Goal: Task Accomplishment & Management: Manage account settings

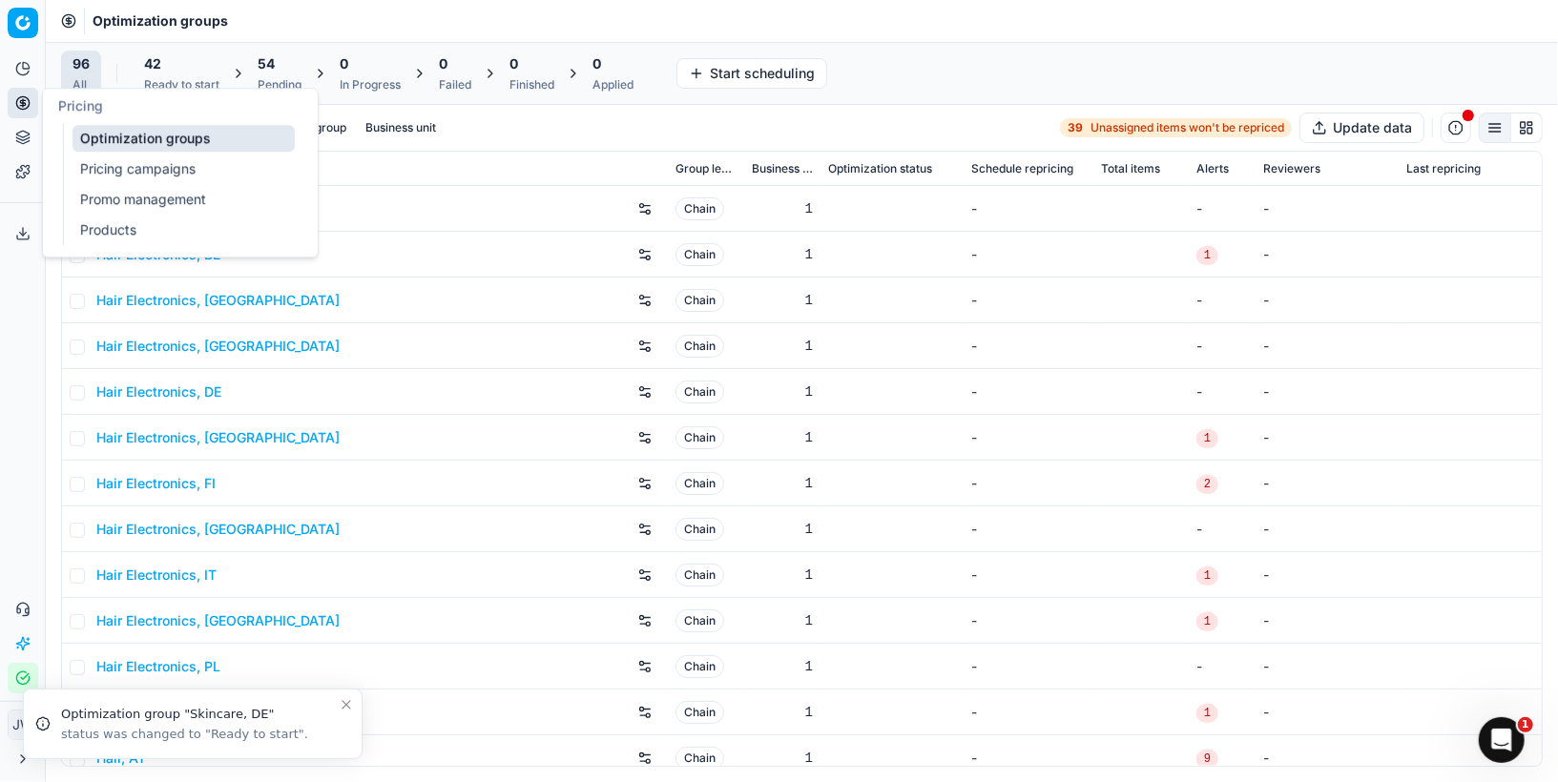
click at [32, 106] on button "Pricing" at bounding box center [23, 103] width 31 height 31
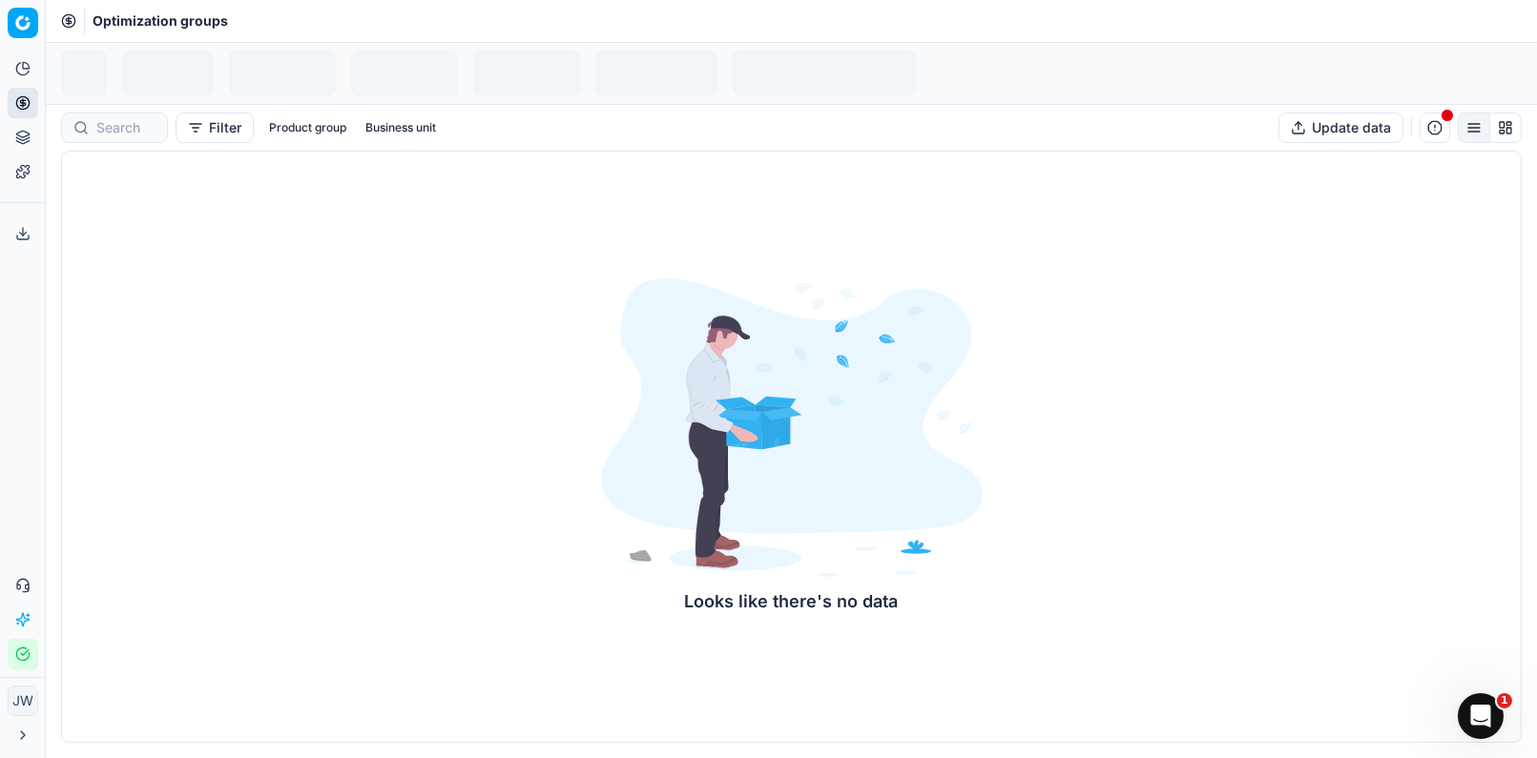
click at [31, 112] on button "Pricing" at bounding box center [23, 103] width 31 height 31
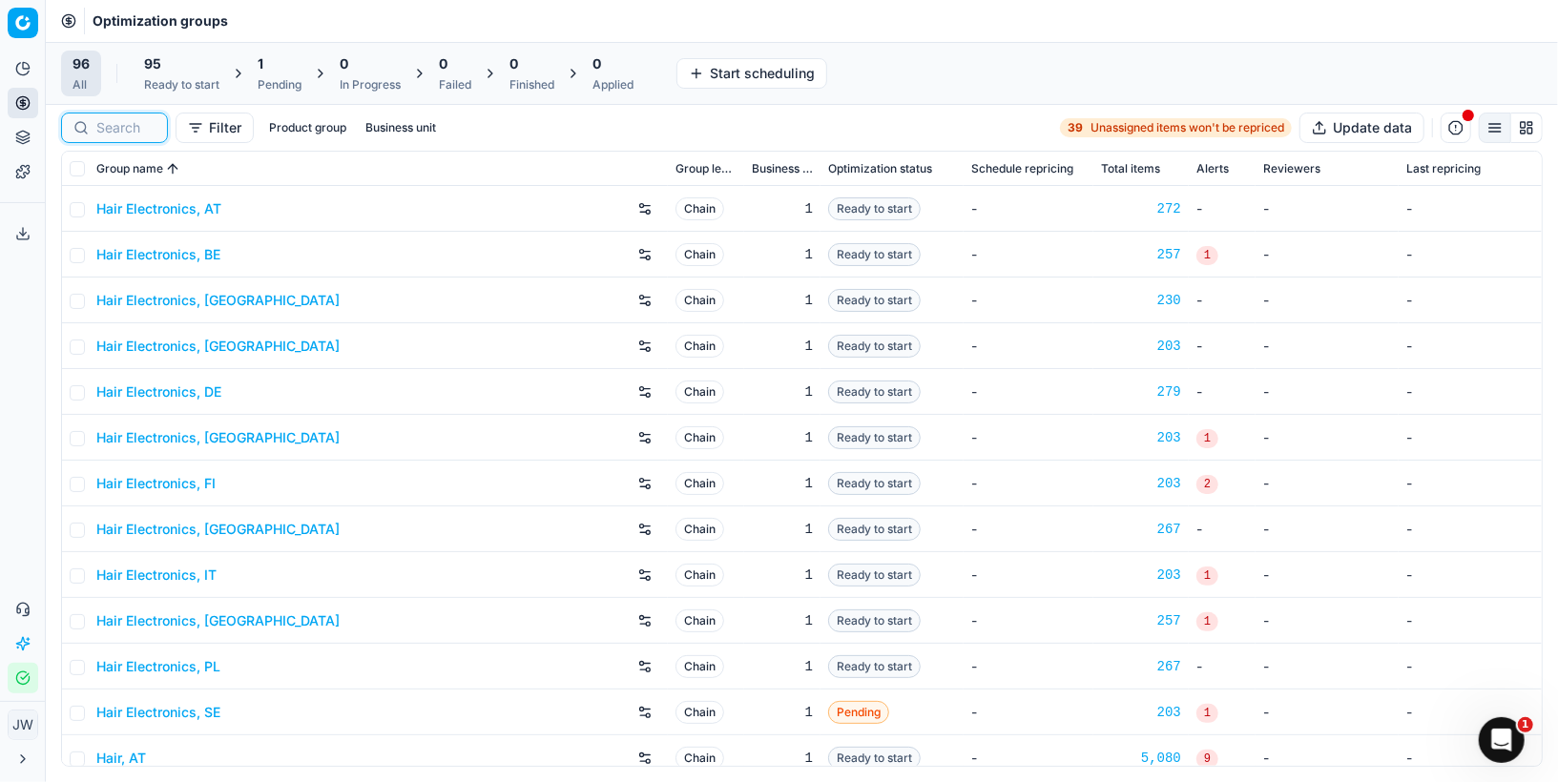
click at [116, 130] on input at bounding box center [125, 127] width 59 height 19
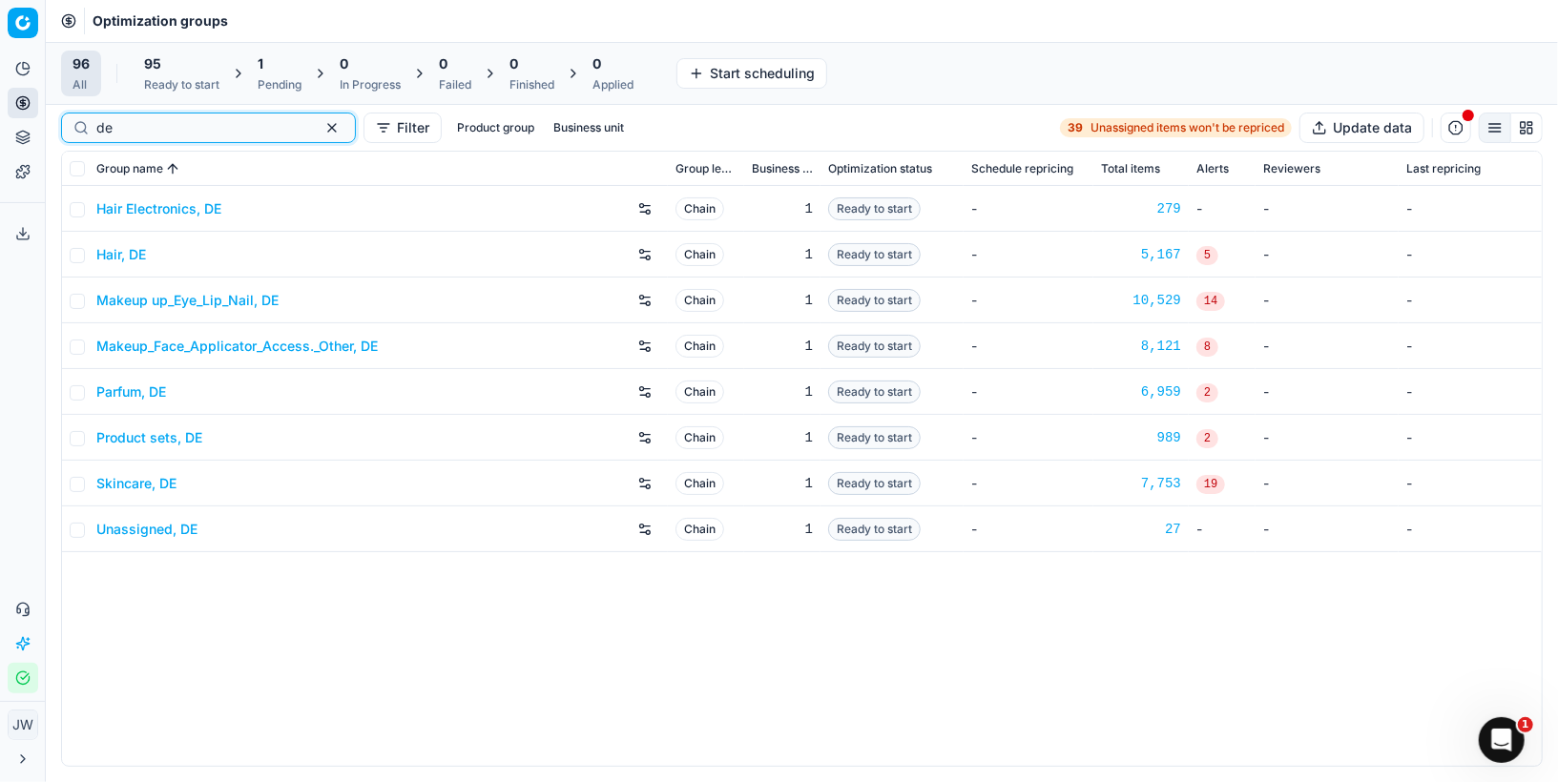
type input "de"
click at [122, 397] on link "Parfum, DE" at bounding box center [131, 392] width 70 height 19
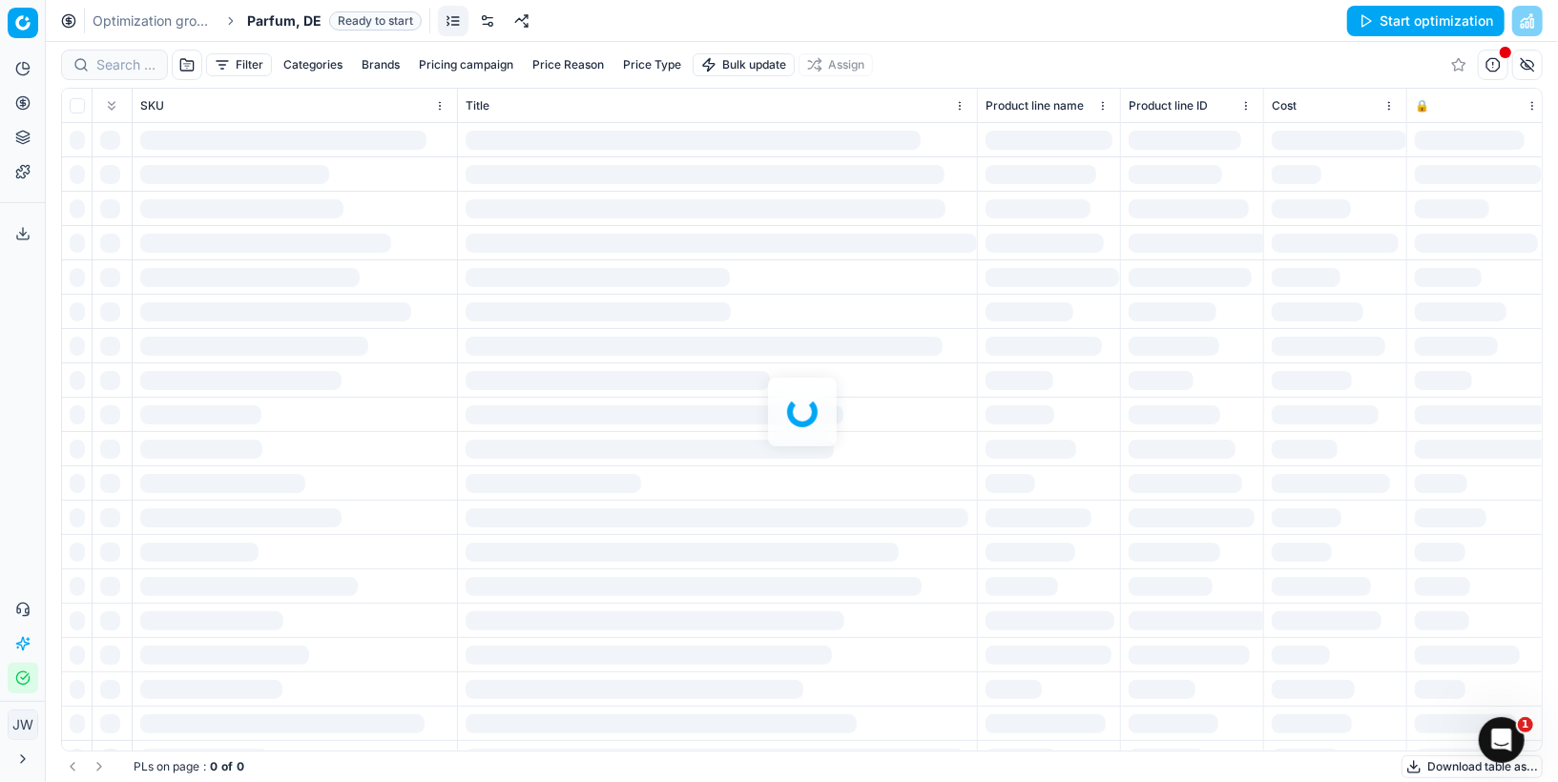
click at [481, 26] on link at bounding box center [487, 21] width 31 height 31
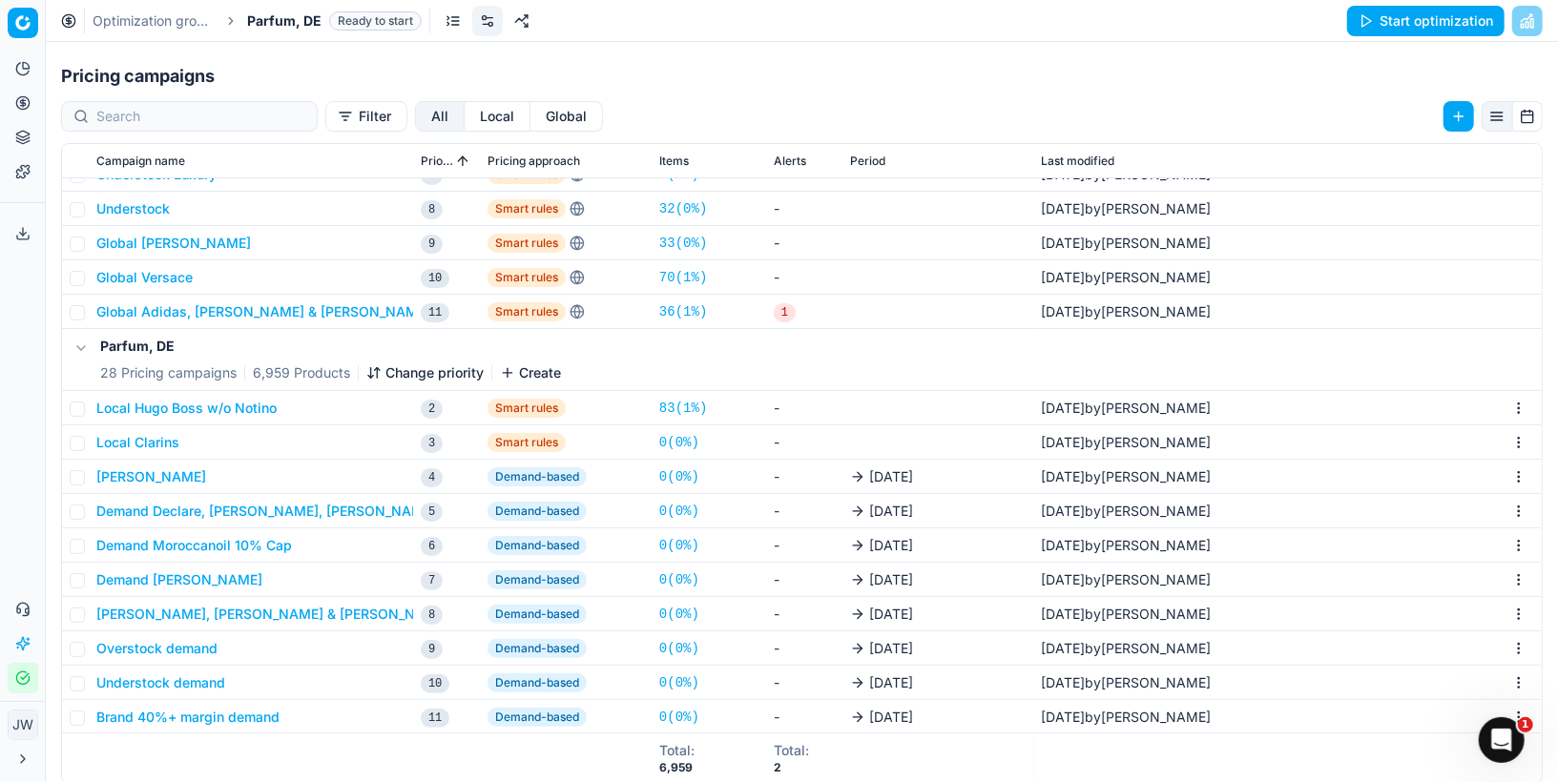
scroll to position [936, 0]
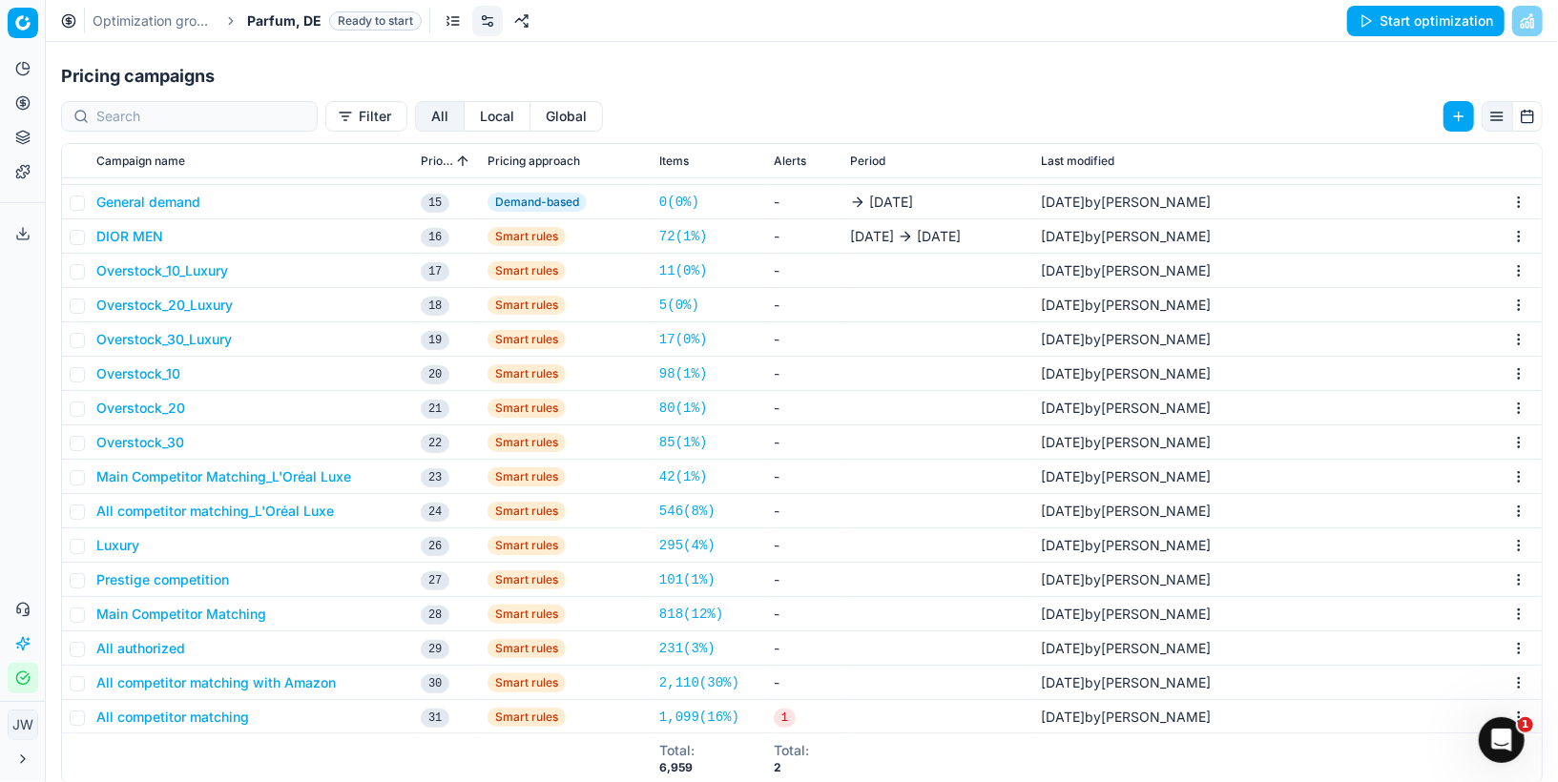
click at [159, 711] on button "All competitor matching" at bounding box center [172, 717] width 153 height 19
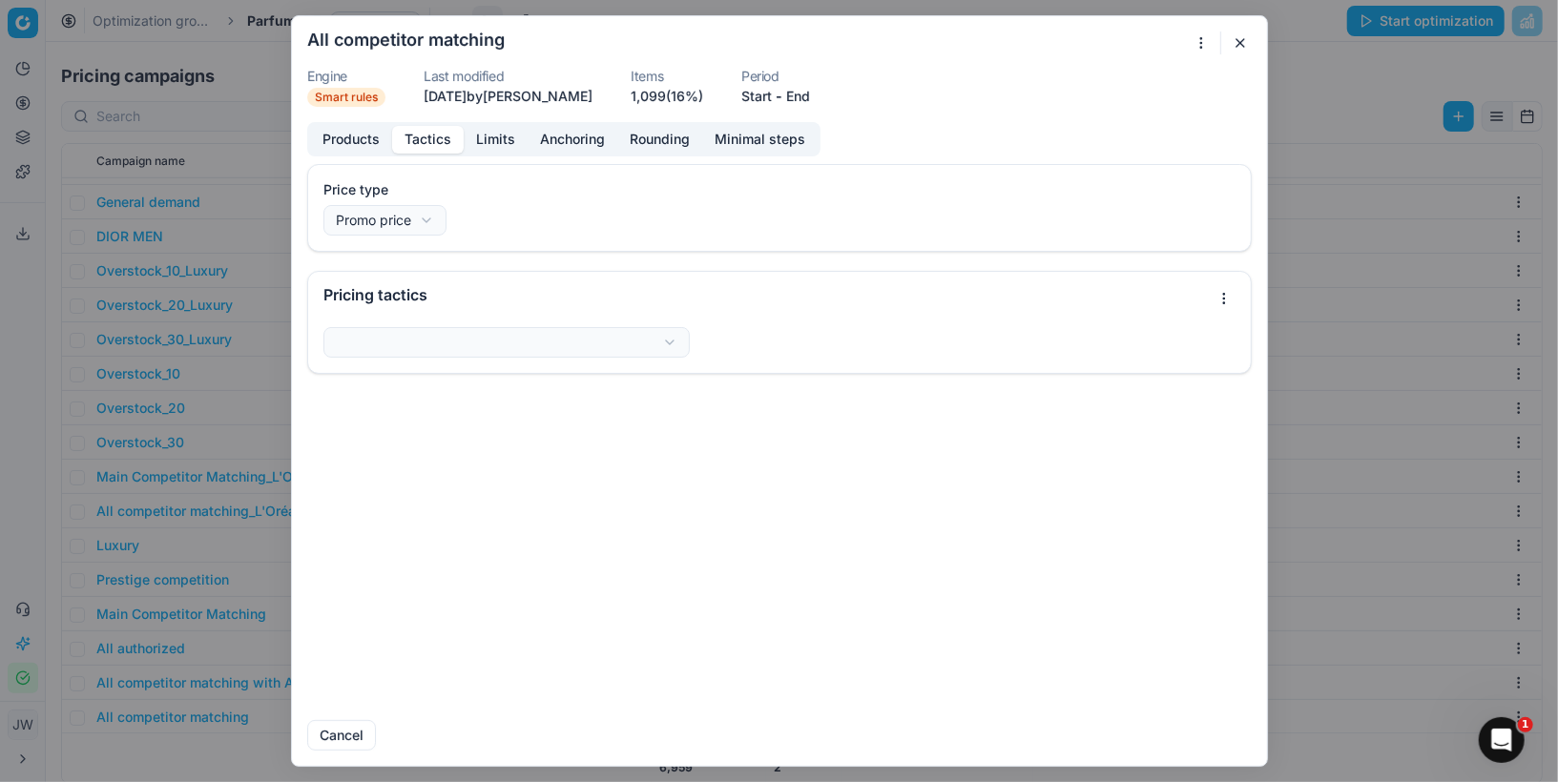
click at [425, 148] on button "Tactics" at bounding box center [428, 140] width 72 height 28
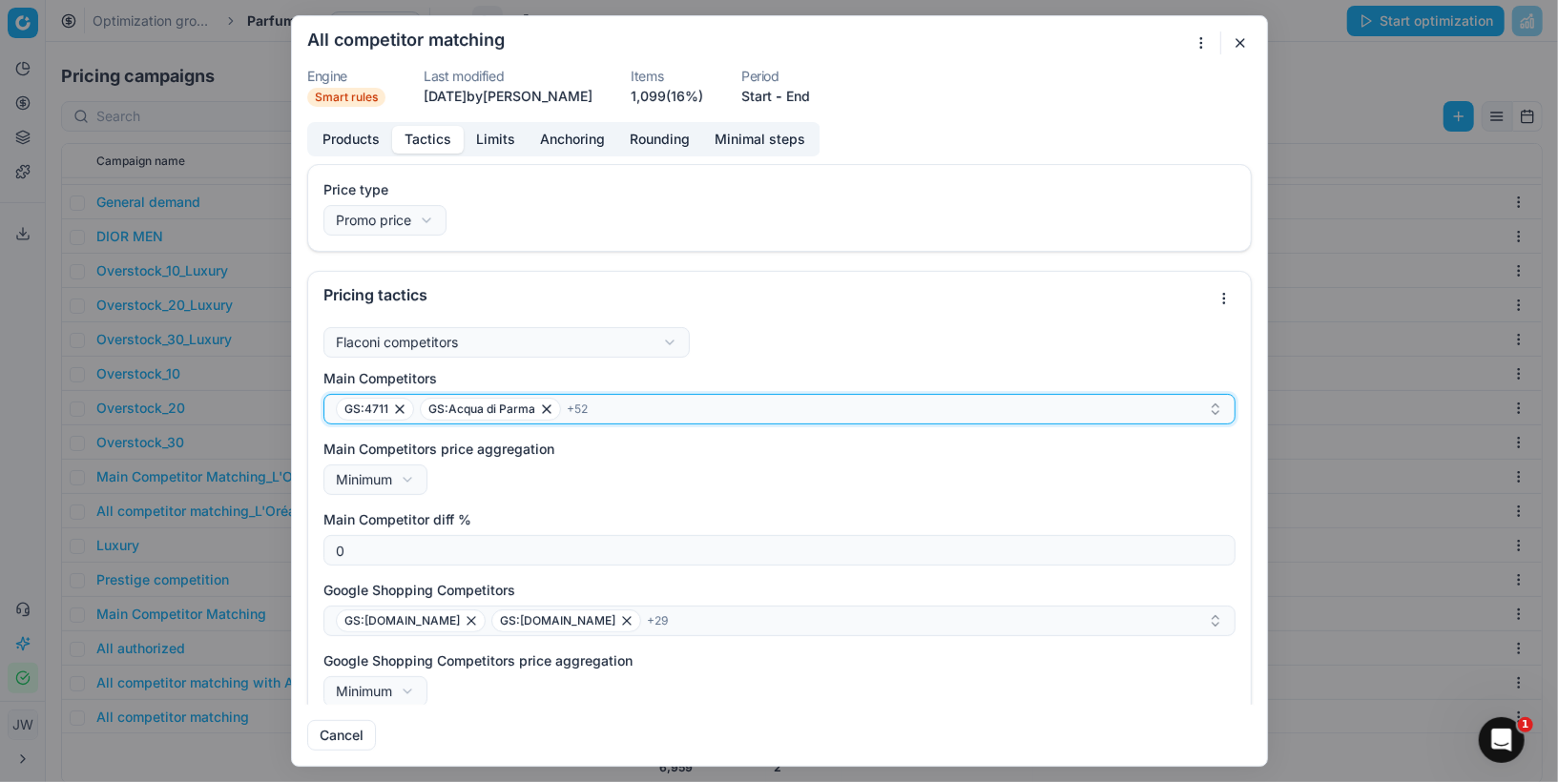
click at [603, 420] on button "GS:4711 GS:Acqua di Parma + 52" at bounding box center [779, 409] width 912 height 31
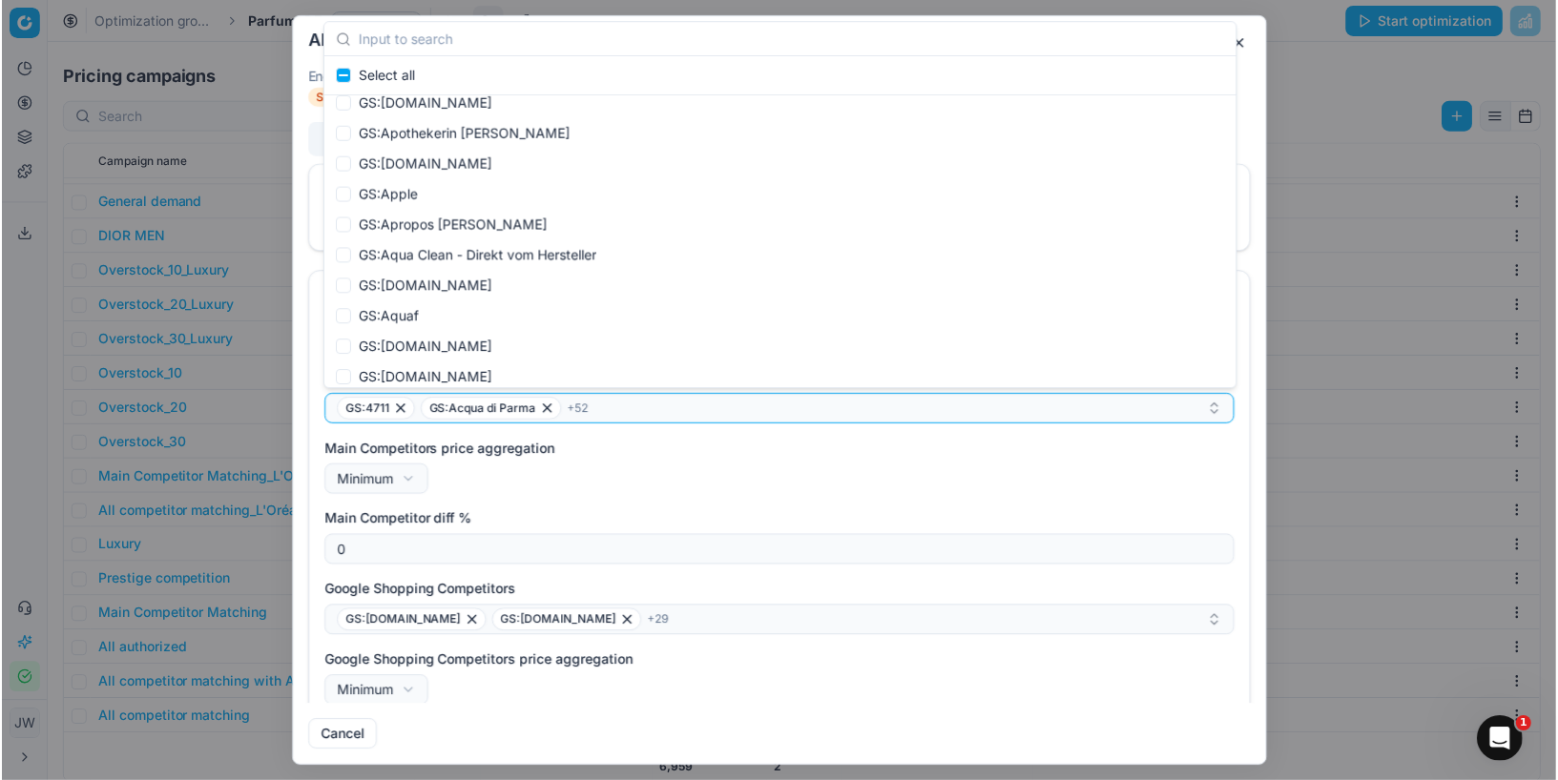
scroll to position [9410, 0]
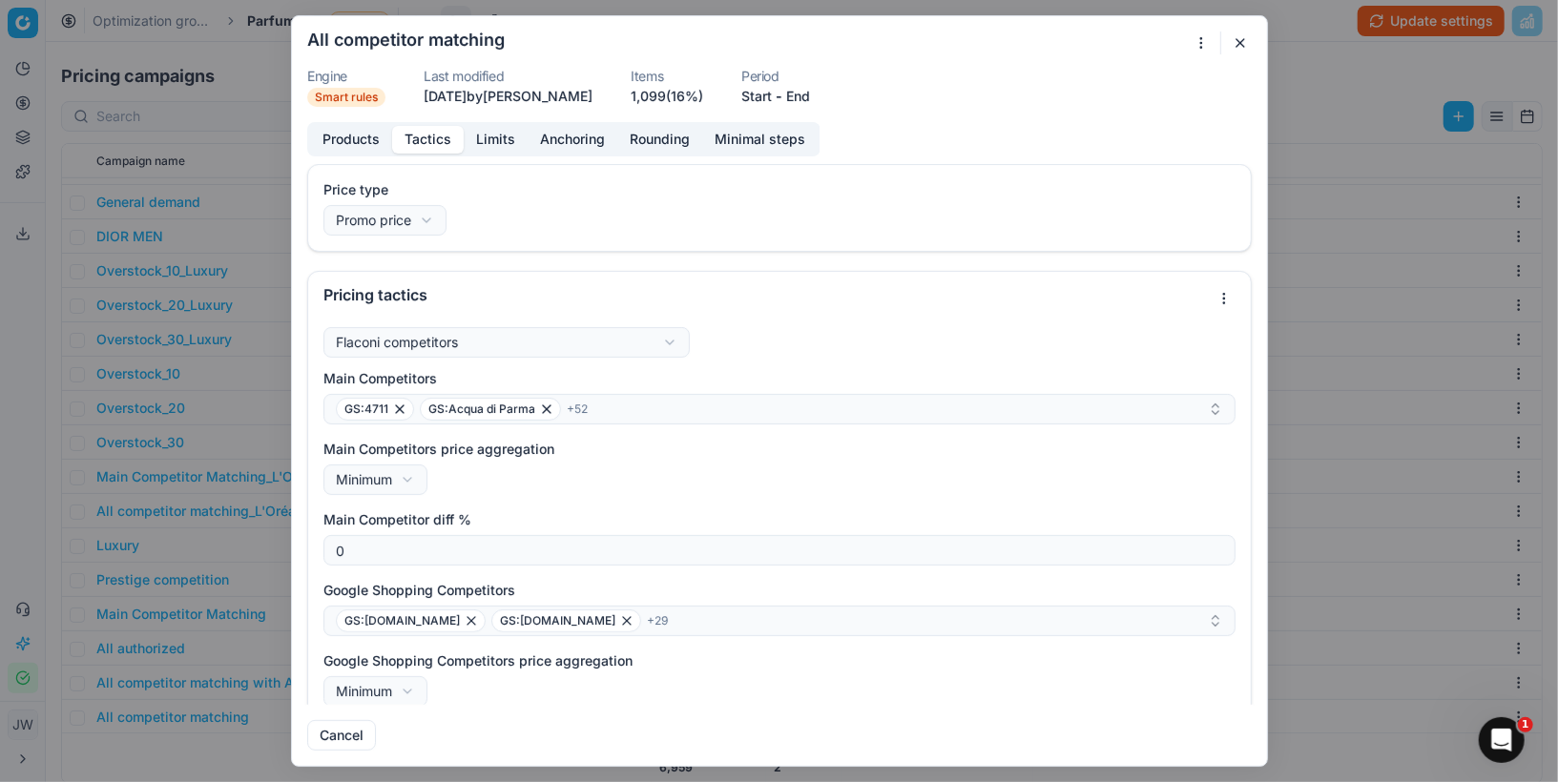
click at [1241, 43] on button "button" at bounding box center [1240, 42] width 23 height 23
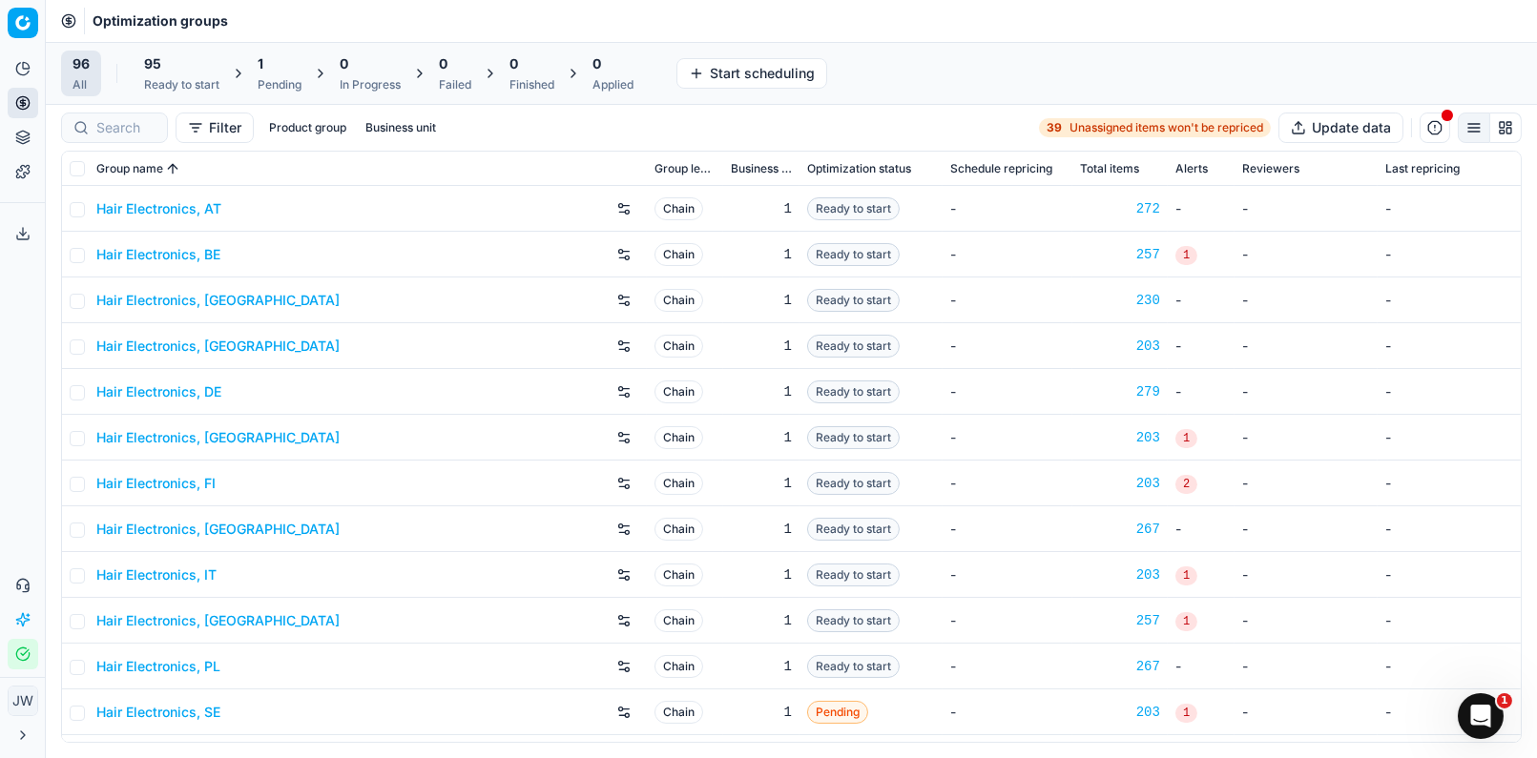
click at [261, 68] on span "1" at bounding box center [261, 63] width 6 height 19
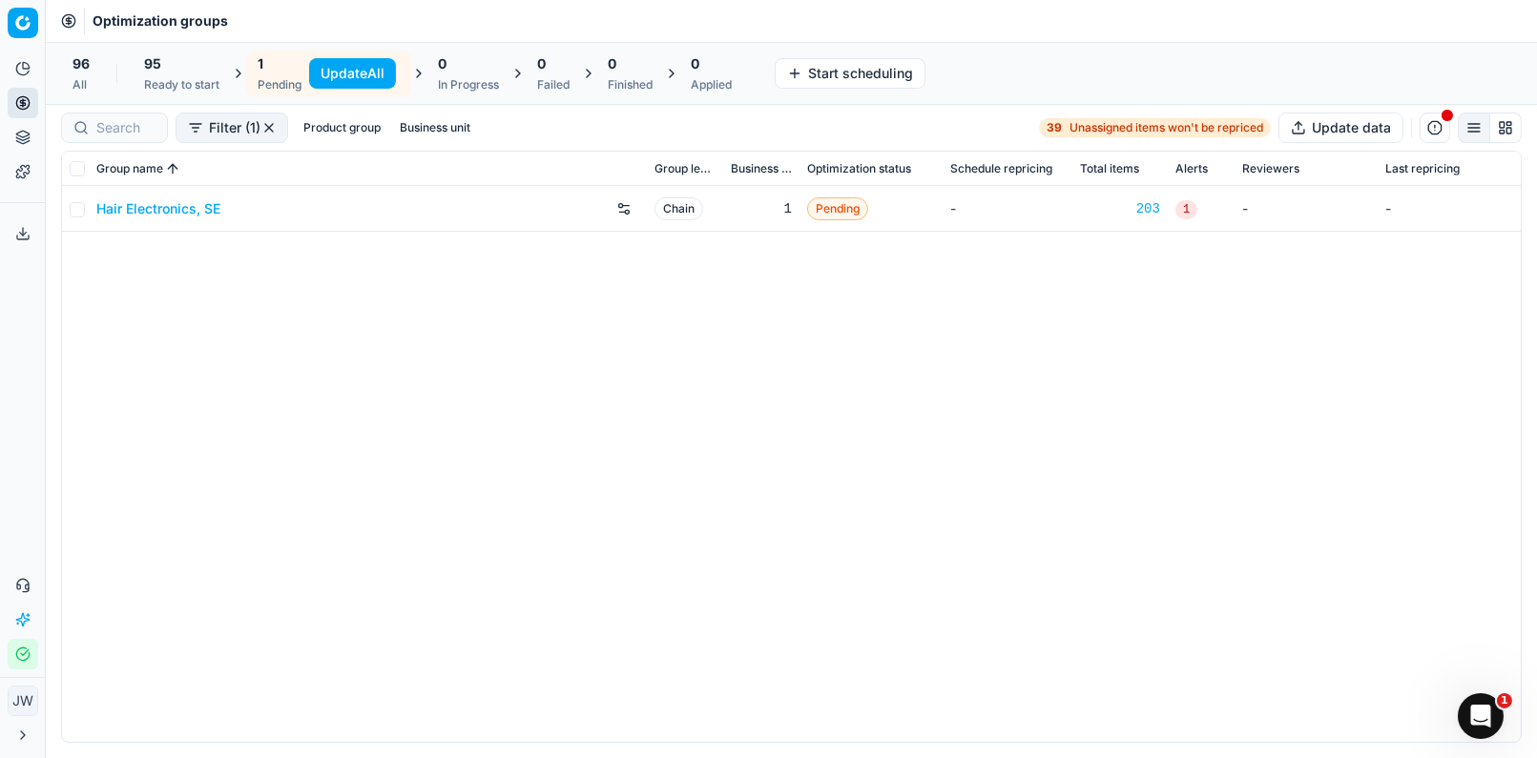
click at [343, 75] on button "Update All" at bounding box center [352, 73] width 87 height 31
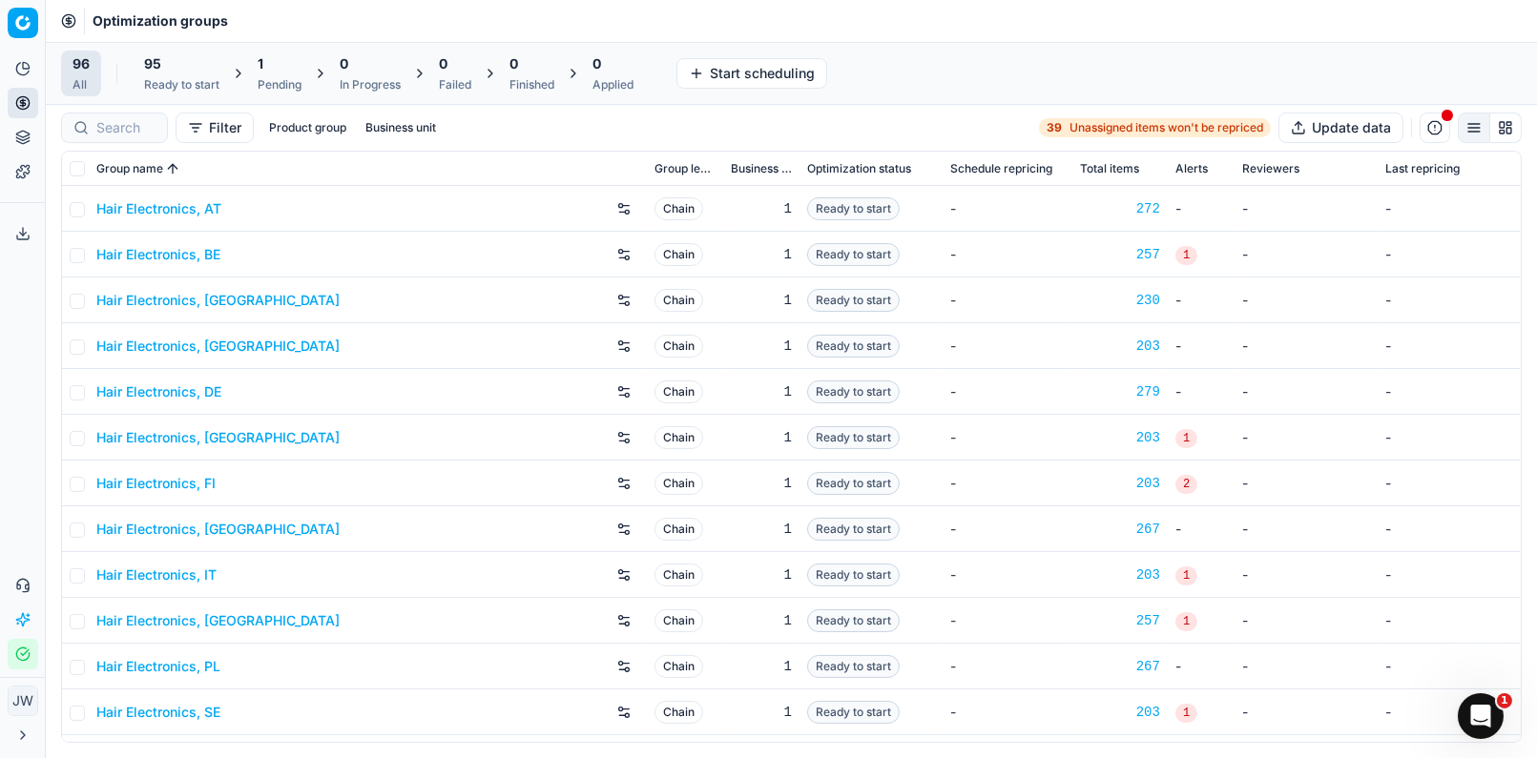
click at [109, 139] on div at bounding box center [114, 128] width 107 height 31
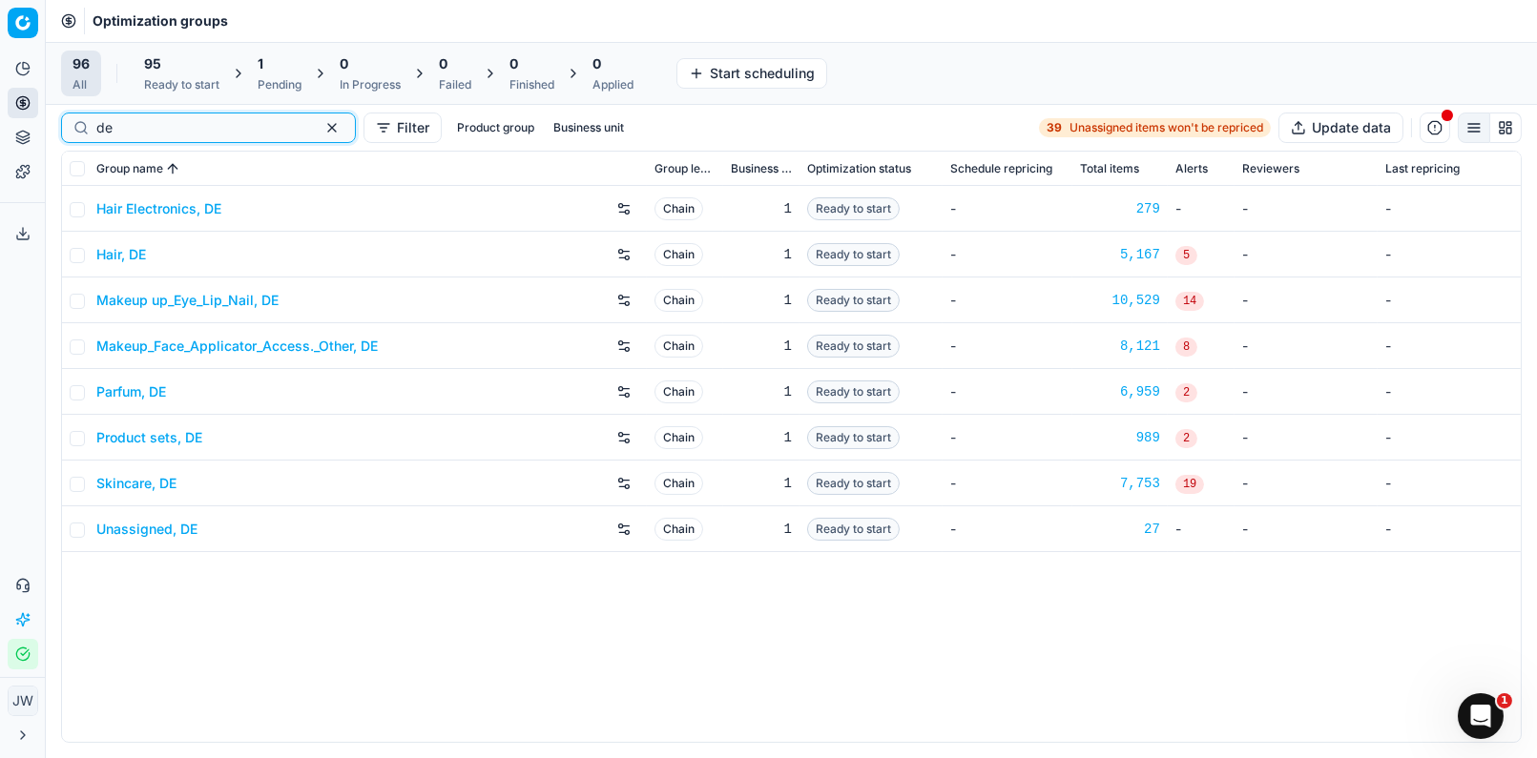
type input "d"
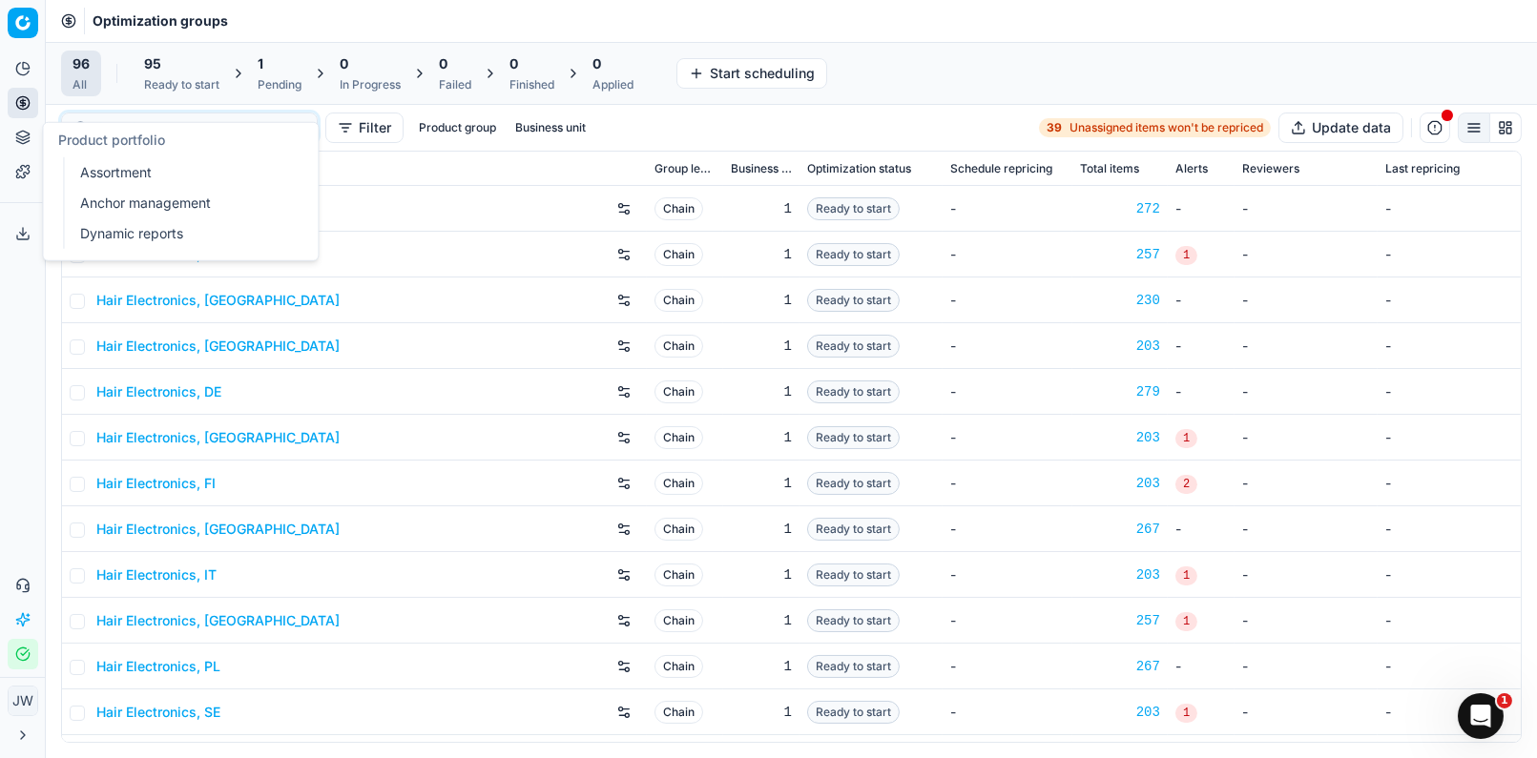
click at [24, 138] on icon at bounding box center [22, 137] width 15 height 15
click at [96, 159] on link "Assortment" at bounding box center [183, 172] width 222 height 27
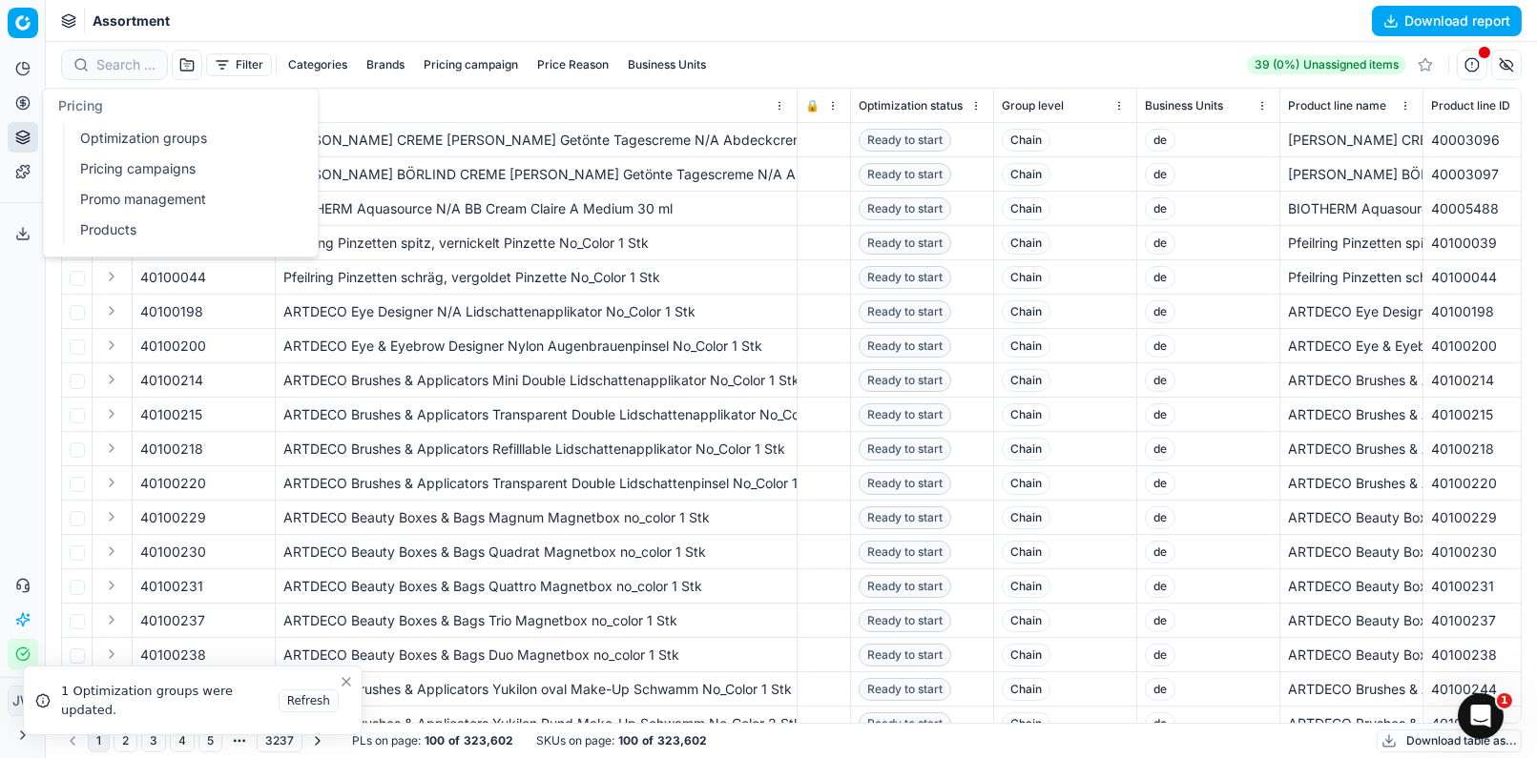
click at [28, 101] on icon at bounding box center [22, 102] width 15 height 15
click at [94, 166] on link "Pricing campaigns" at bounding box center [183, 168] width 222 height 27
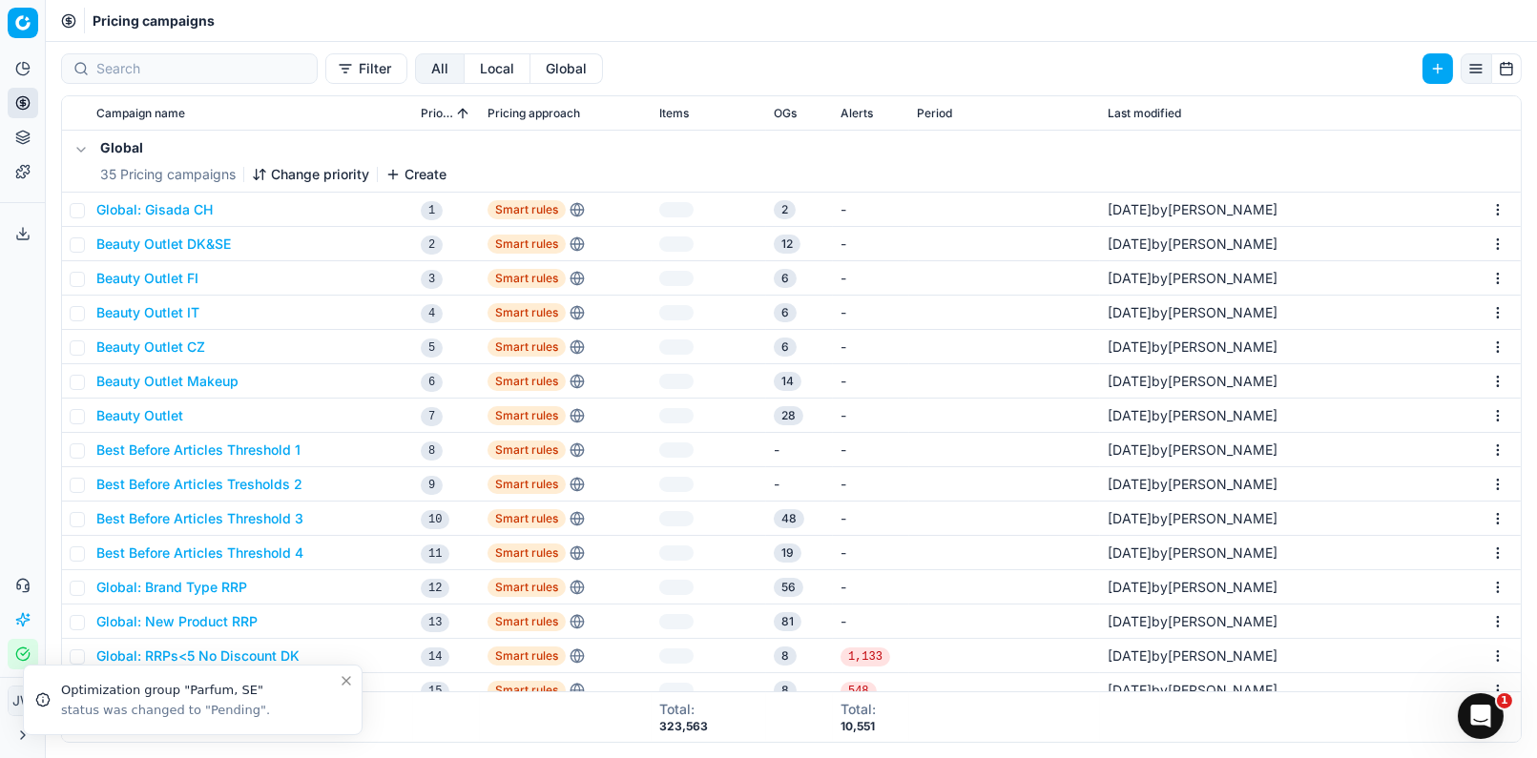
click at [530, 62] on button "Global" at bounding box center [566, 68] width 72 height 31
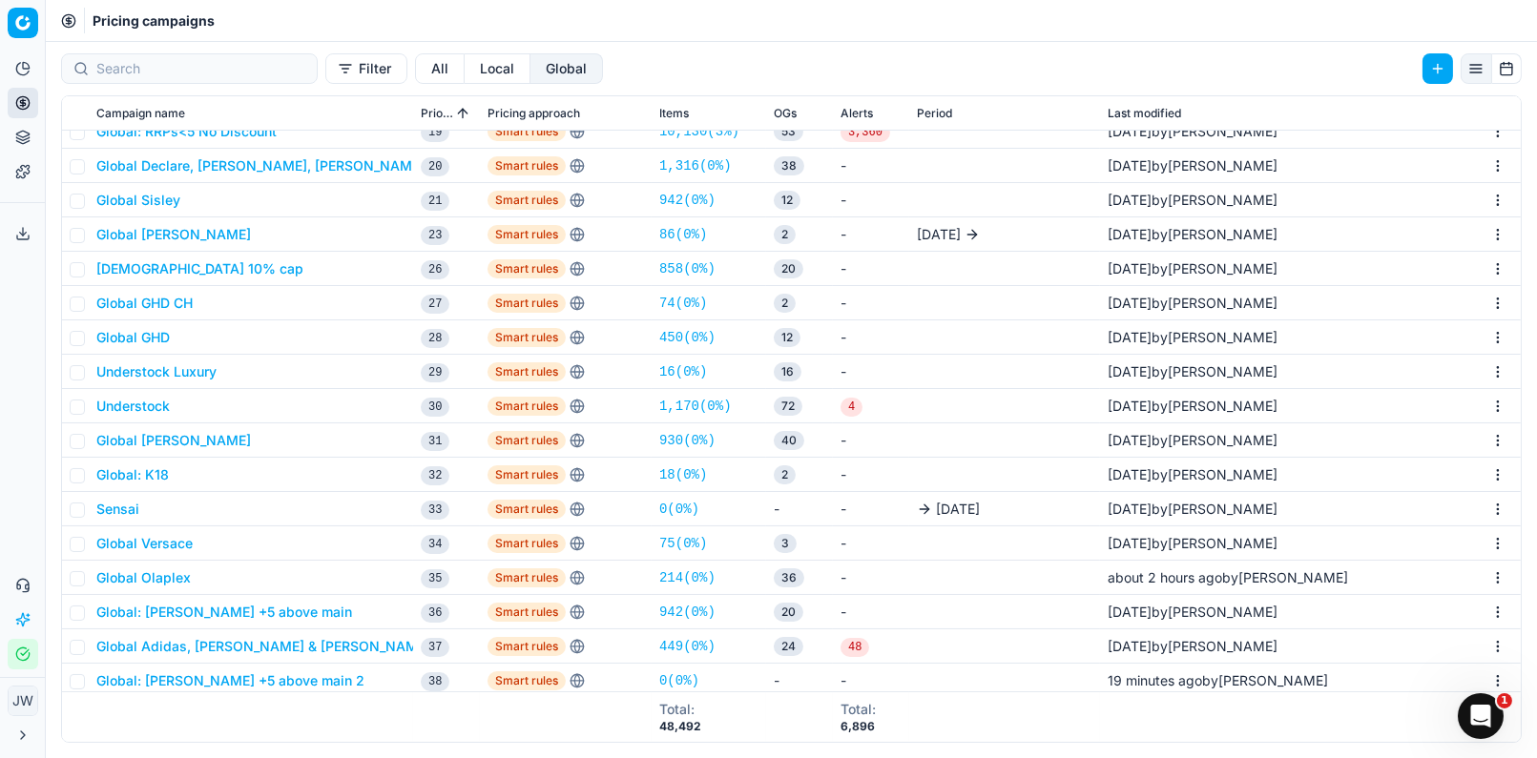
scroll to position [716, 0]
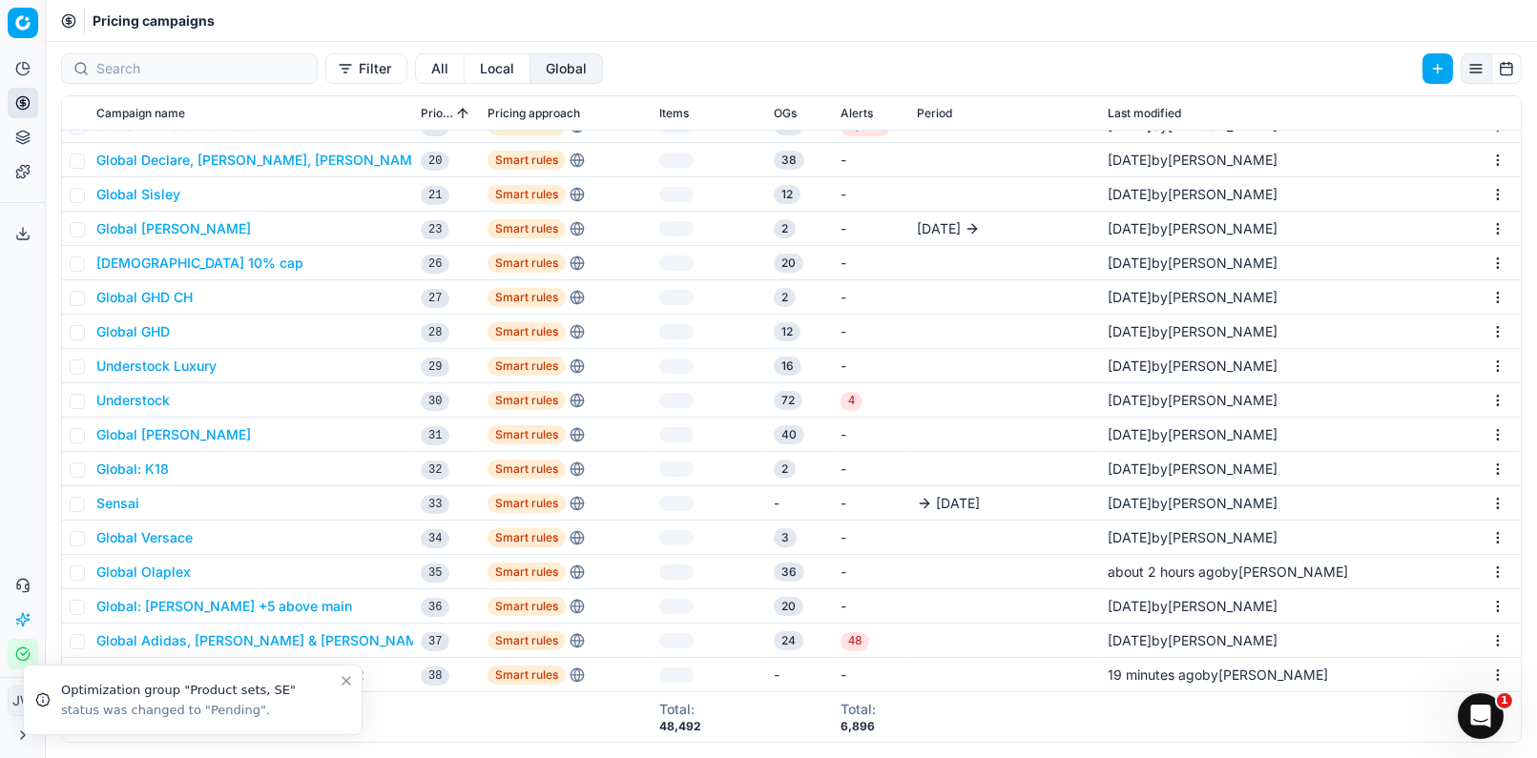
click at [364, 674] on button "Global: Annemarie Börlind +5 above main 2" at bounding box center [230, 675] width 268 height 19
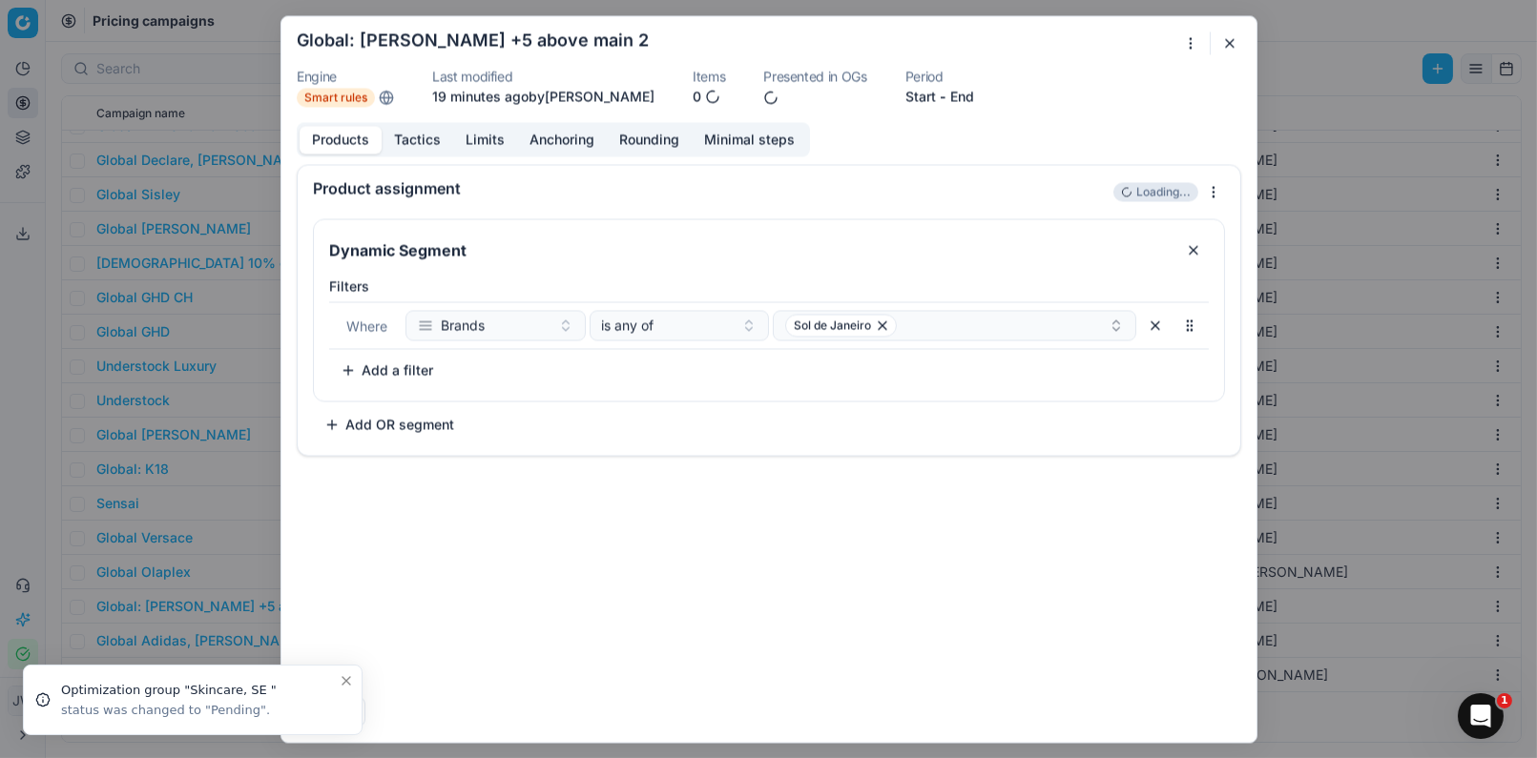
click at [1237, 43] on button "button" at bounding box center [1229, 42] width 23 height 23
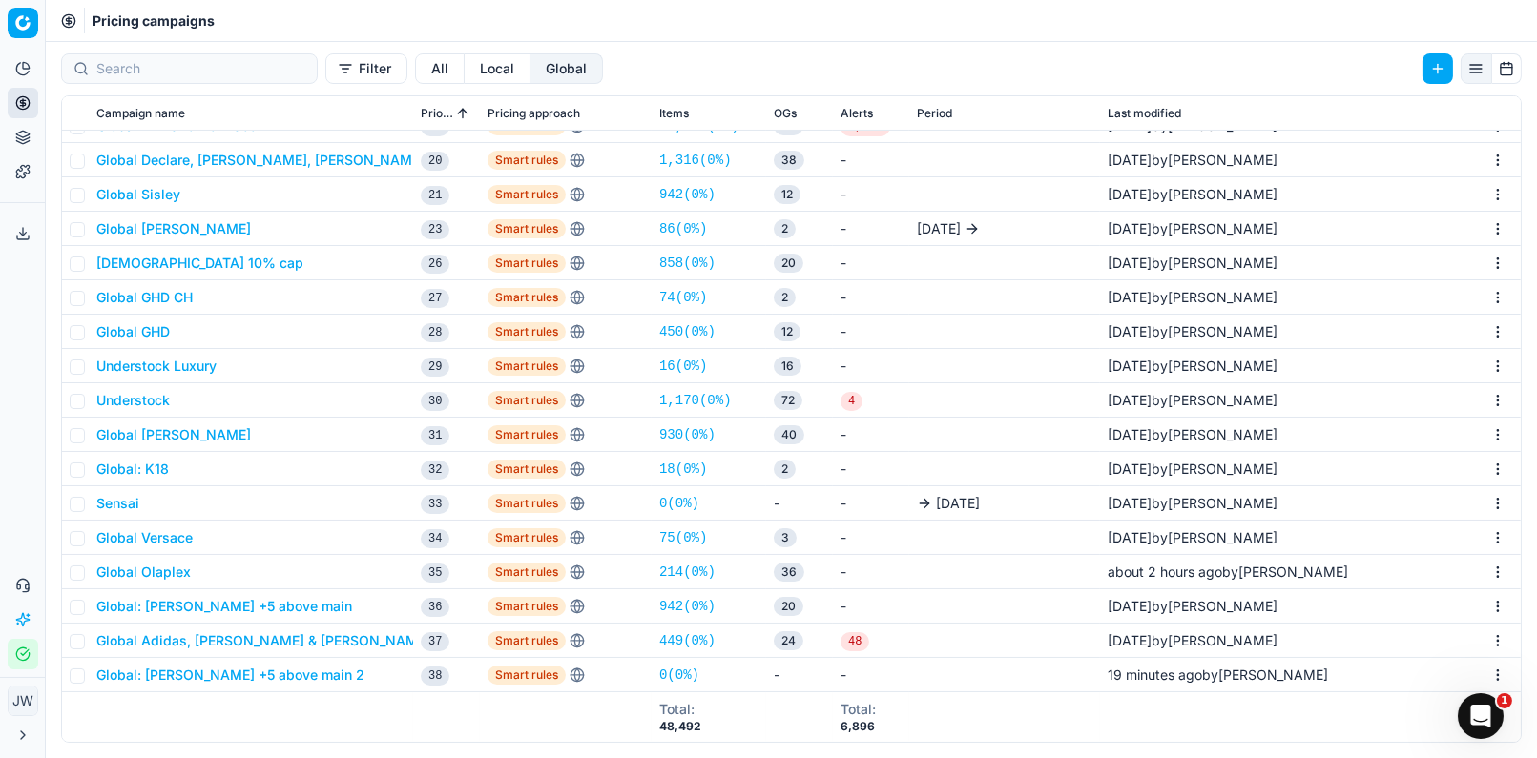
click at [238, 672] on button "Global: Annemarie Börlind +5 above main 2" at bounding box center [230, 675] width 268 height 19
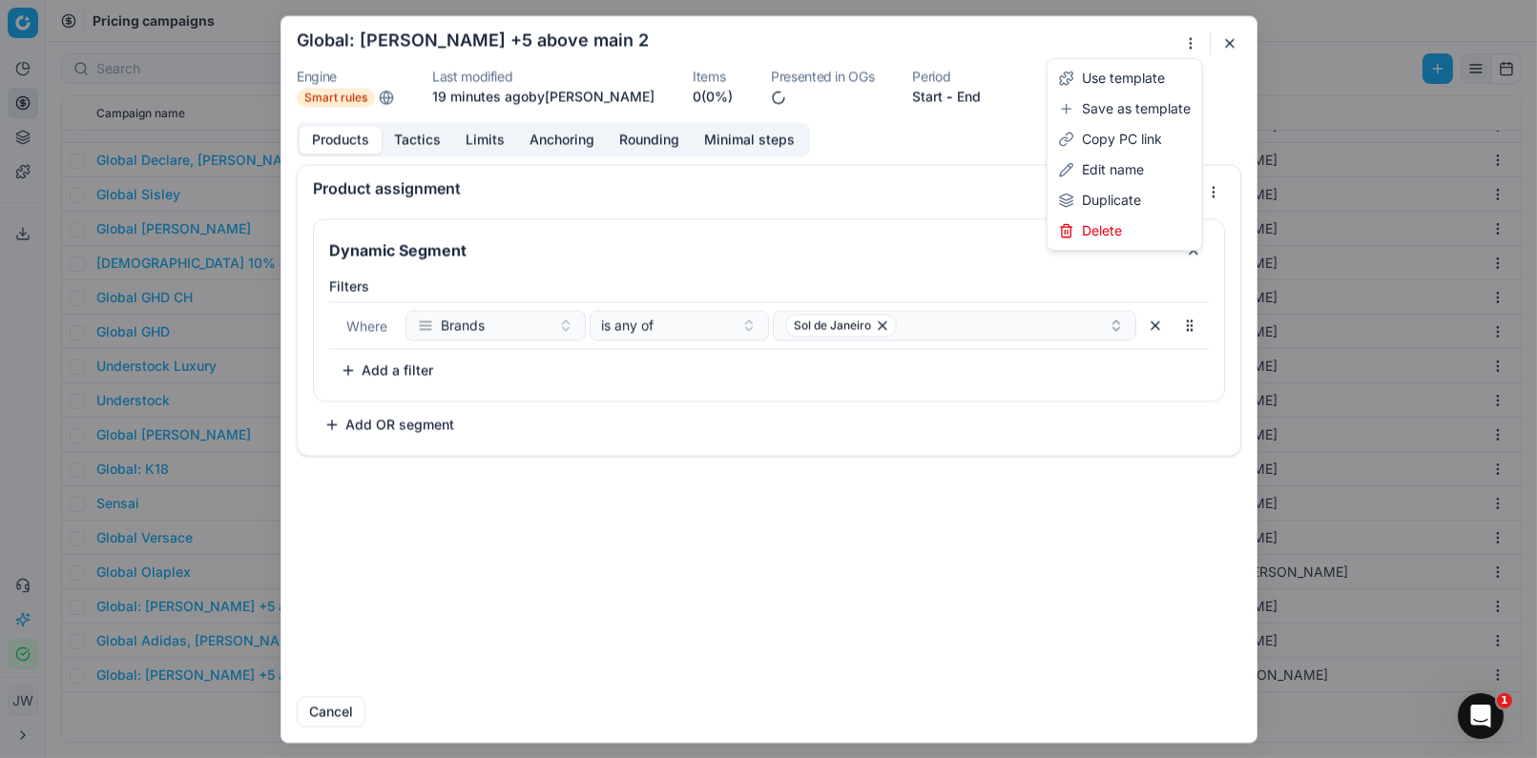
click at [1189, 42] on div "We are saving PC settings. Please wait, it should take a few minutes Global: An…" at bounding box center [768, 379] width 1537 height 758
click at [1127, 165] on div "Edit name" at bounding box center [1124, 170] width 147 height 31
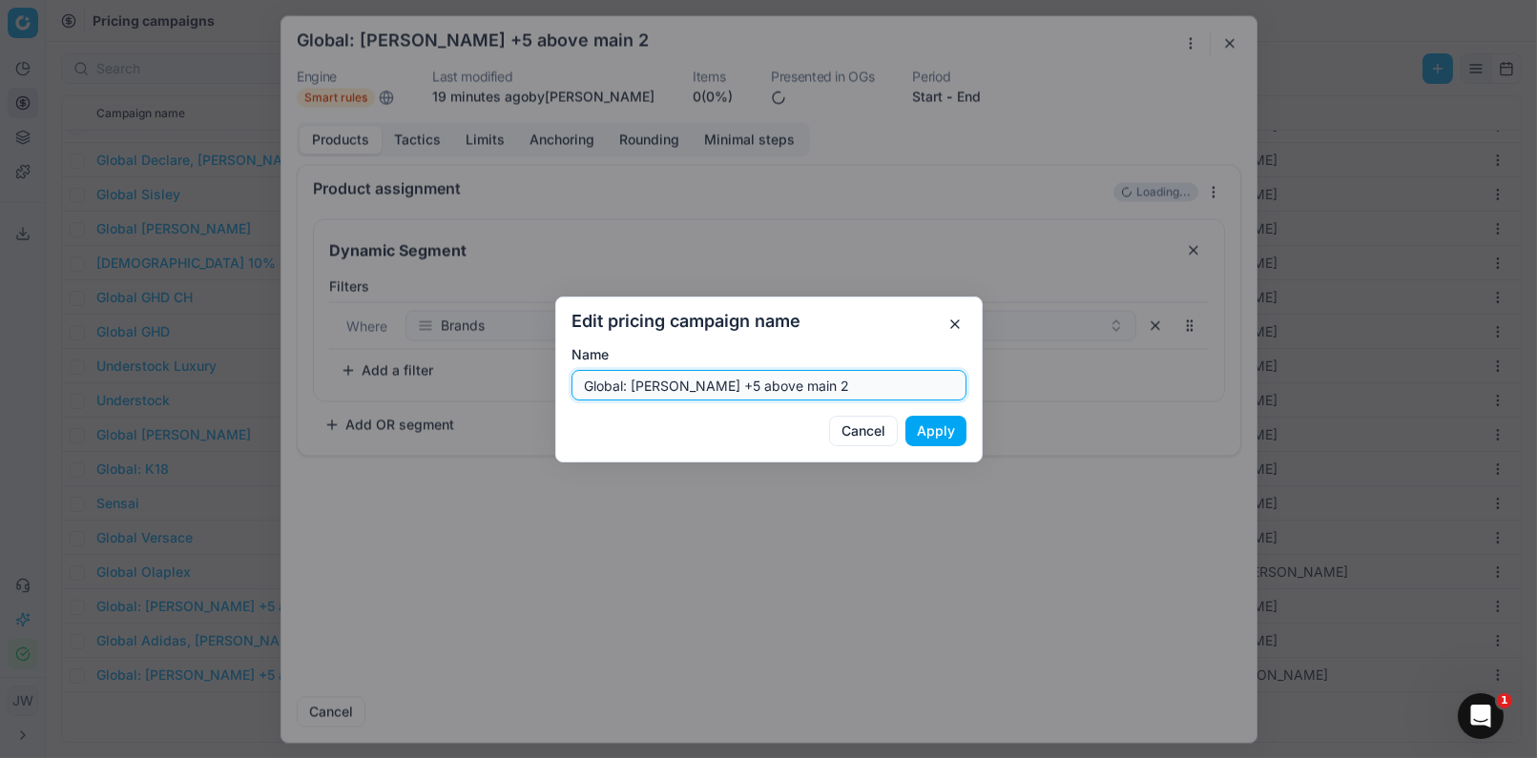
click at [668, 383] on input "Global: Annemarie Börlind +5 above main 2" at bounding box center [769, 385] width 378 height 29
drag, startPoint x: 632, startPoint y: 383, endPoint x: 747, endPoint y: 379, distance: 114.5
click at [747, 379] on input "Global: Annemarie Börlind +5 above main 2" at bounding box center [769, 385] width 378 height 29
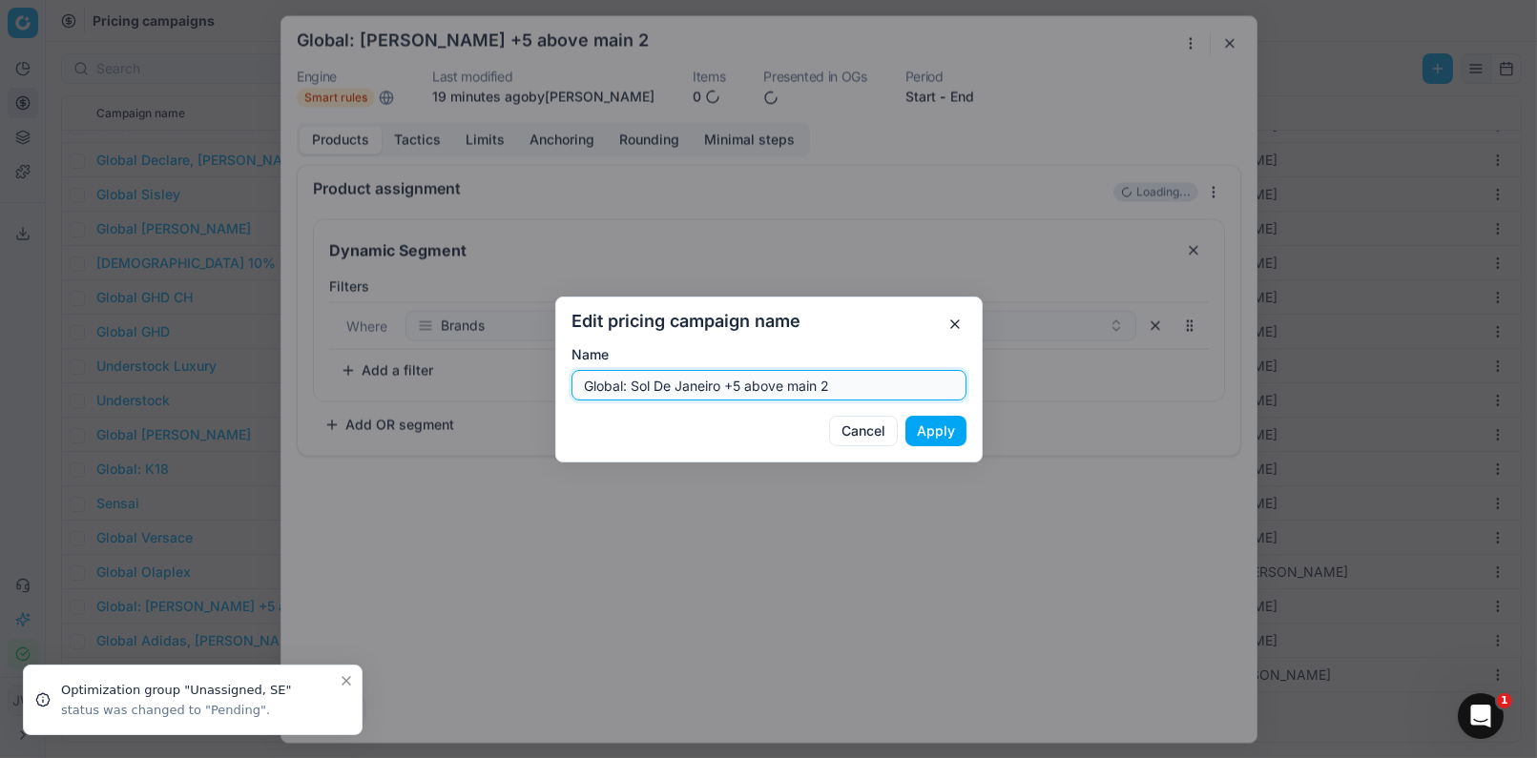
click at [874, 383] on input "Global: Sol De Janeiro +5 above main 2" at bounding box center [769, 385] width 378 height 29
type input "Global: Sol De Janeiro +5 above main"
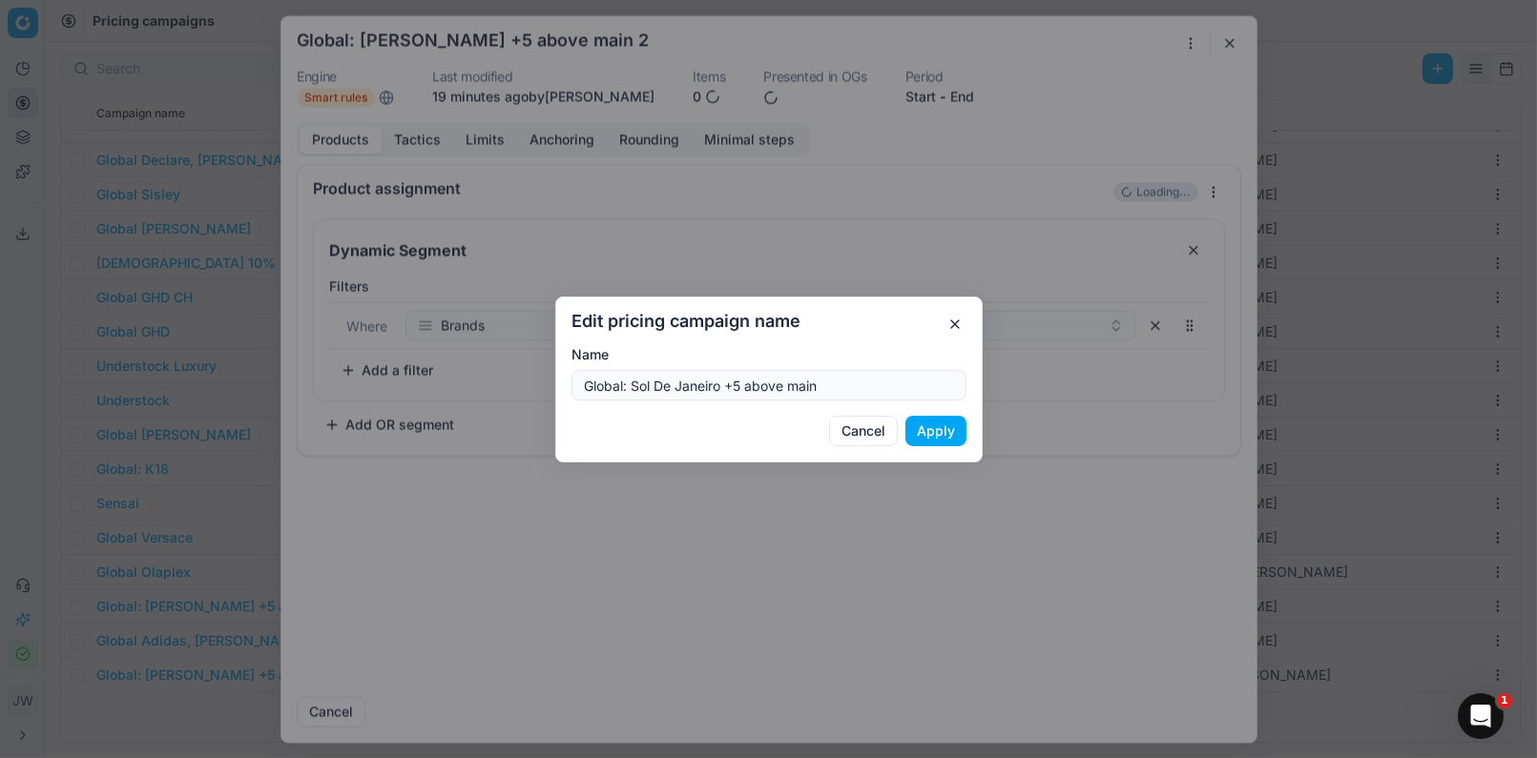
click at [922, 425] on button "Apply" at bounding box center [935, 431] width 61 height 31
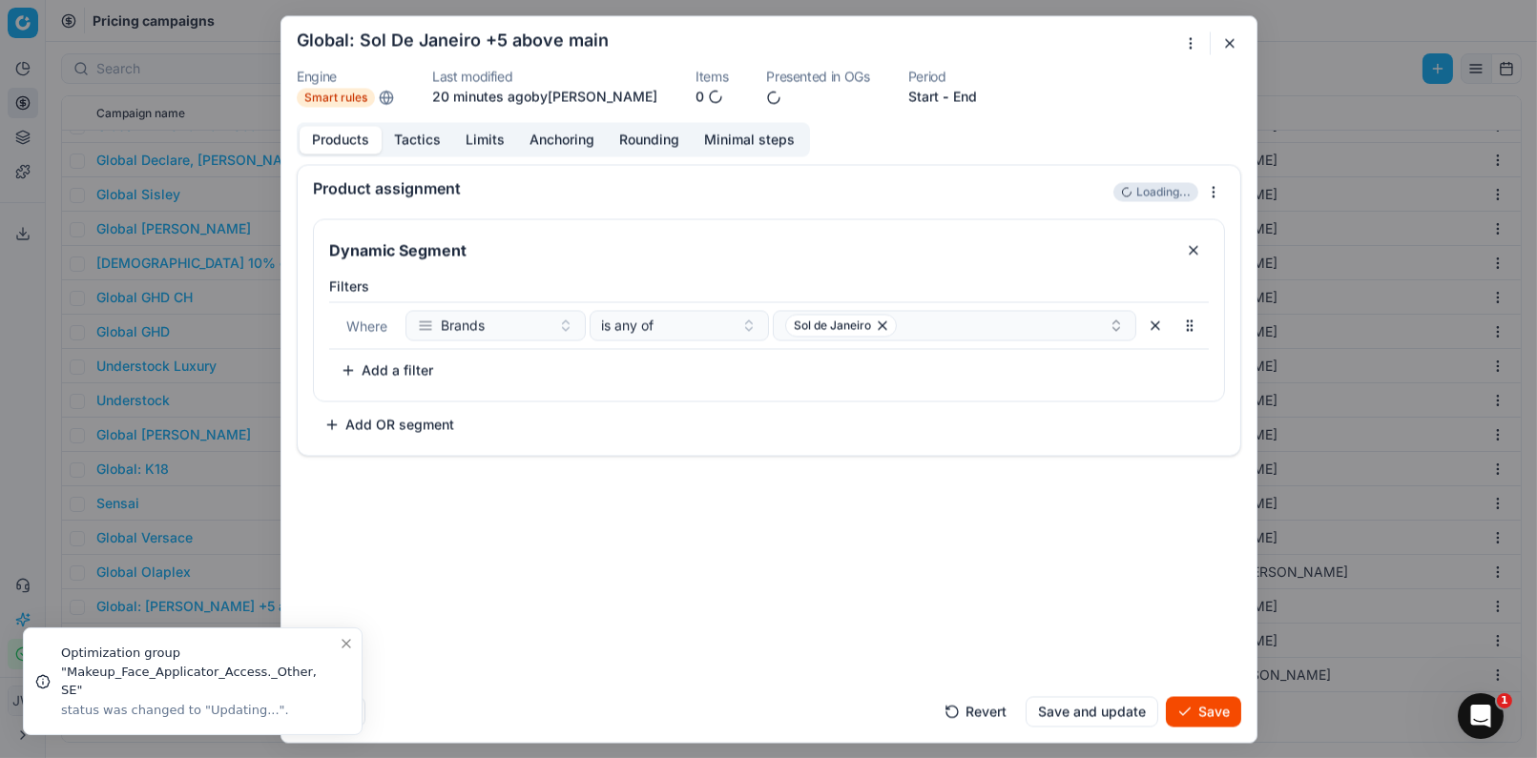
click at [1196, 716] on button "Save" at bounding box center [1203, 711] width 75 height 31
click at [1196, 715] on button "Save" at bounding box center [1203, 711] width 75 height 31
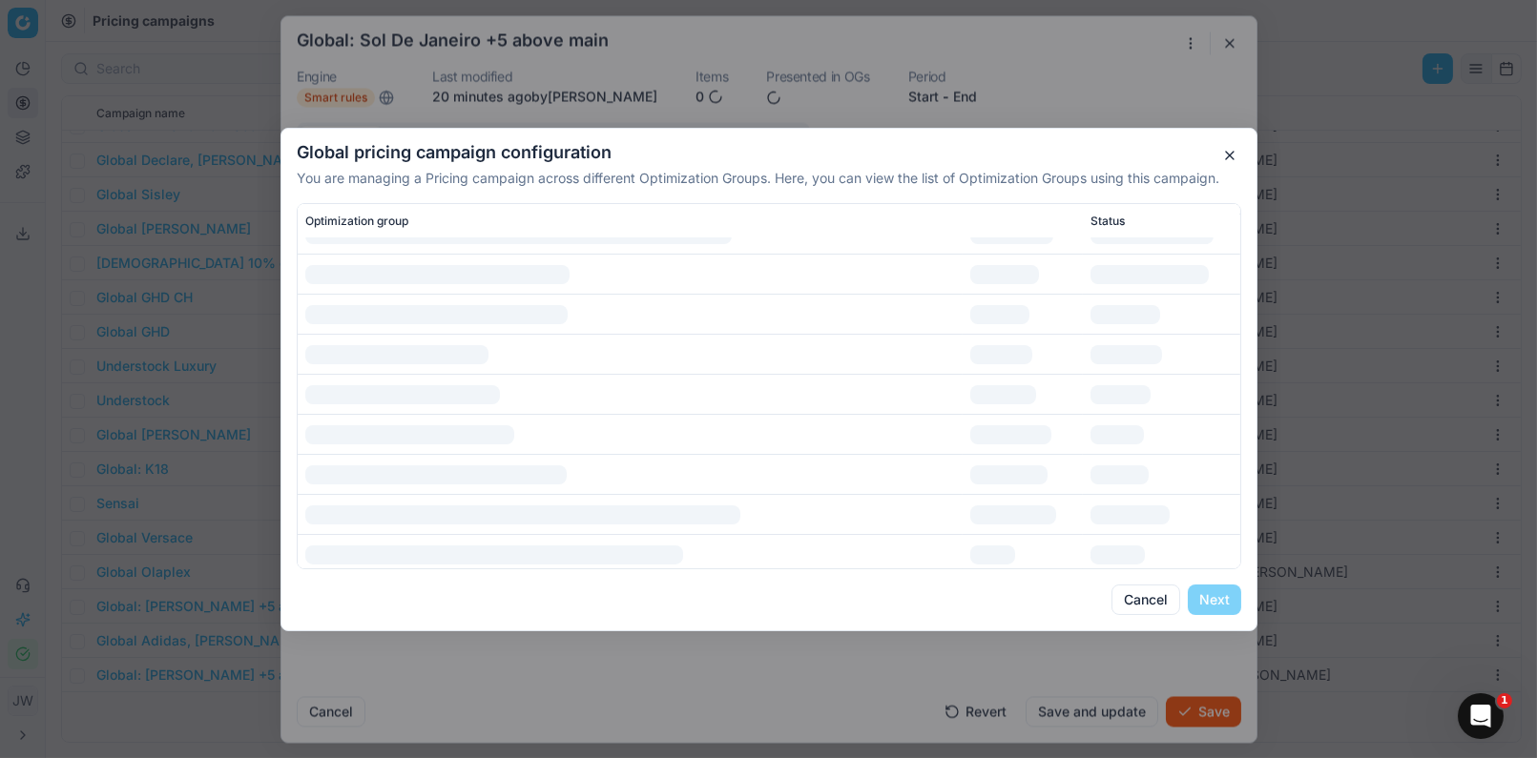
scroll to position [97, 0]
click at [1154, 327] on div at bounding box center [1151, 320] width 123 height 19
click at [1215, 615] on div "Global pricing campaign configuration You are managing a Pricing campaign acros…" at bounding box center [768, 380] width 977 height 504
click at [1141, 443] on div at bounding box center [1126, 440] width 72 height 19
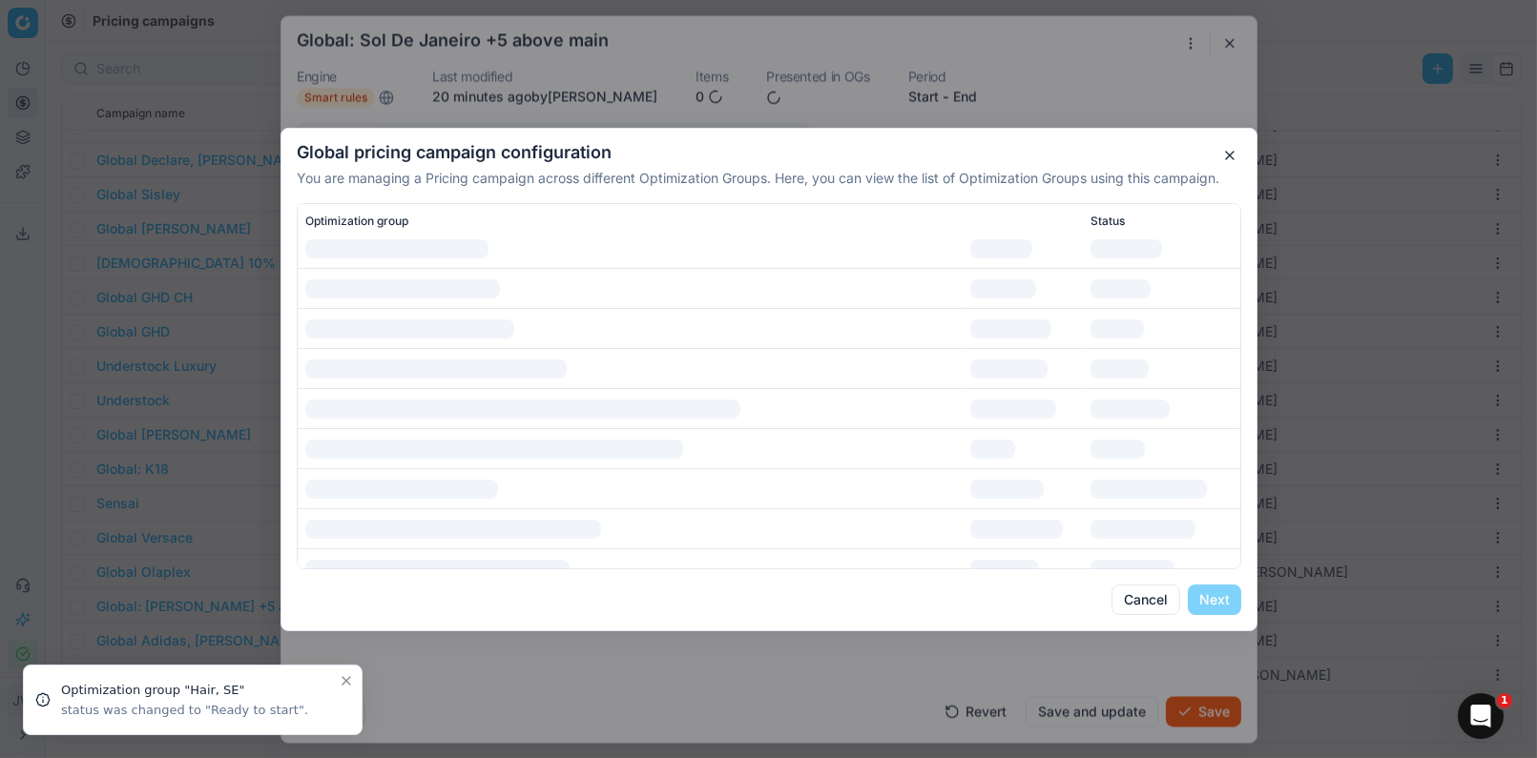
scroll to position [0, 0]
click at [1156, 606] on button "Cancel" at bounding box center [1145, 600] width 69 height 31
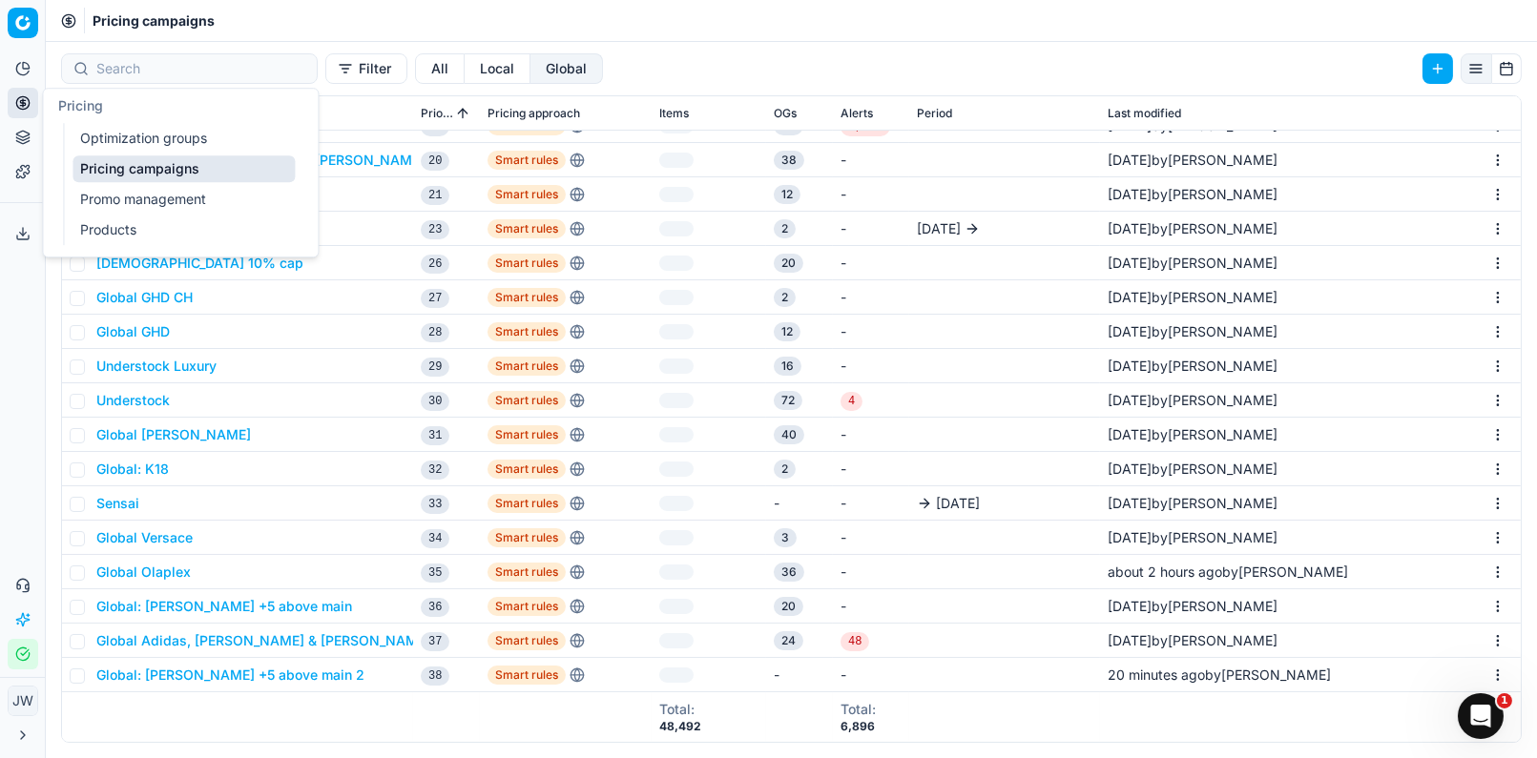
click at [15, 106] on icon at bounding box center [22, 102] width 15 height 15
click at [20, 95] on icon at bounding box center [22, 102] width 15 height 15
click at [24, 97] on icon at bounding box center [22, 102] width 15 height 15
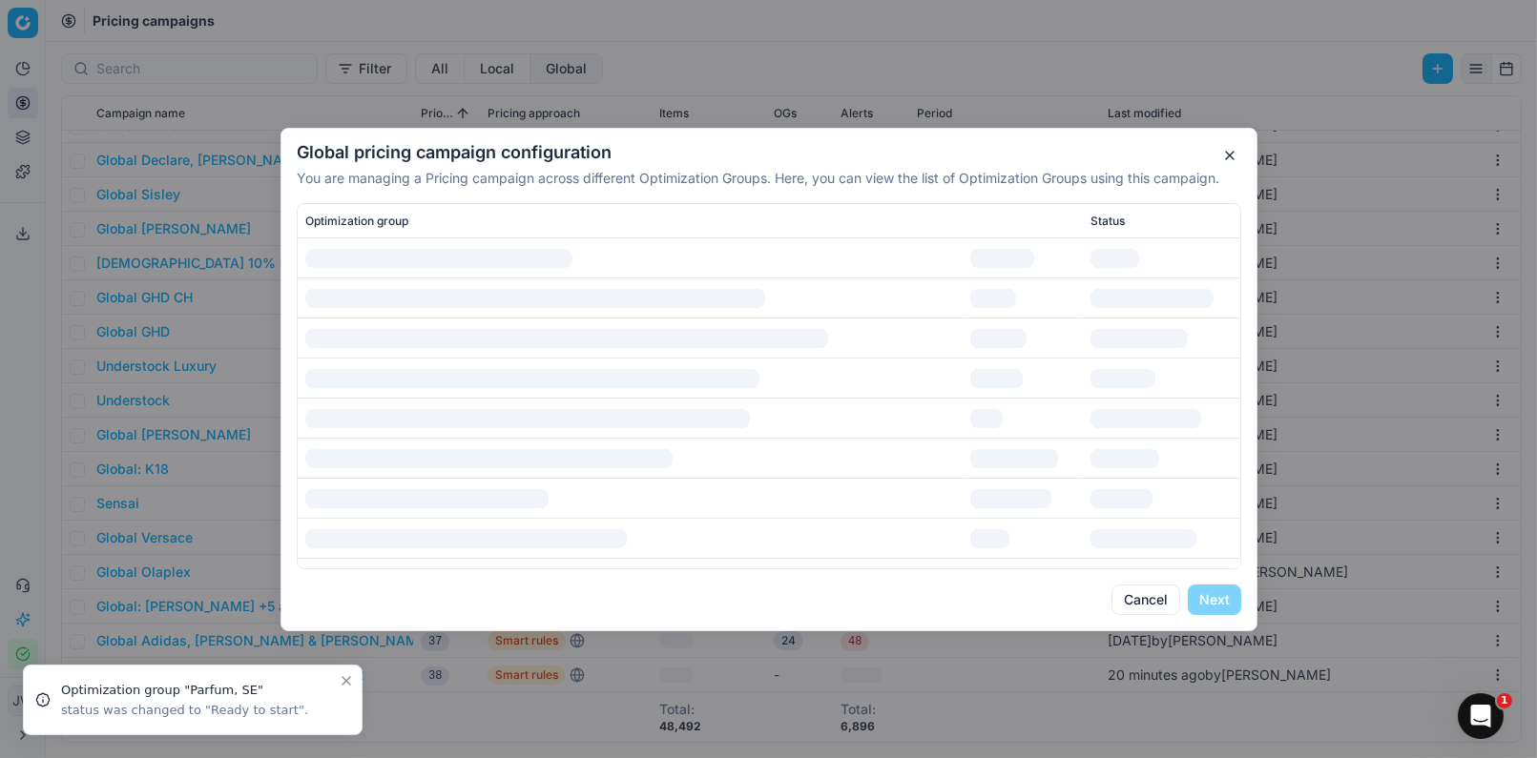
click at [1145, 592] on button "Cancel" at bounding box center [1145, 600] width 69 height 31
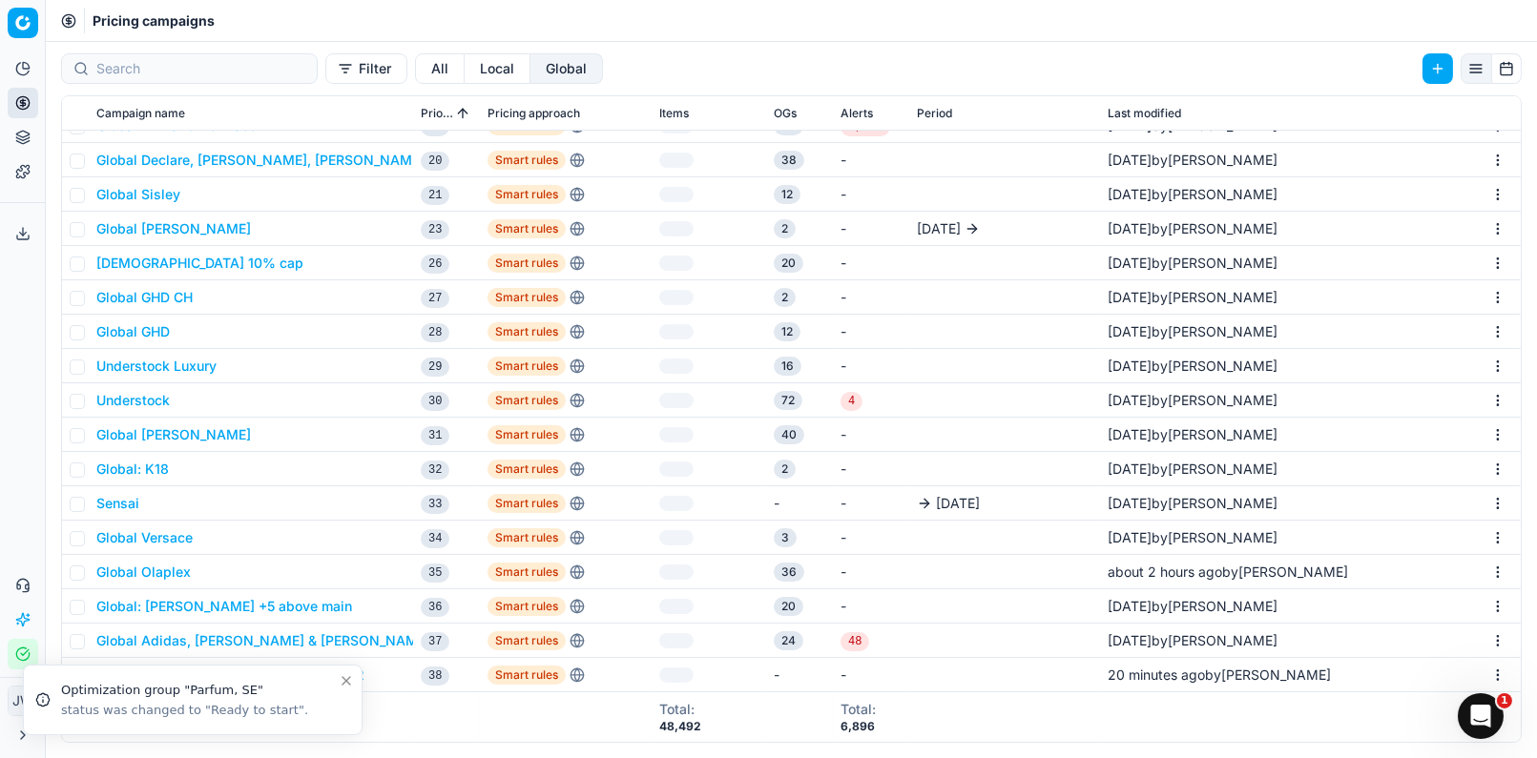
click at [20, 102] on icon at bounding box center [22, 102] width 5 height 5
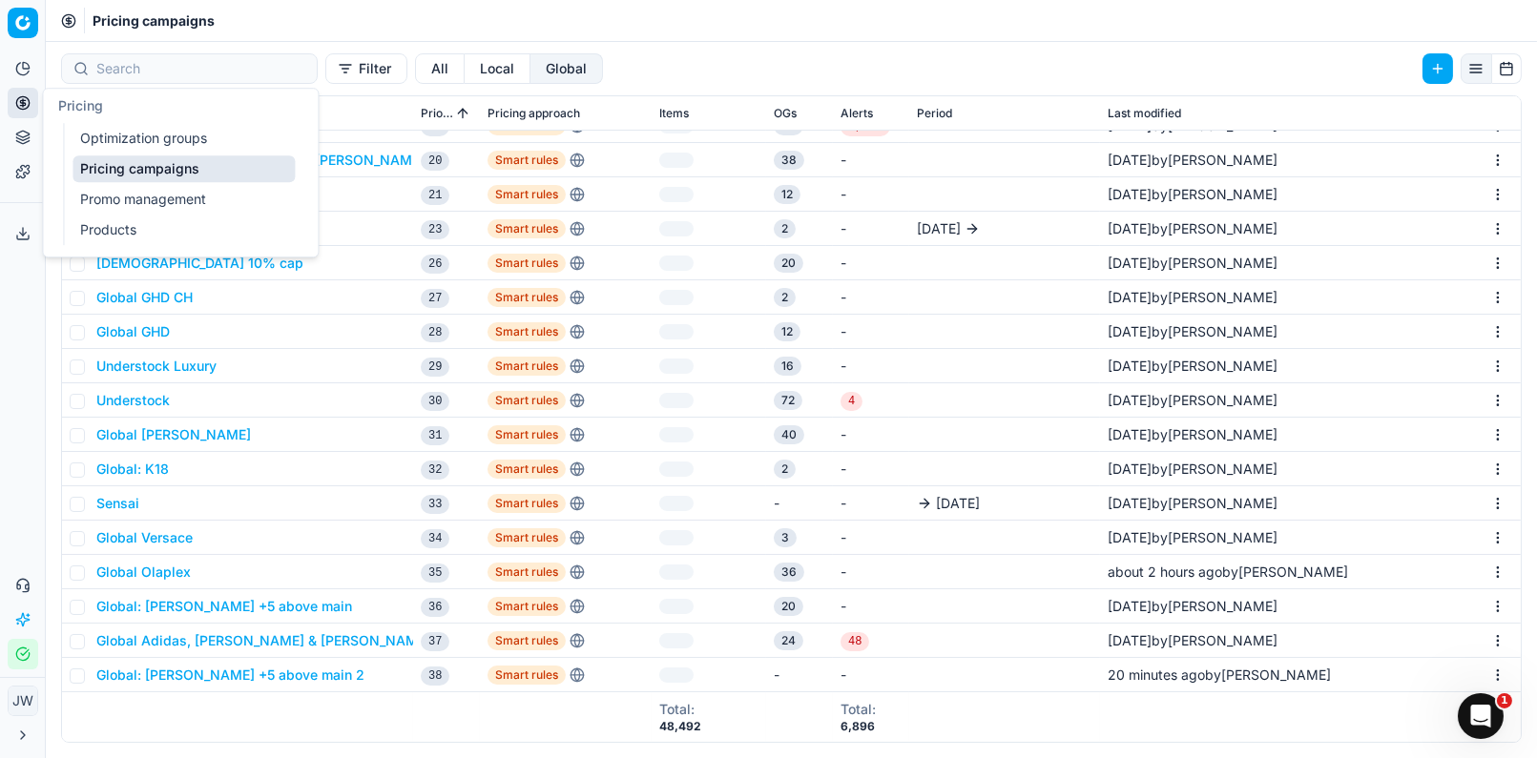
click at [104, 138] on link "Optimization groups" at bounding box center [183, 138] width 222 height 27
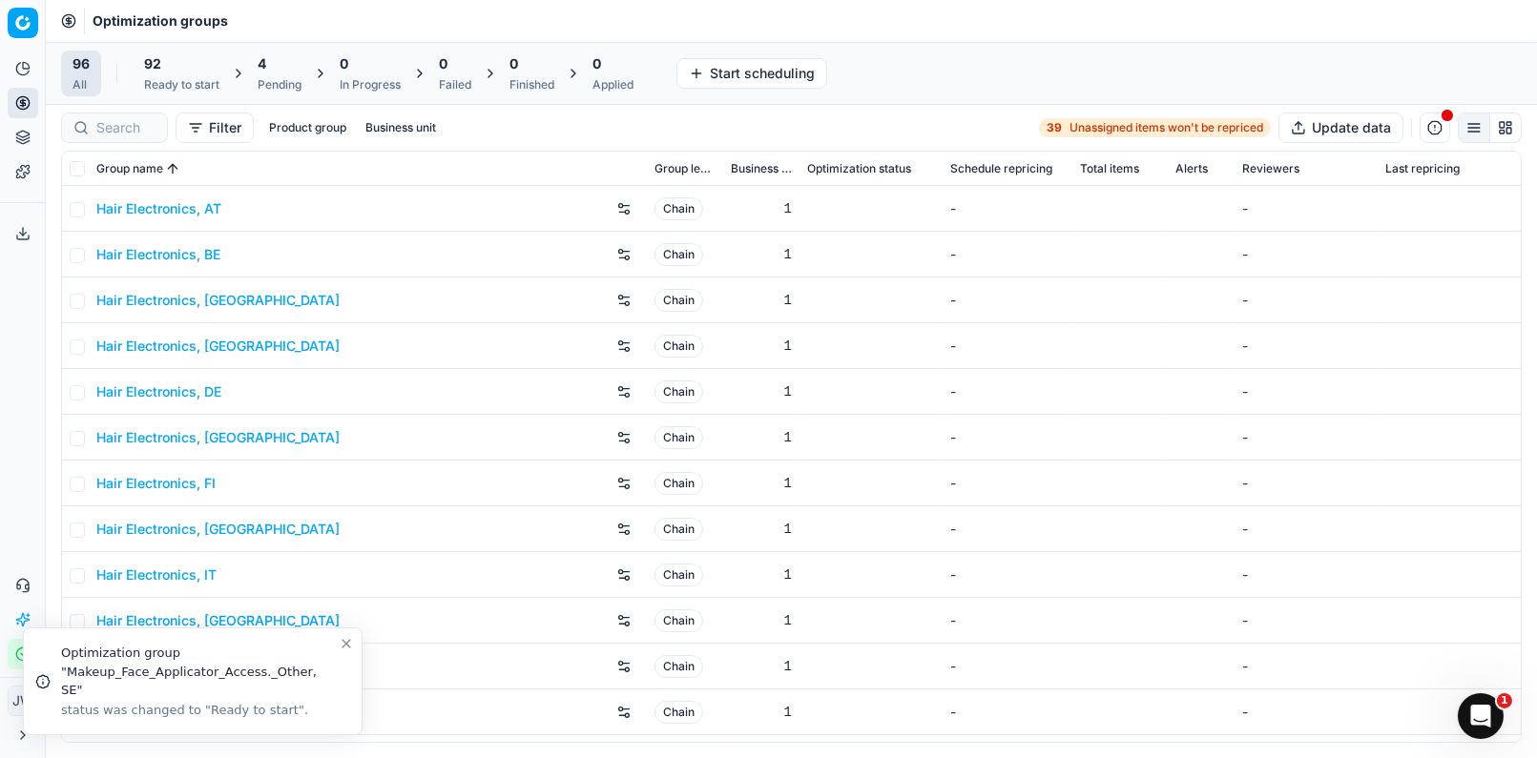
click at [261, 75] on div "4 Pending" at bounding box center [280, 73] width 44 height 38
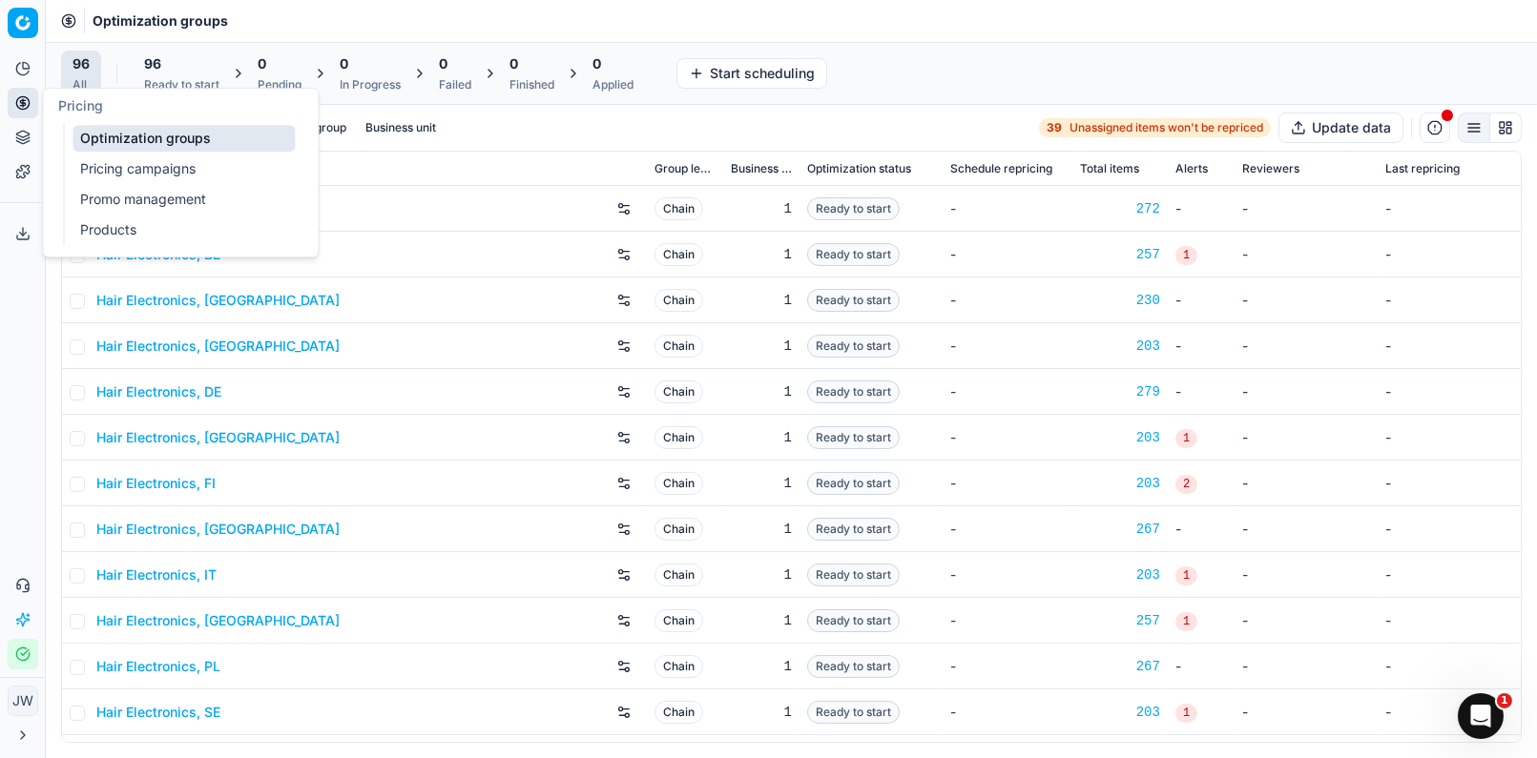
click at [116, 169] on link "Pricing campaigns" at bounding box center [183, 168] width 222 height 27
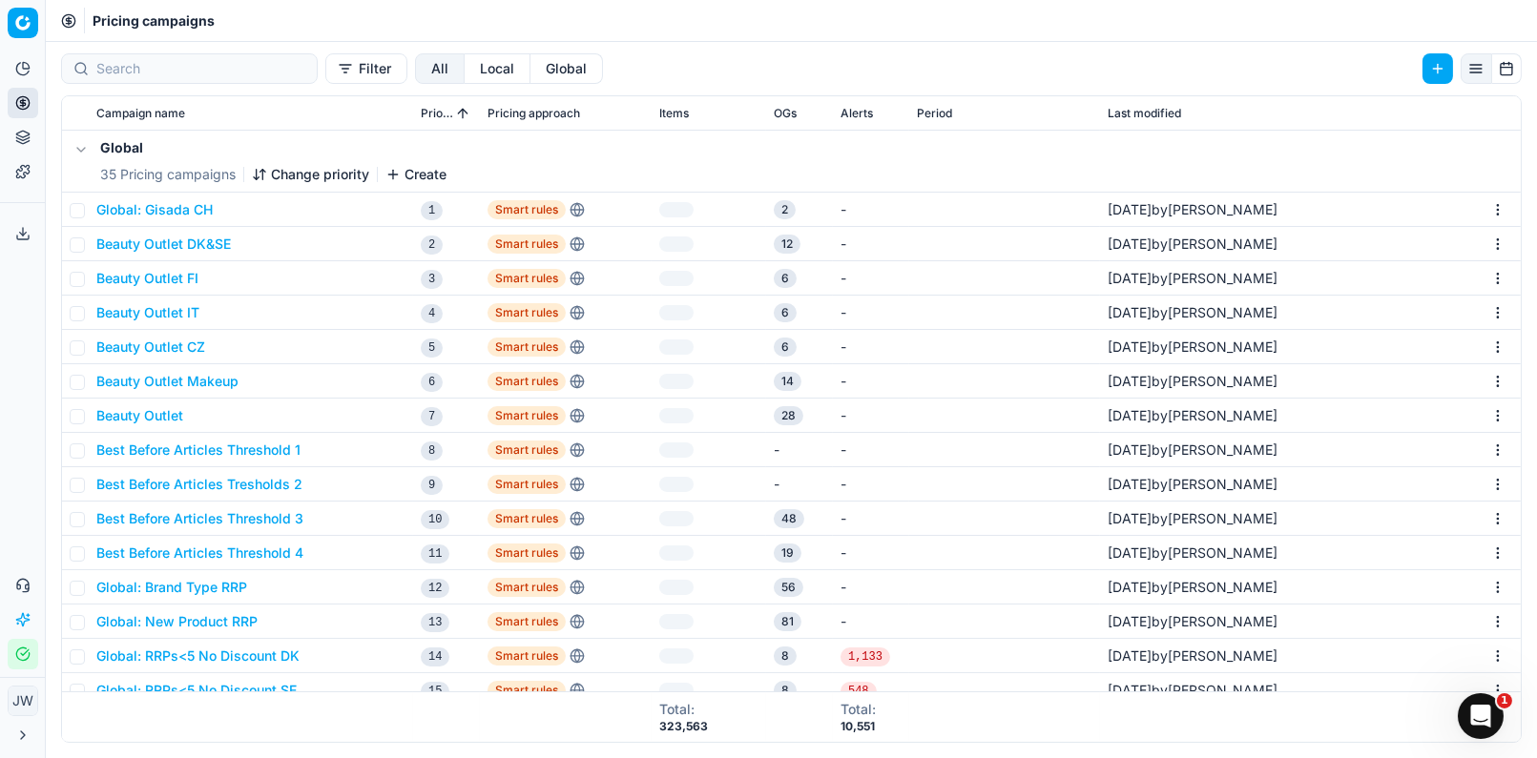
click at [530, 72] on button "Global" at bounding box center [566, 68] width 72 height 31
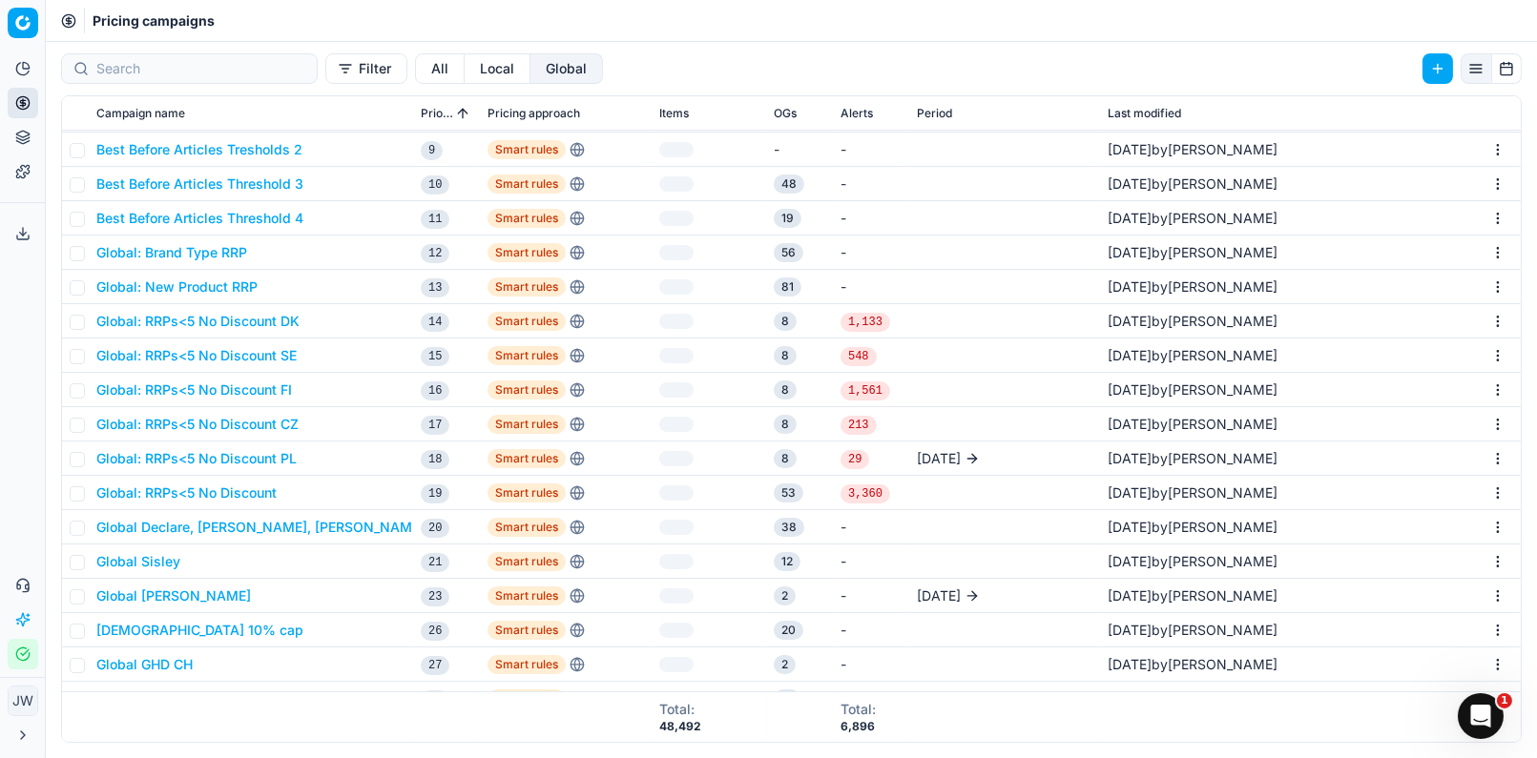
scroll to position [716, 0]
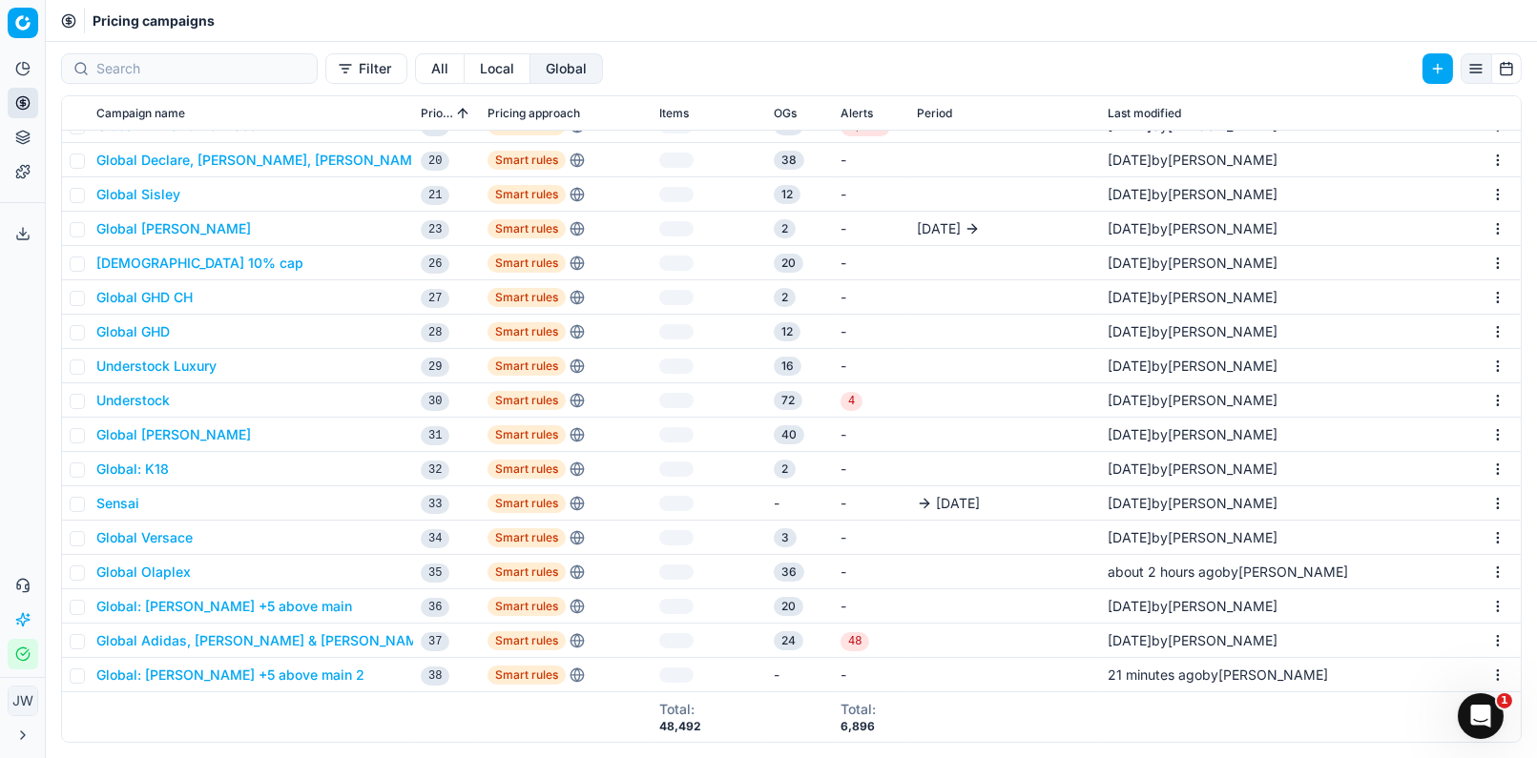
click at [204, 681] on button "Global: Annemarie Börlind +5 above main 2" at bounding box center [230, 675] width 268 height 19
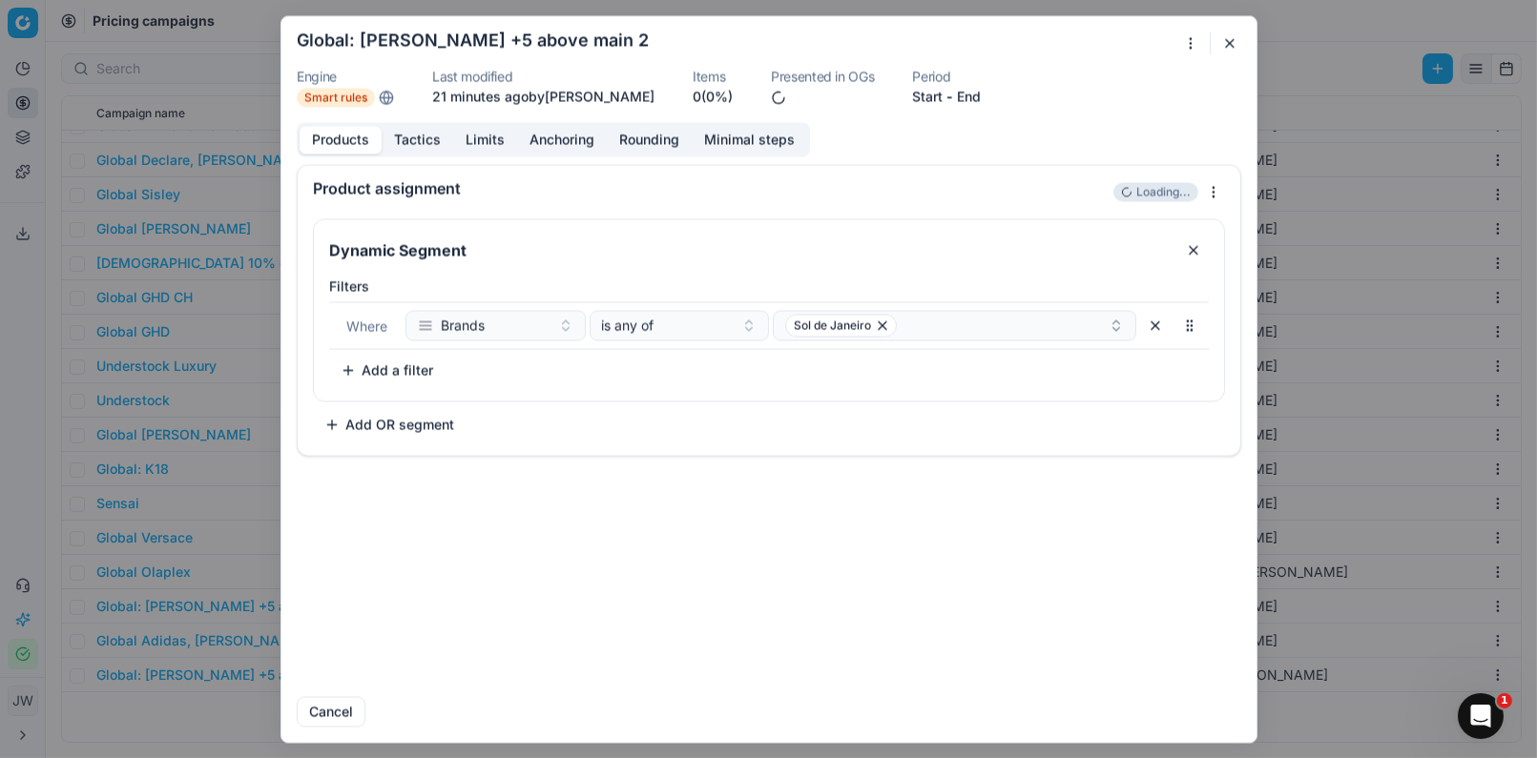
click at [1190, 45] on div "We are saving PC settings. Please wait, it should take a few minutes Global: An…" at bounding box center [768, 379] width 1537 height 758
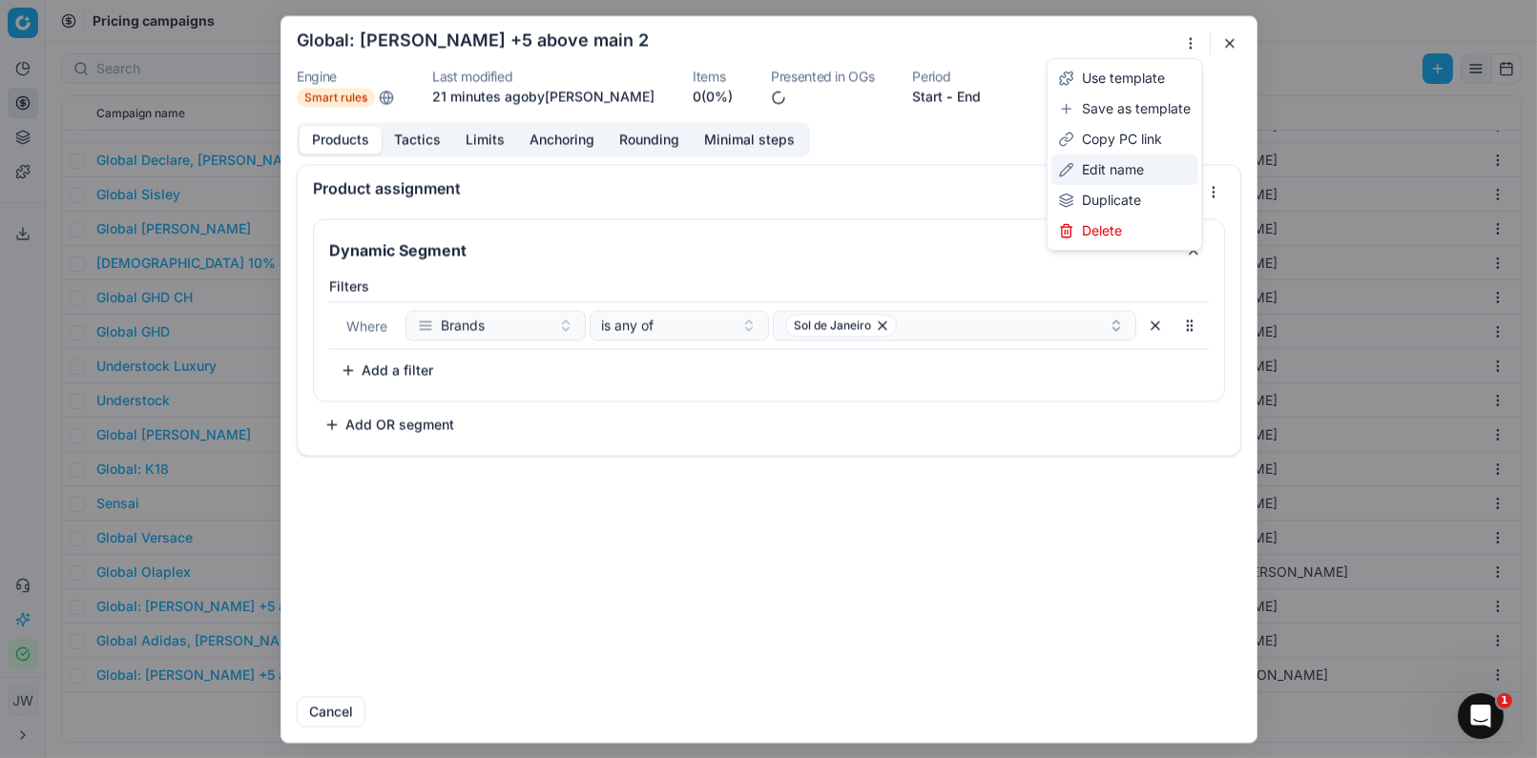
click at [1133, 166] on div "Edit name" at bounding box center [1124, 170] width 147 height 31
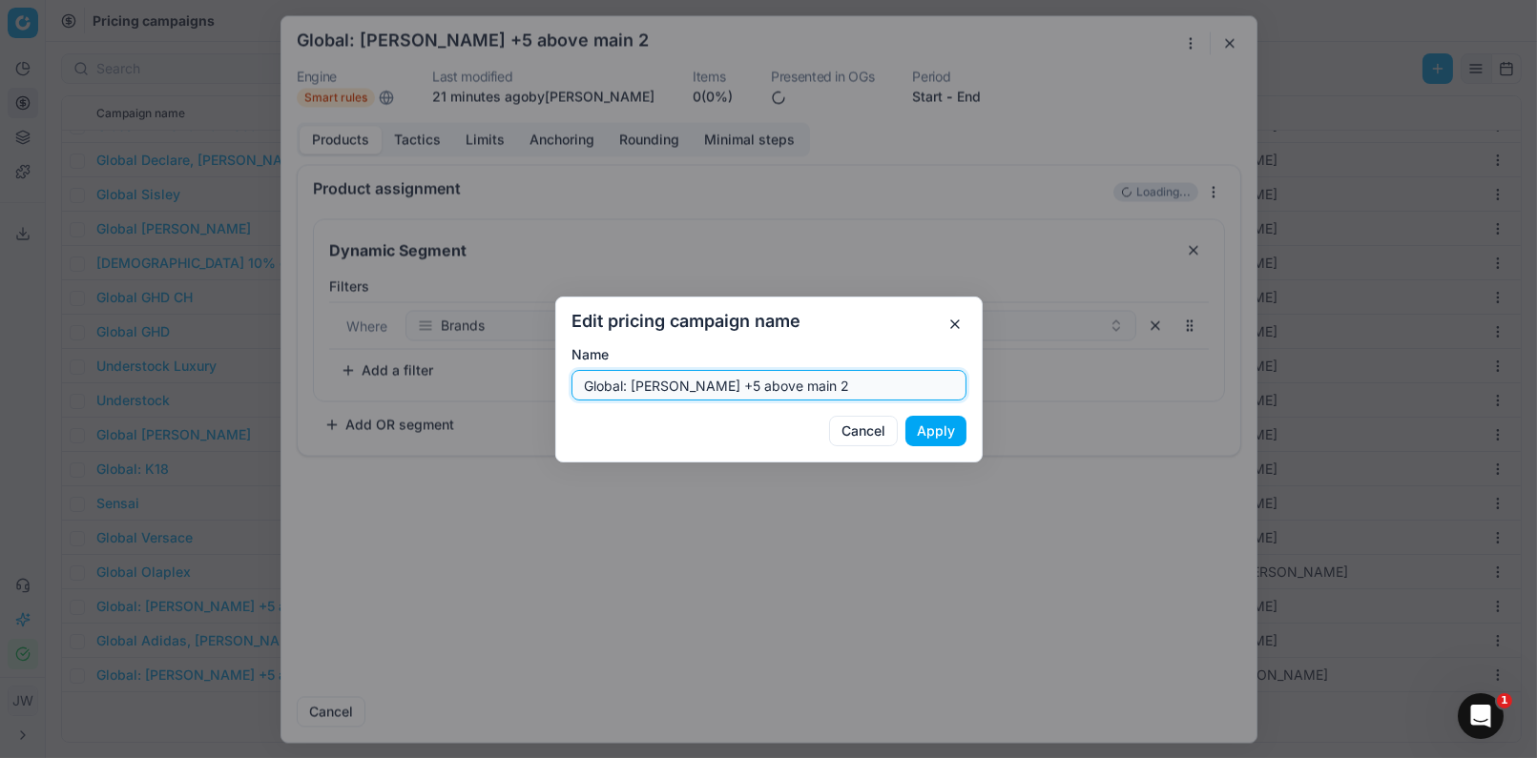
click at [665, 389] on input "Global: Annemarie Börlind +5 above main 2" at bounding box center [769, 385] width 378 height 29
drag, startPoint x: 632, startPoint y: 386, endPoint x: 749, endPoint y: 386, distance: 116.4
click at [749, 386] on input "Global: Annemarie Börlind +5 above main 2" at bounding box center [769, 385] width 378 height 29
click at [888, 383] on input "Global: Sol de Janeiro +5 above main 2" at bounding box center [769, 385] width 378 height 29
type input "Global: Sol De Janeiro +5 above main"
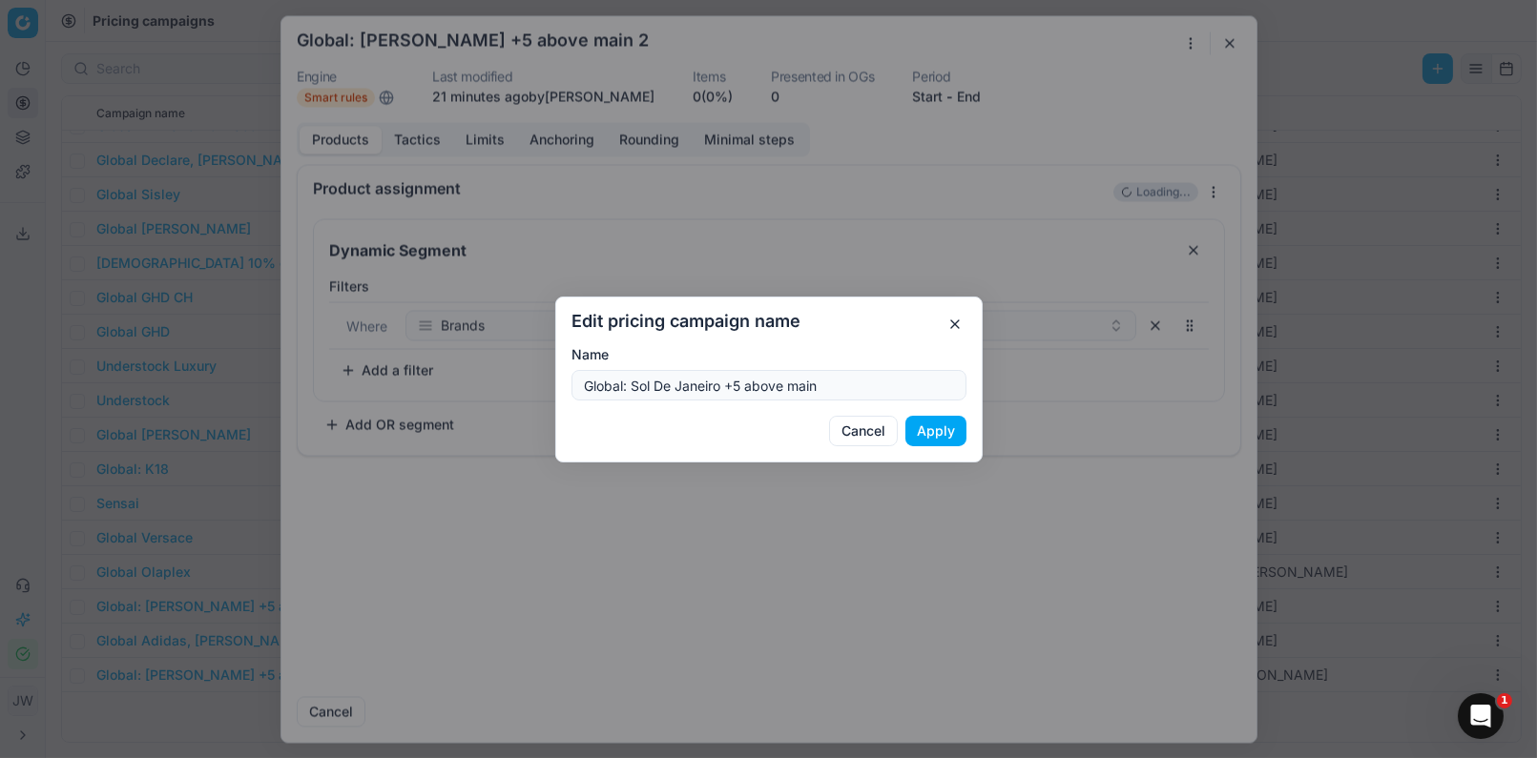
click at [937, 431] on button "Apply" at bounding box center [935, 431] width 61 height 31
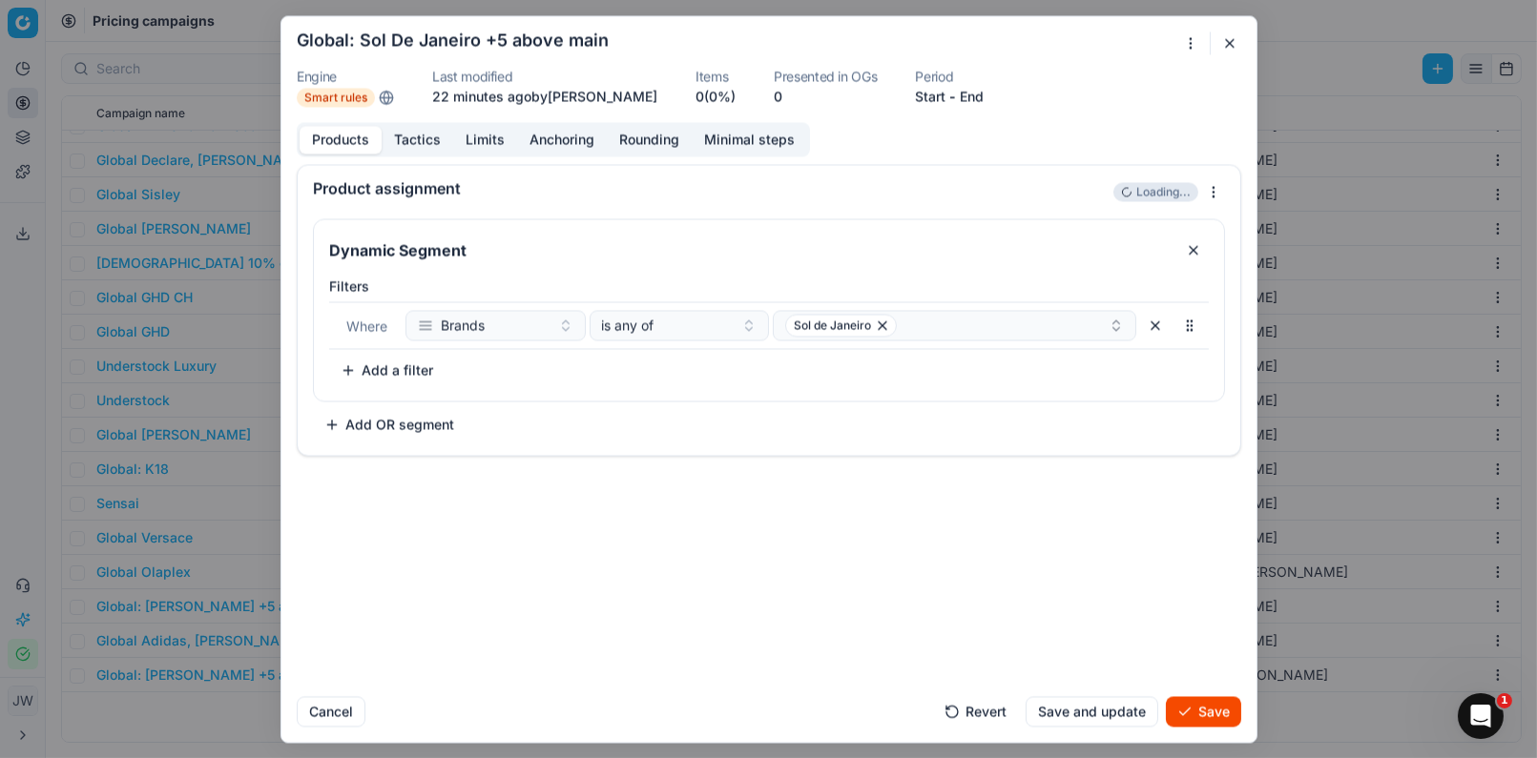
click at [1203, 707] on button "Save" at bounding box center [1203, 711] width 75 height 31
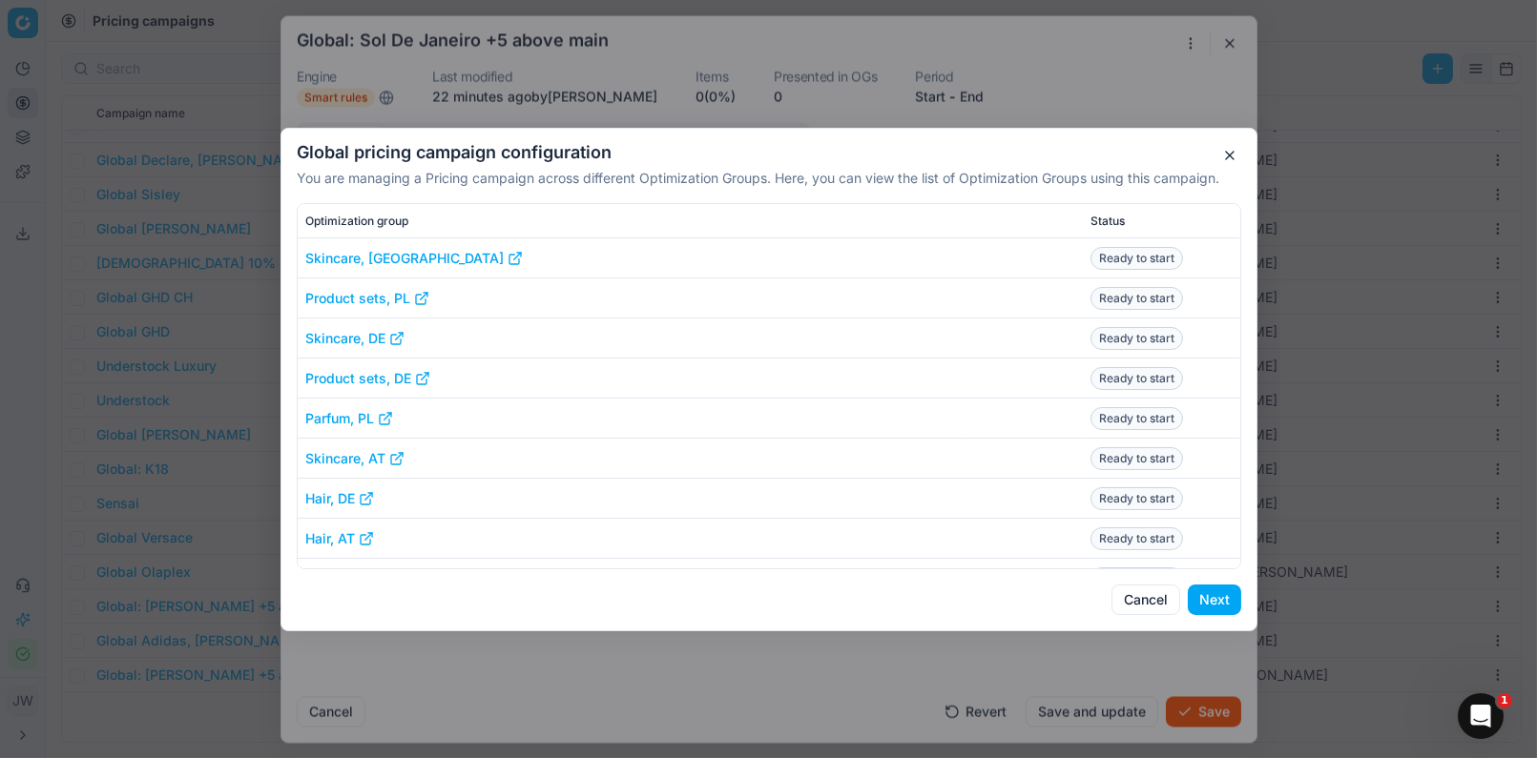
click at [1225, 600] on button "Next" at bounding box center [1214, 600] width 53 height 31
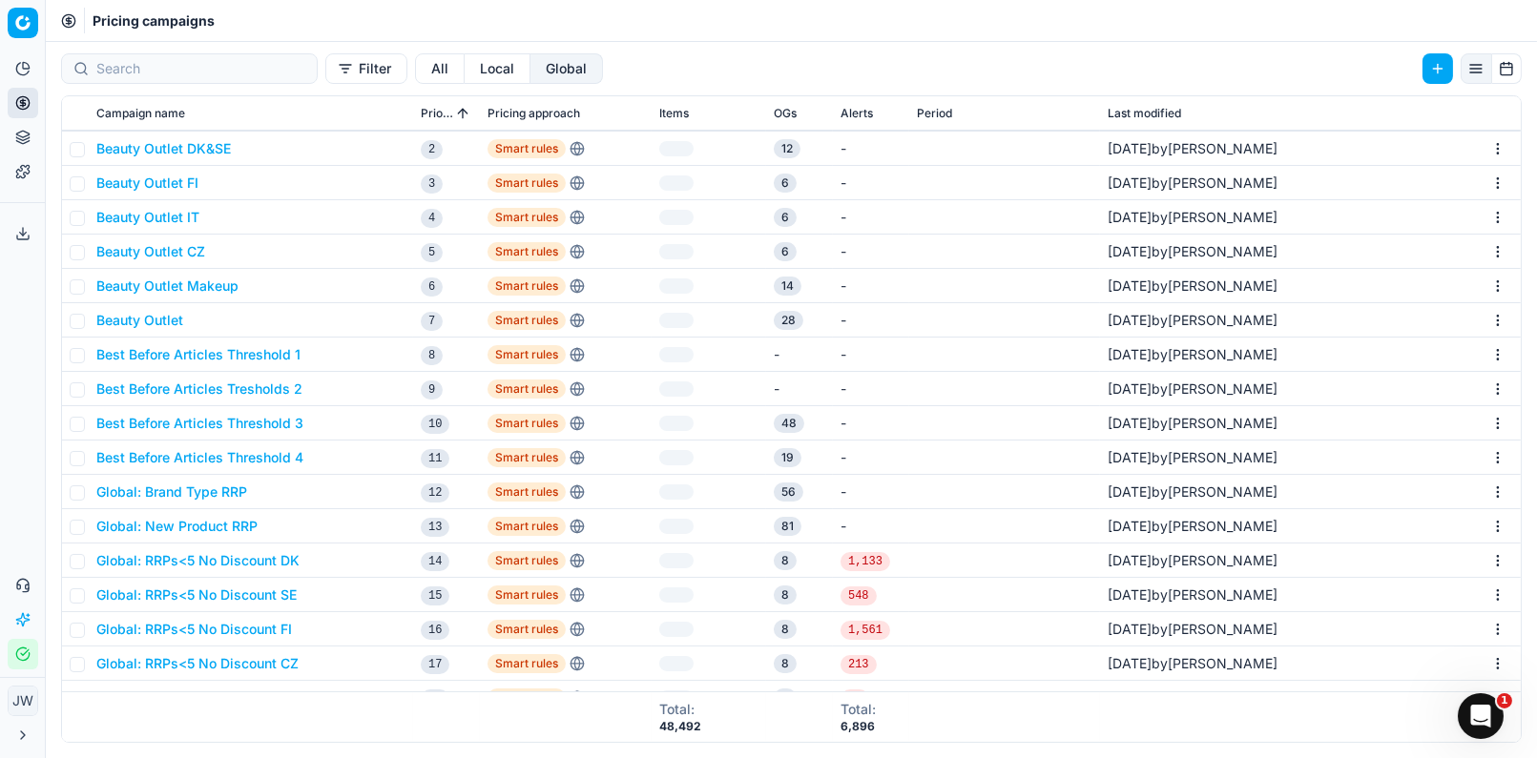
scroll to position [0, 0]
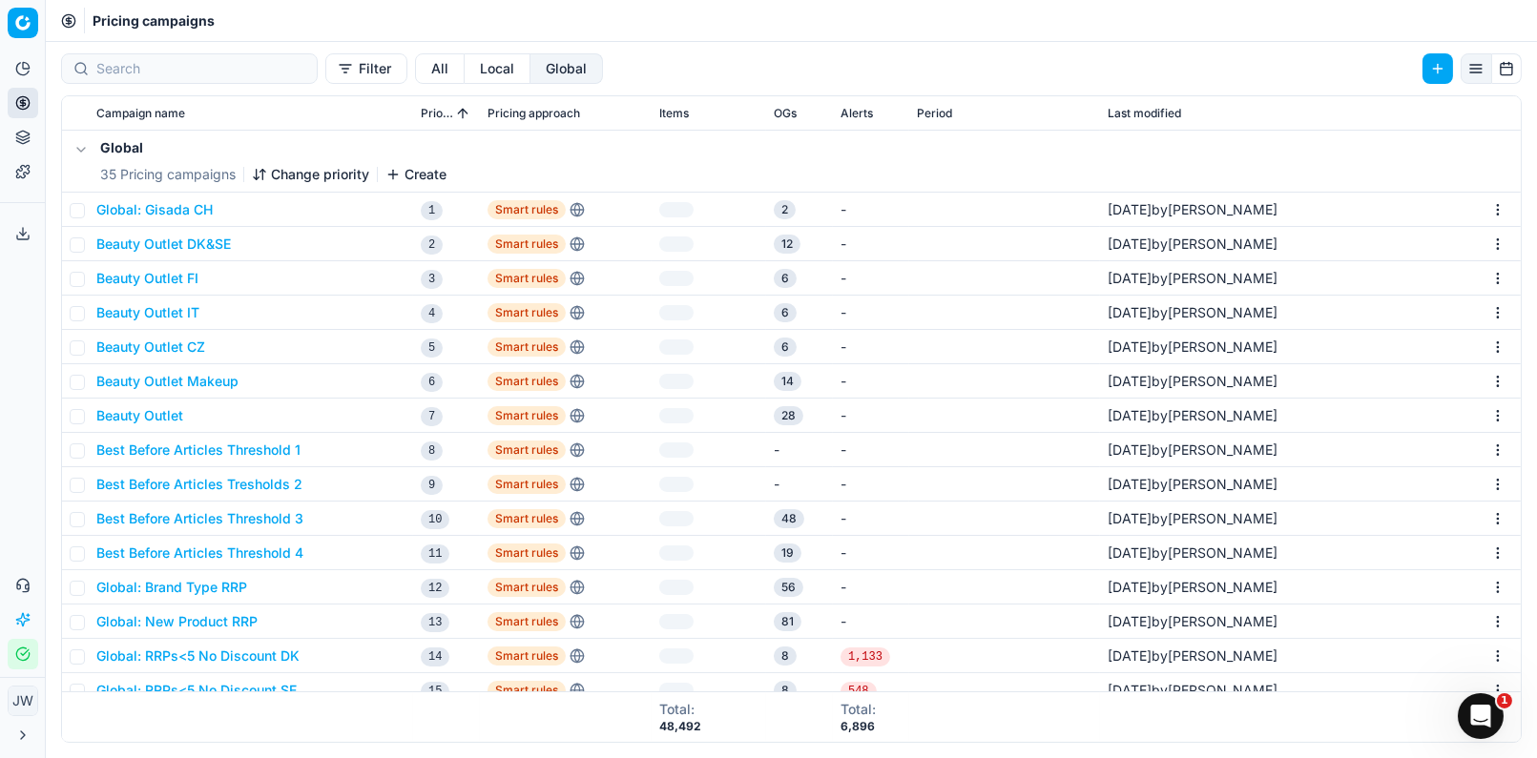
click at [321, 173] on button "Change priority" at bounding box center [310, 174] width 117 height 19
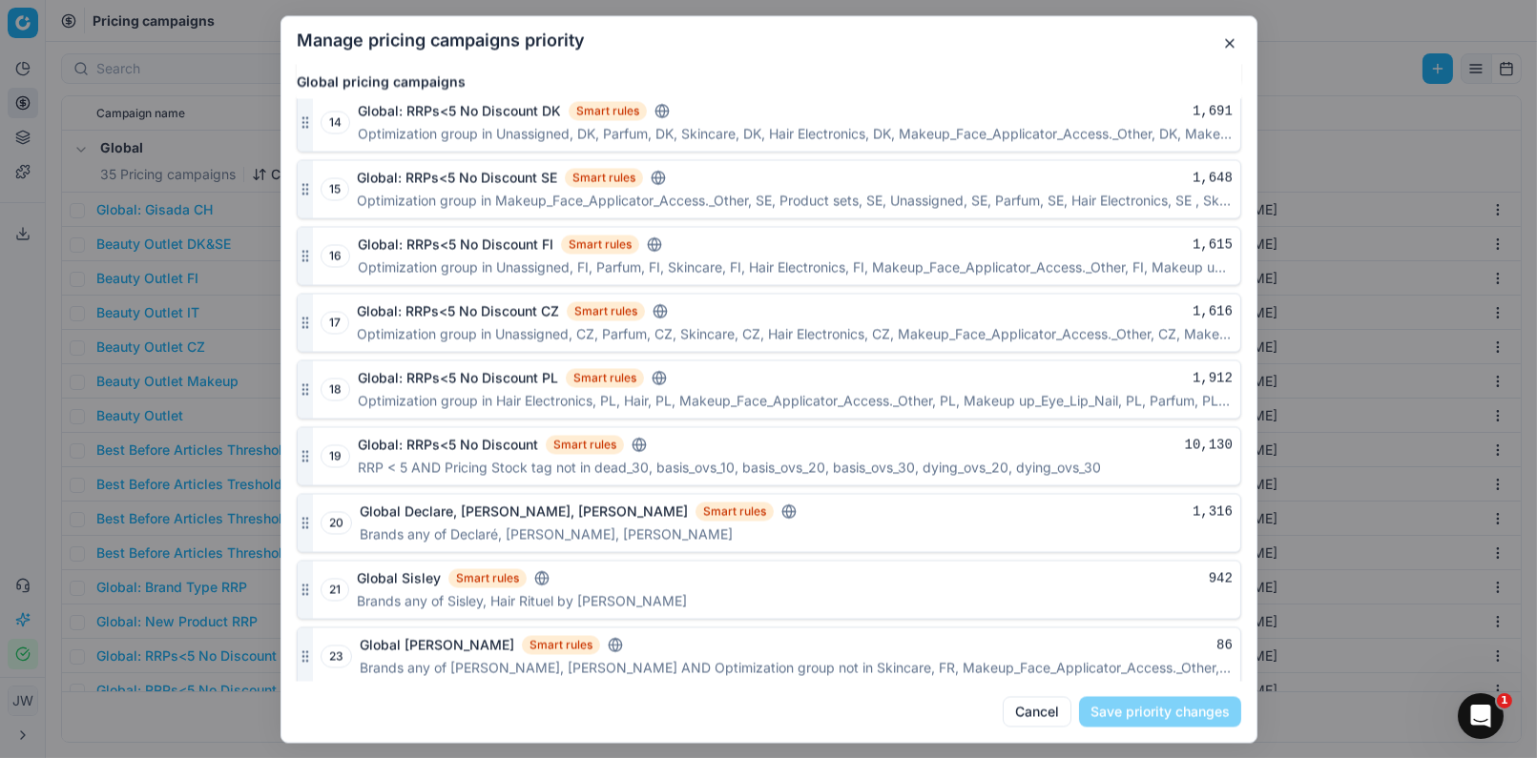
scroll to position [1750, 0]
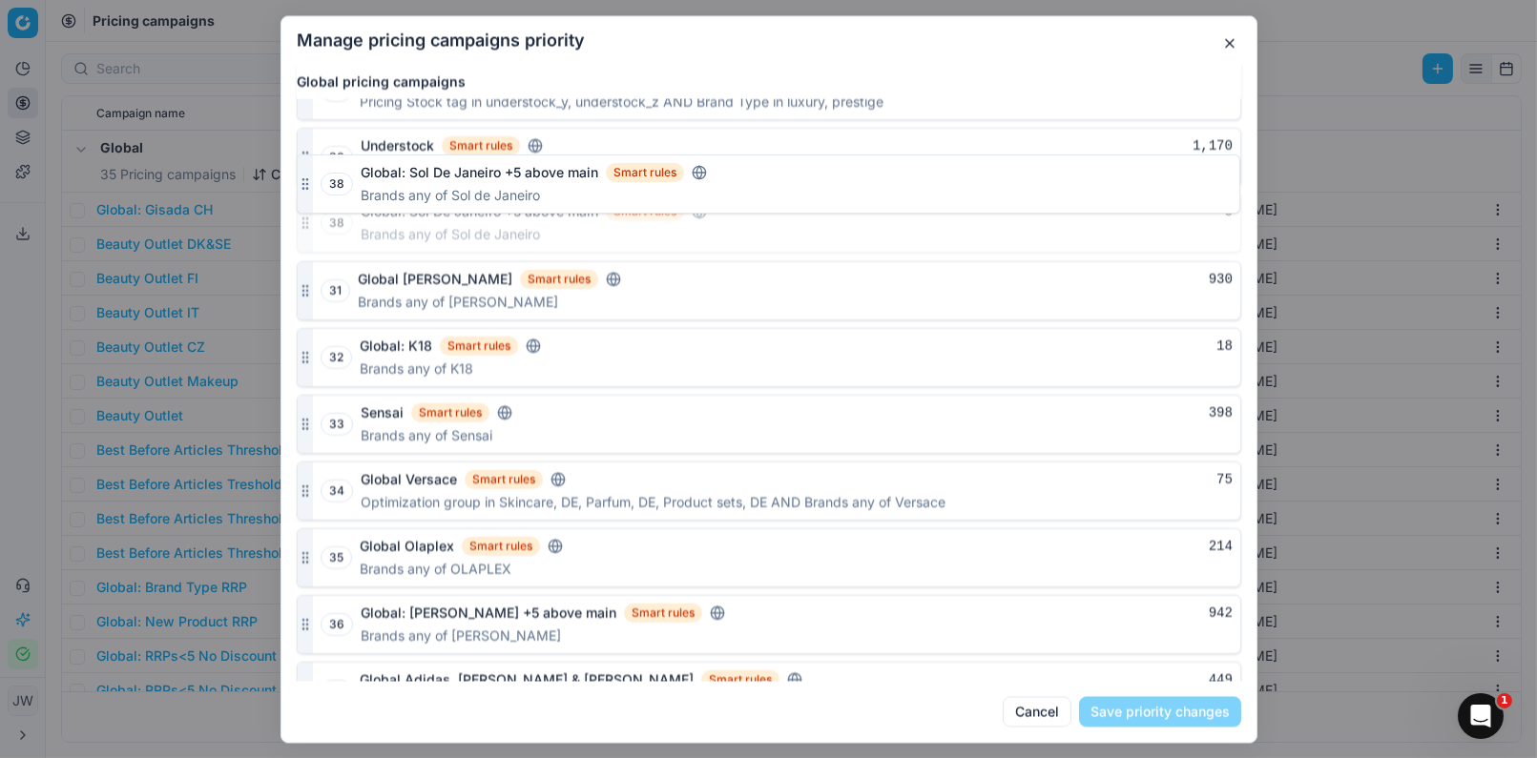
drag, startPoint x: 303, startPoint y: 649, endPoint x: 298, endPoint y: 178, distance: 470.3
click at [298, 194] on div at bounding box center [305, 222] width 15 height 57
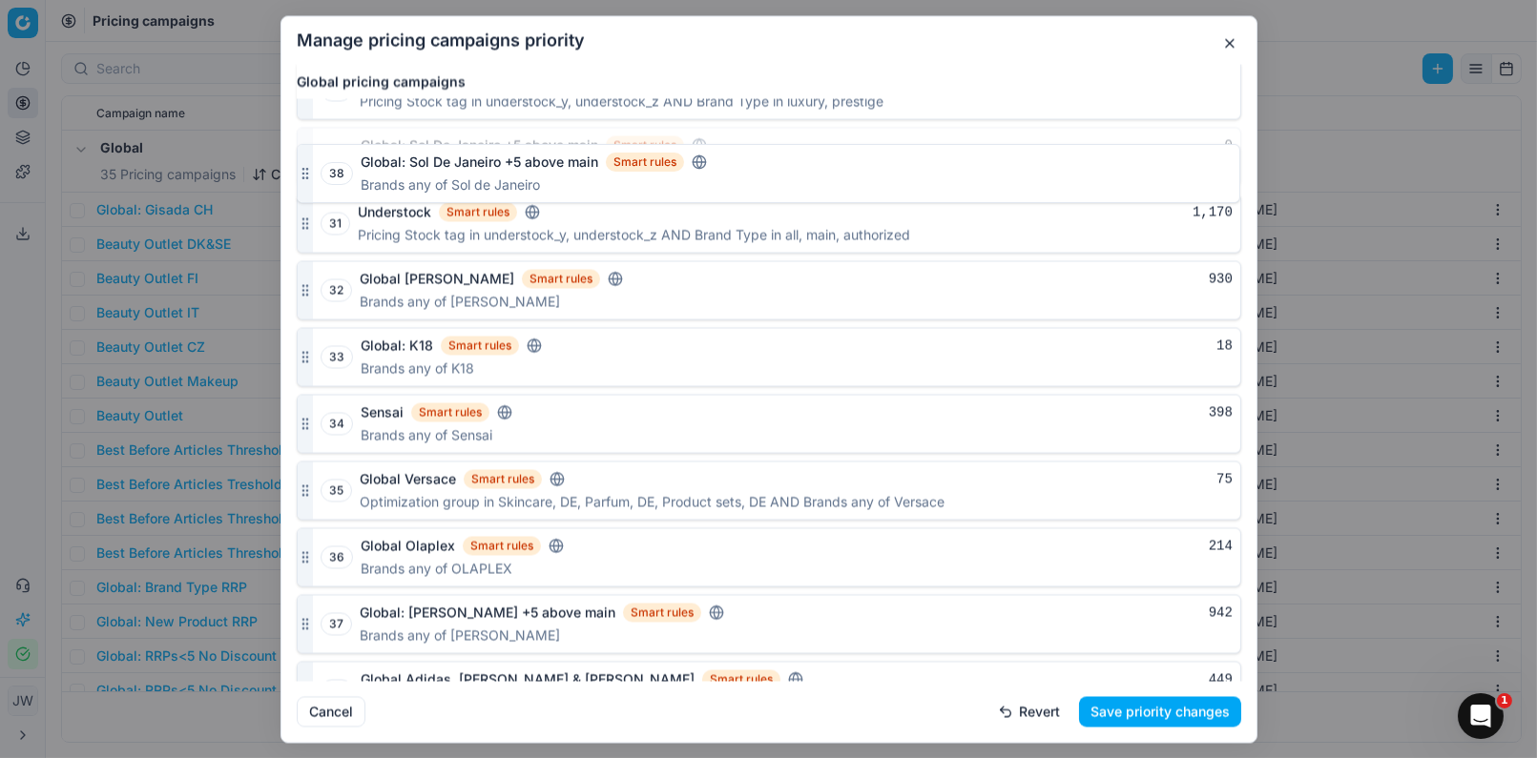
scroll to position [1694, 0]
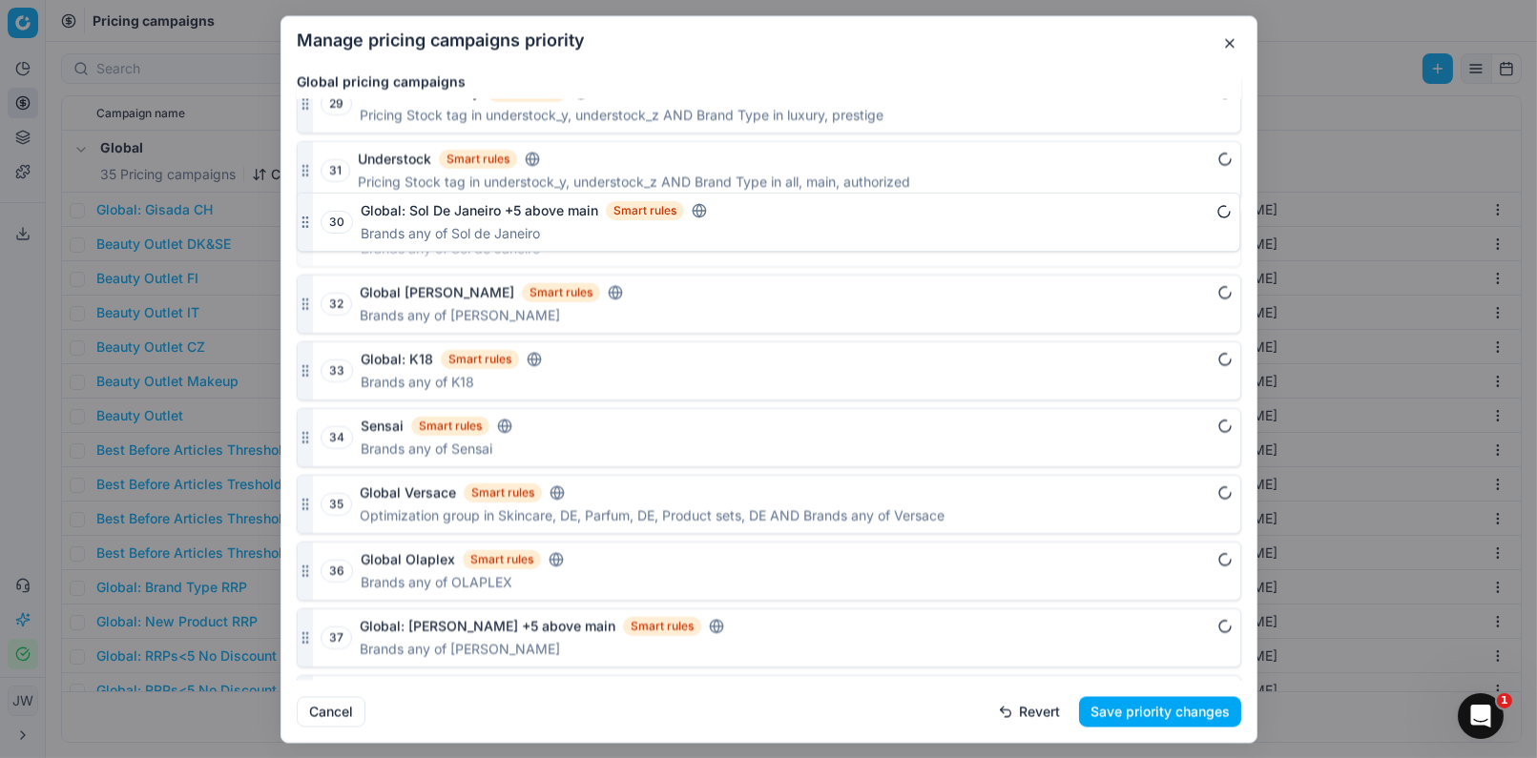
drag, startPoint x: 299, startPoint y: 173, endPoint x: 299, endPoint y: 222, distance: 49.6
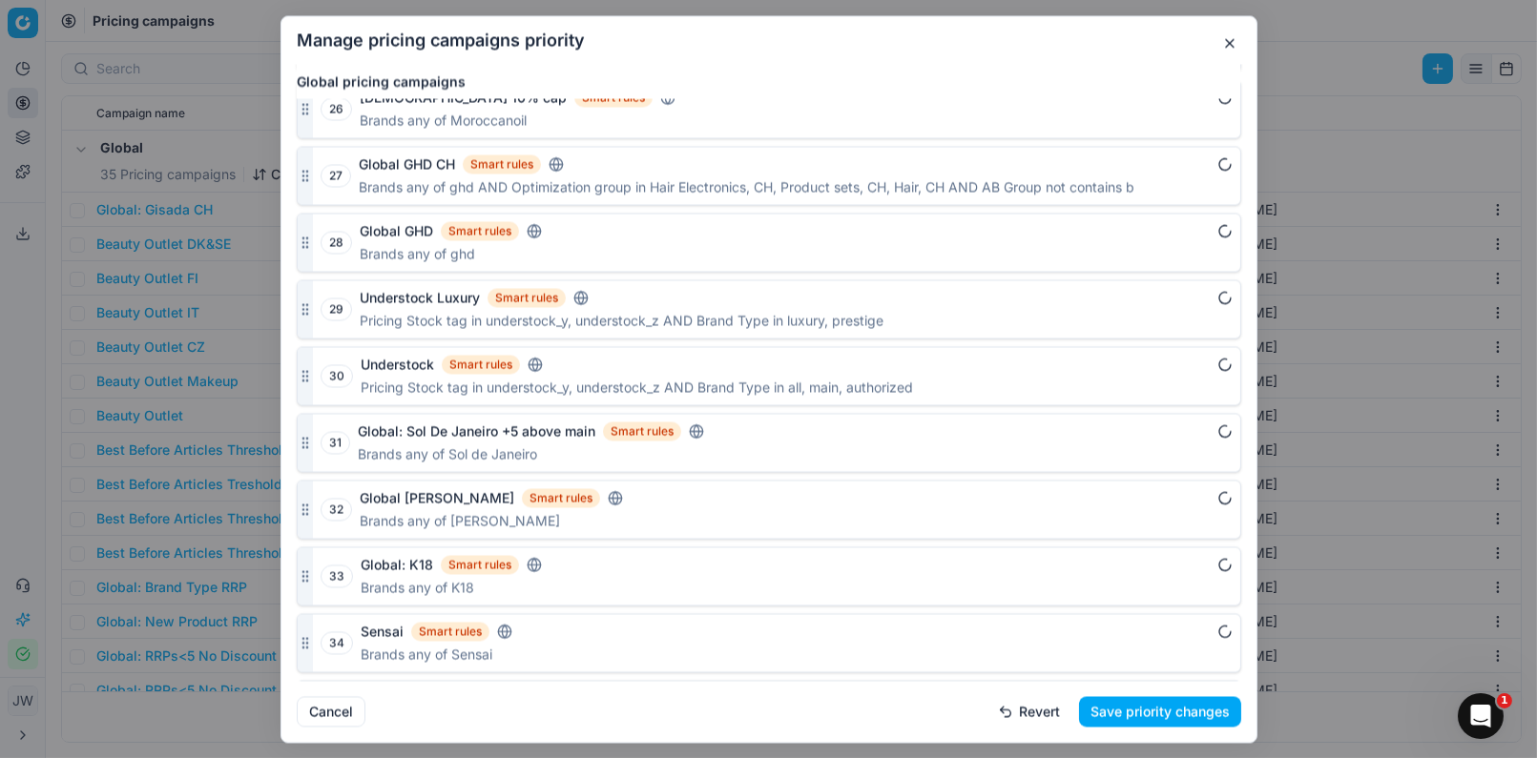
scroll to position [1484, 0]
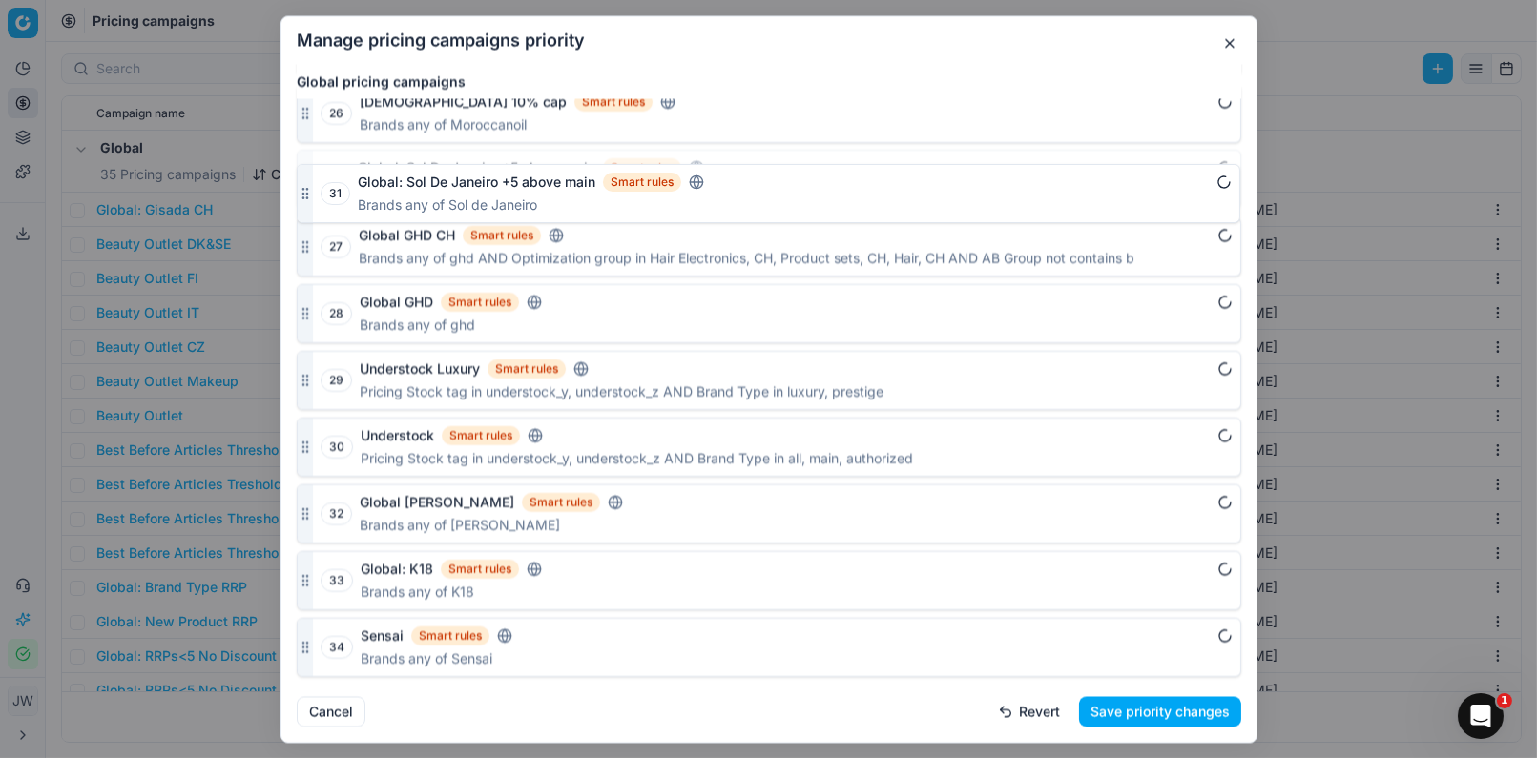
drag, startPoint x: 305, startPoint y: 443, endPoint x: 295, endPoint y: 186, distance: 256.8
click at [295, 186] on div "Global pricing campaigns 1 Global: Gisada CH Smart rules Brands is exactly Gisa…" at bounding box center [768, 372] width 975 height 617
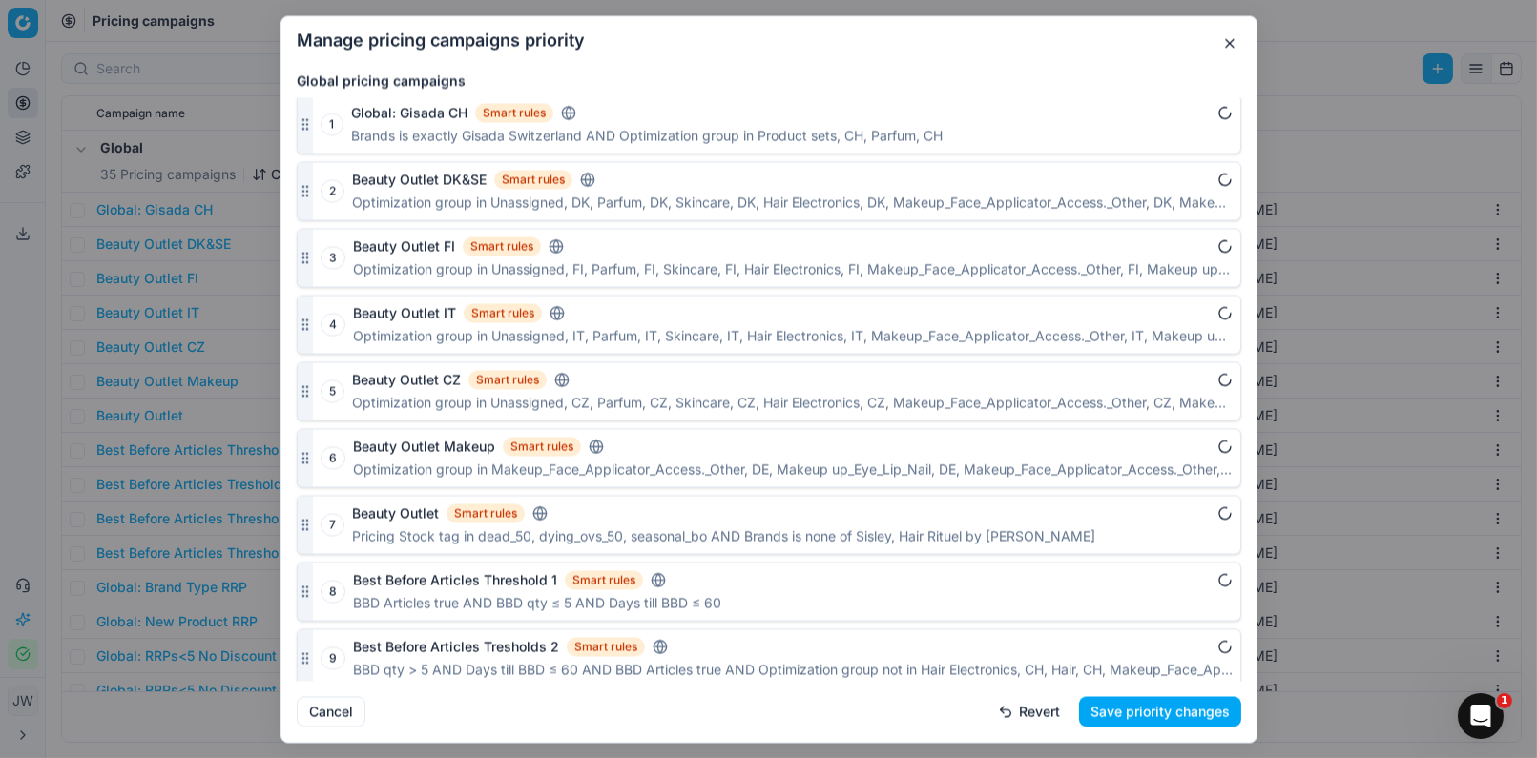
scroll to position [0, 0]
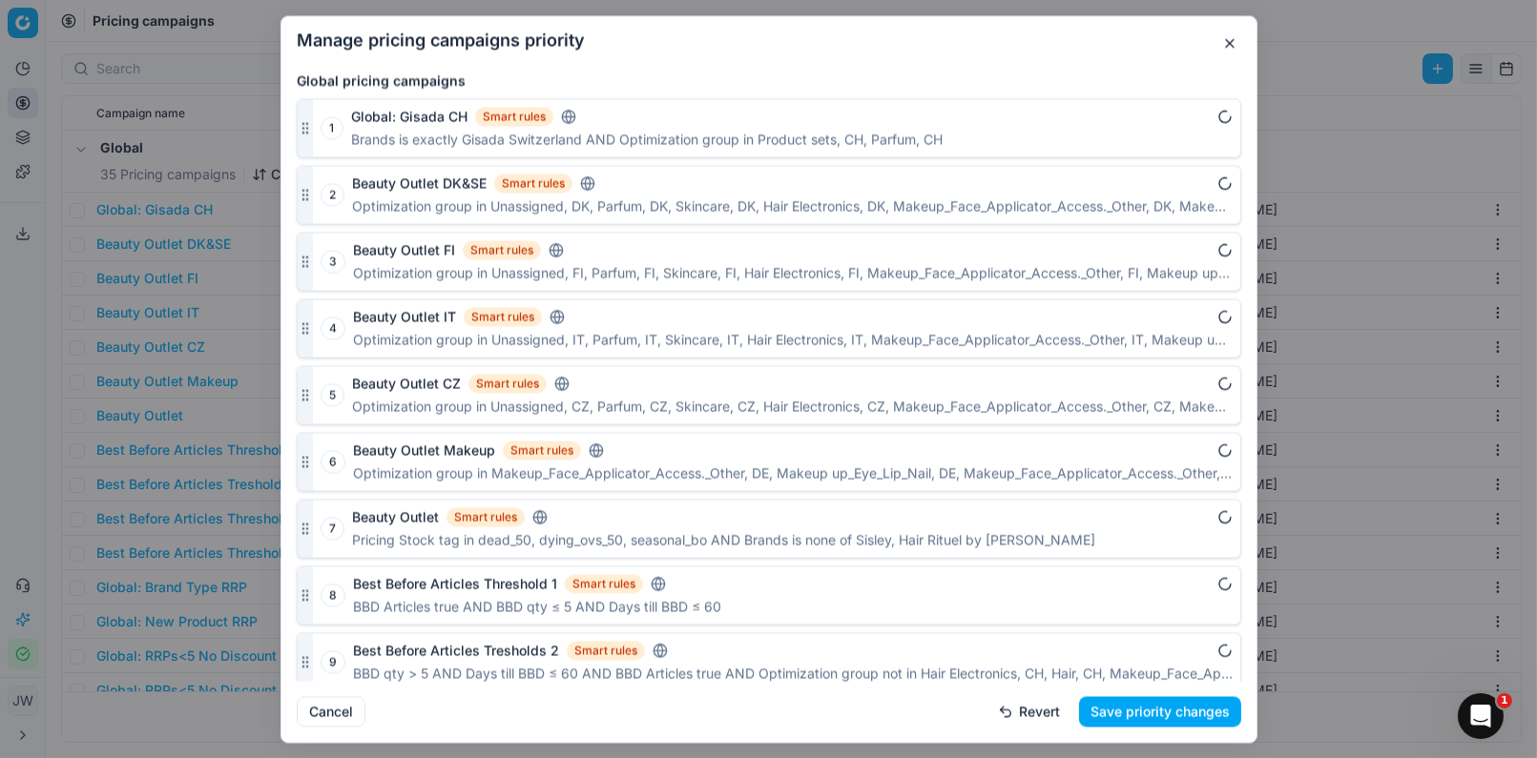
click at [1150, 717] on button "Save priority changes" at bounding box center [1160, 711] width 162 height 31
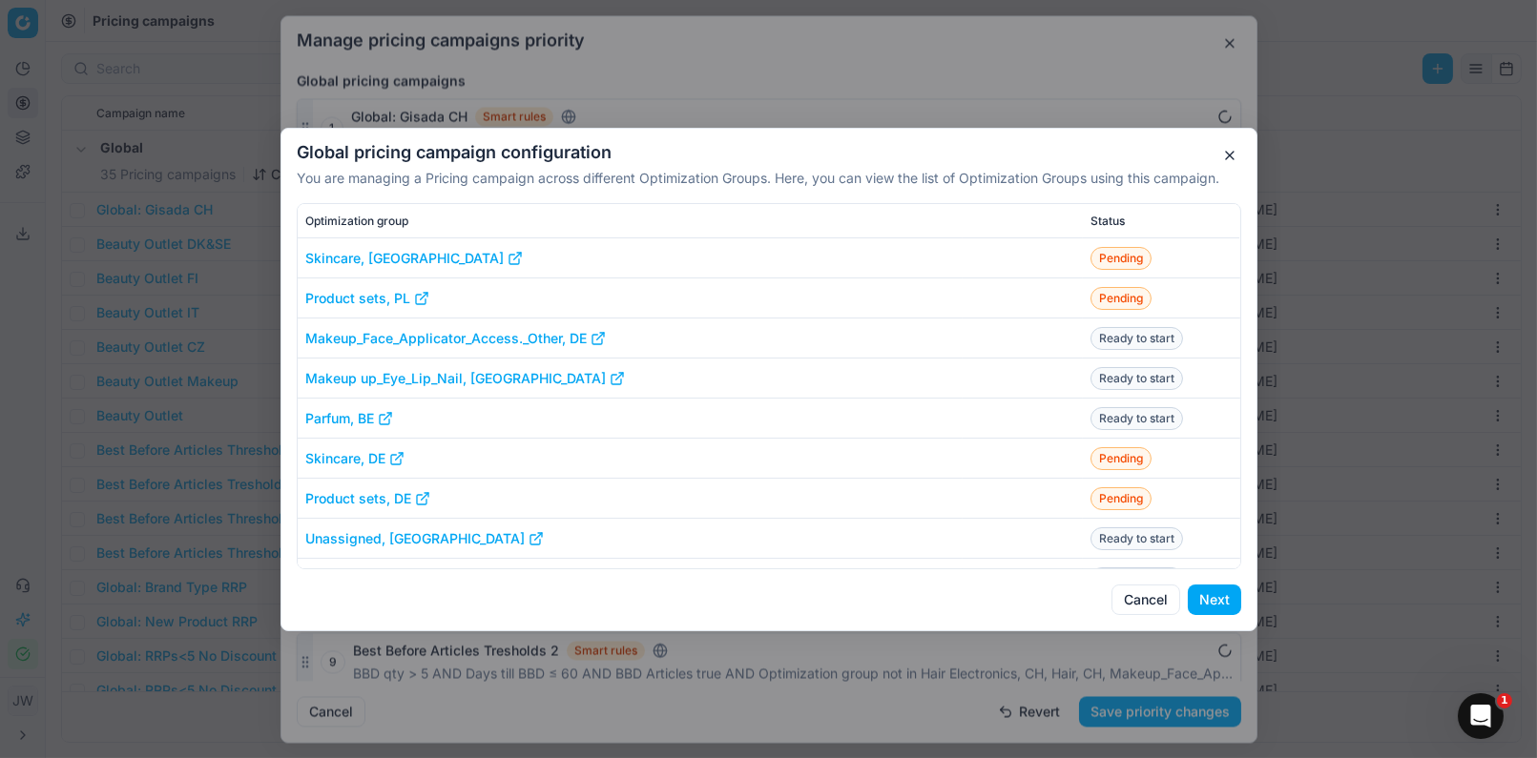
click at [1223, 601] on button "Next" at bounding box center [1214, 600] width 53 height 31
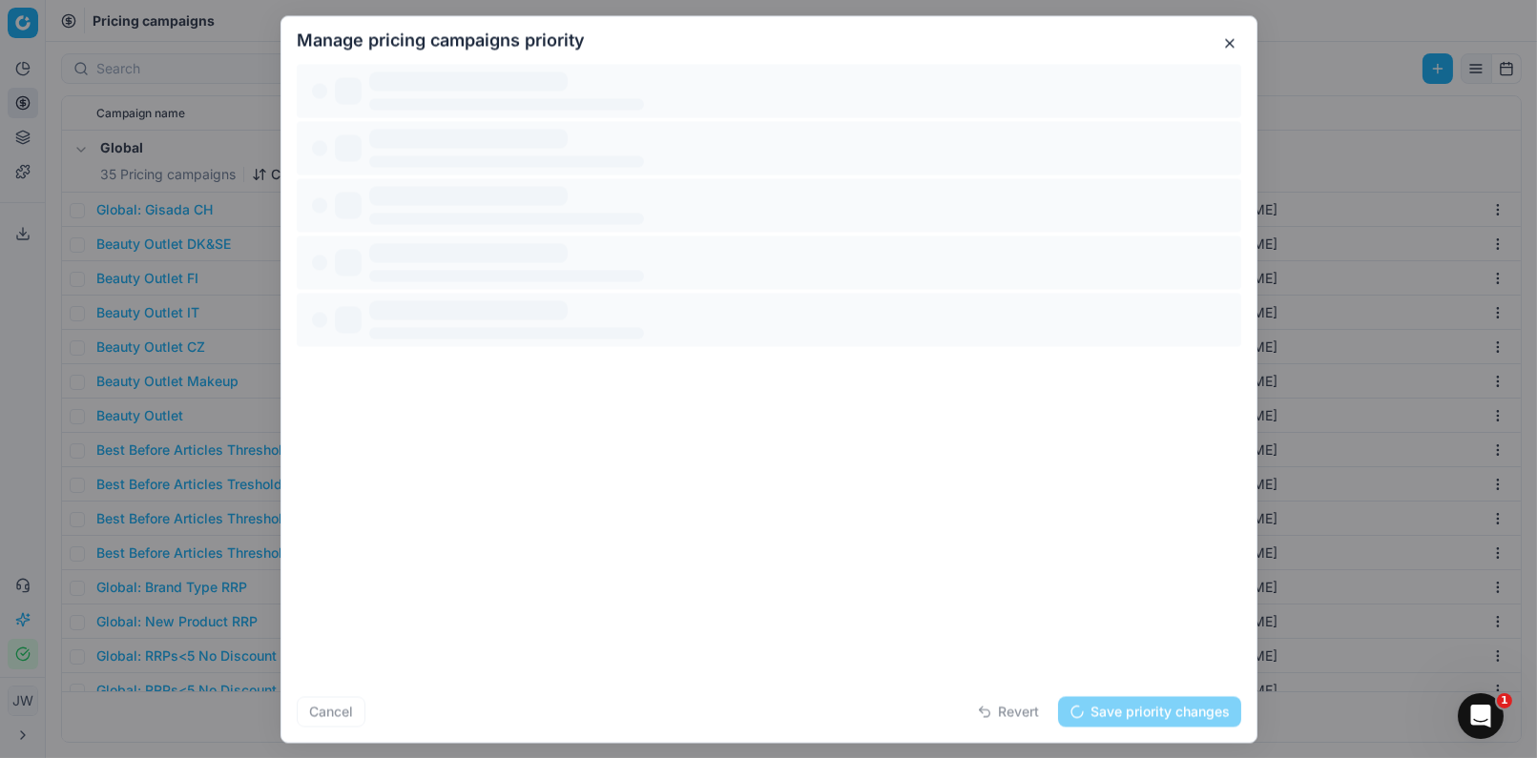
click at [1225, 40] on button "button" at bounding box center [1229, 42] width 23 height 23
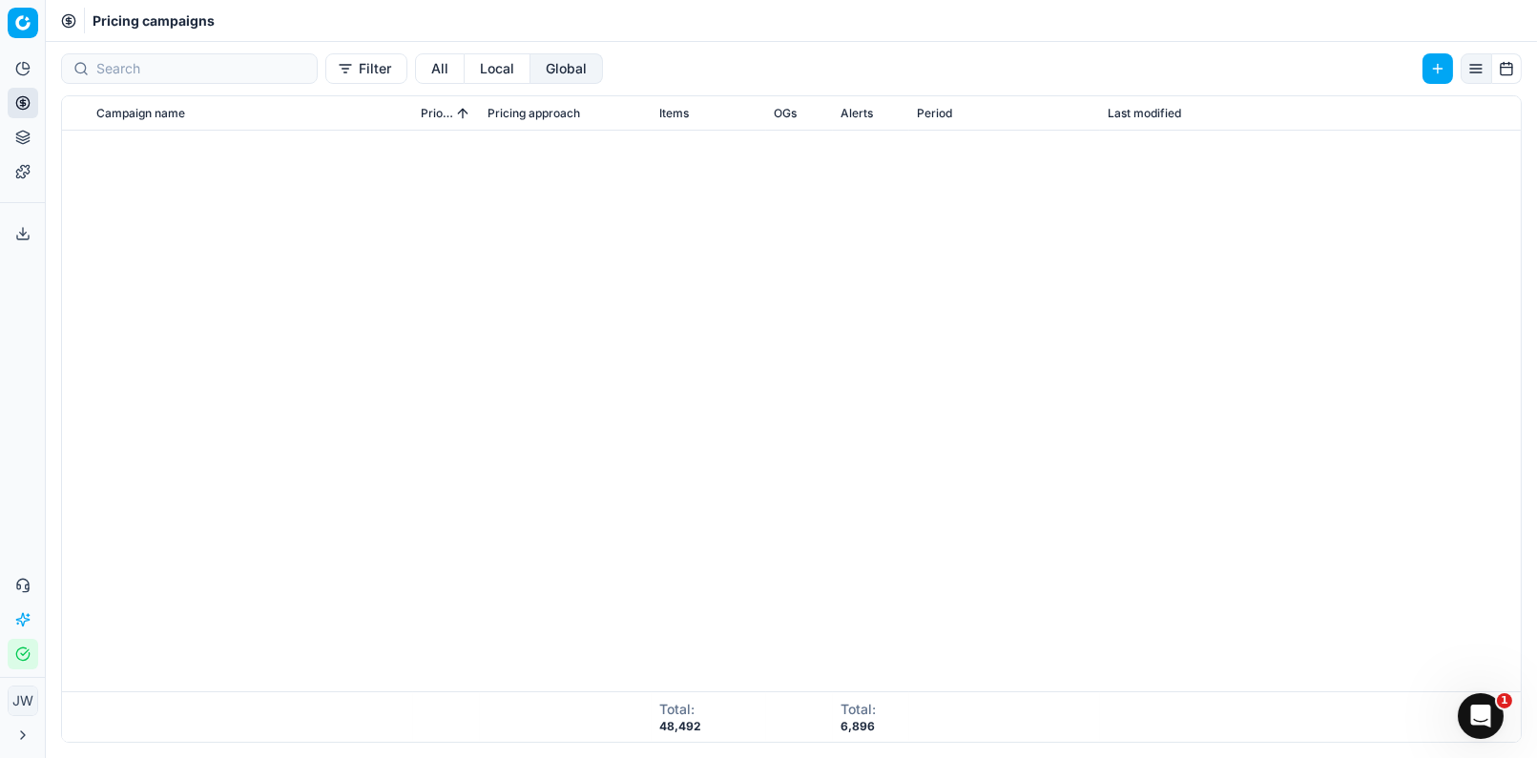
scroll to position [716, 0]
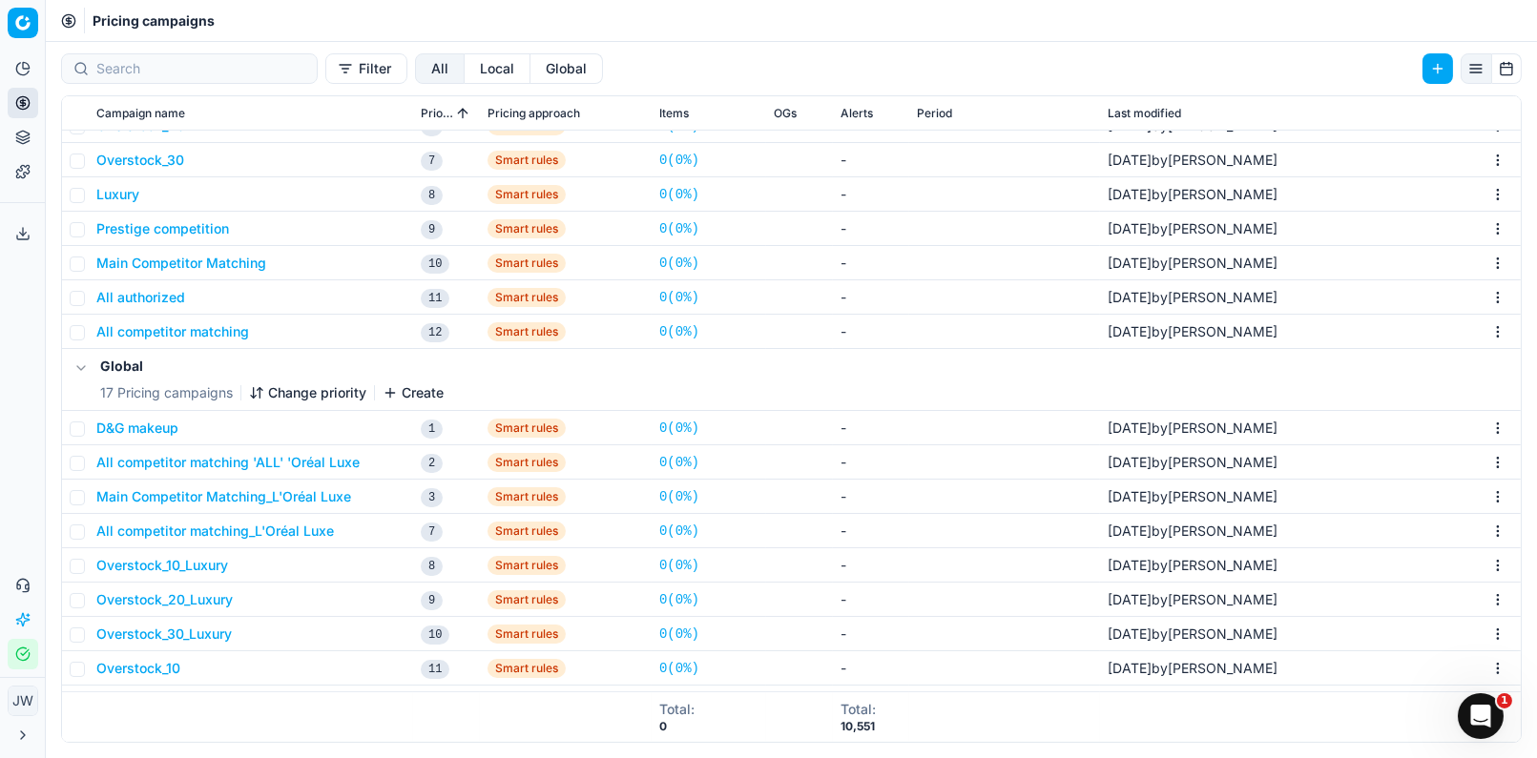
scroll to position [2170, 0]
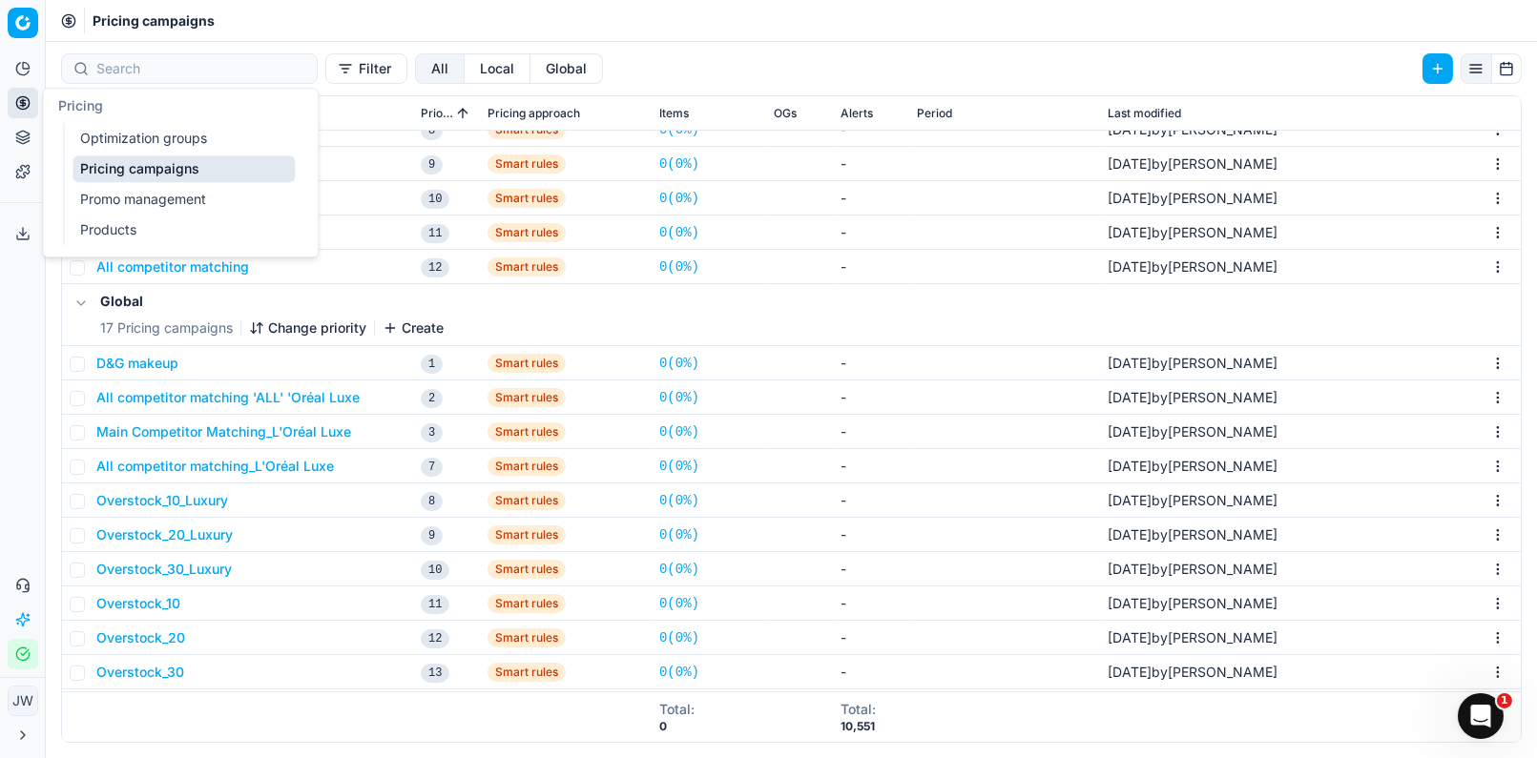
click at [20, 110] on icon at bounding box center [22, 102] width 15 height 15
click at [105, 149] on link "Optimization groups" at bounding box center [183, 138] width 222 height 27
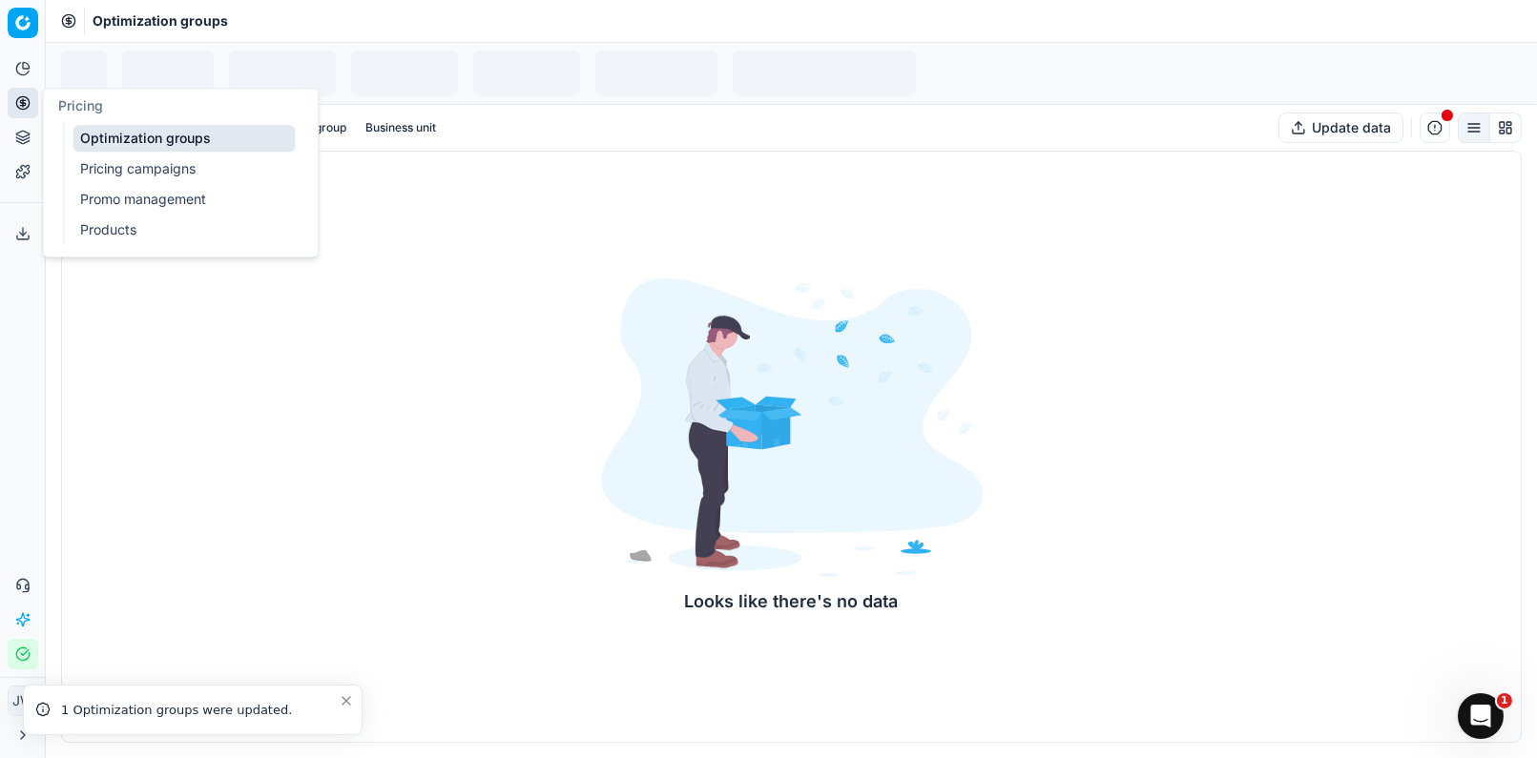
click at [20, 106] on icon at bounding box center [22, 102] width 15 height 15
click at [120, 126] on link "Optimization groups" at bounding box center [183, 138] width 222 height 27
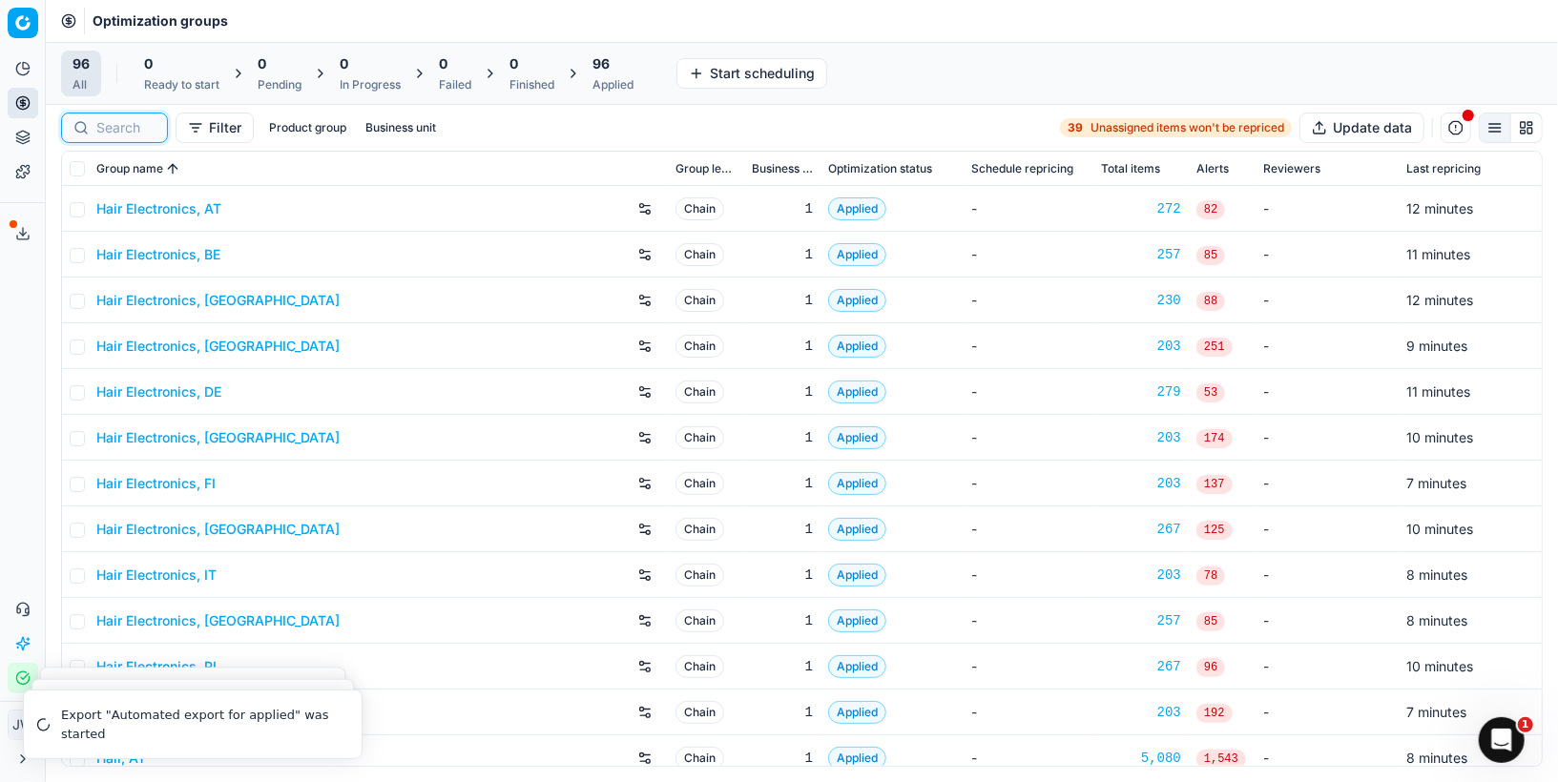
click at [123, 133] on input at bounding box center [125, 127] width 59 height 19
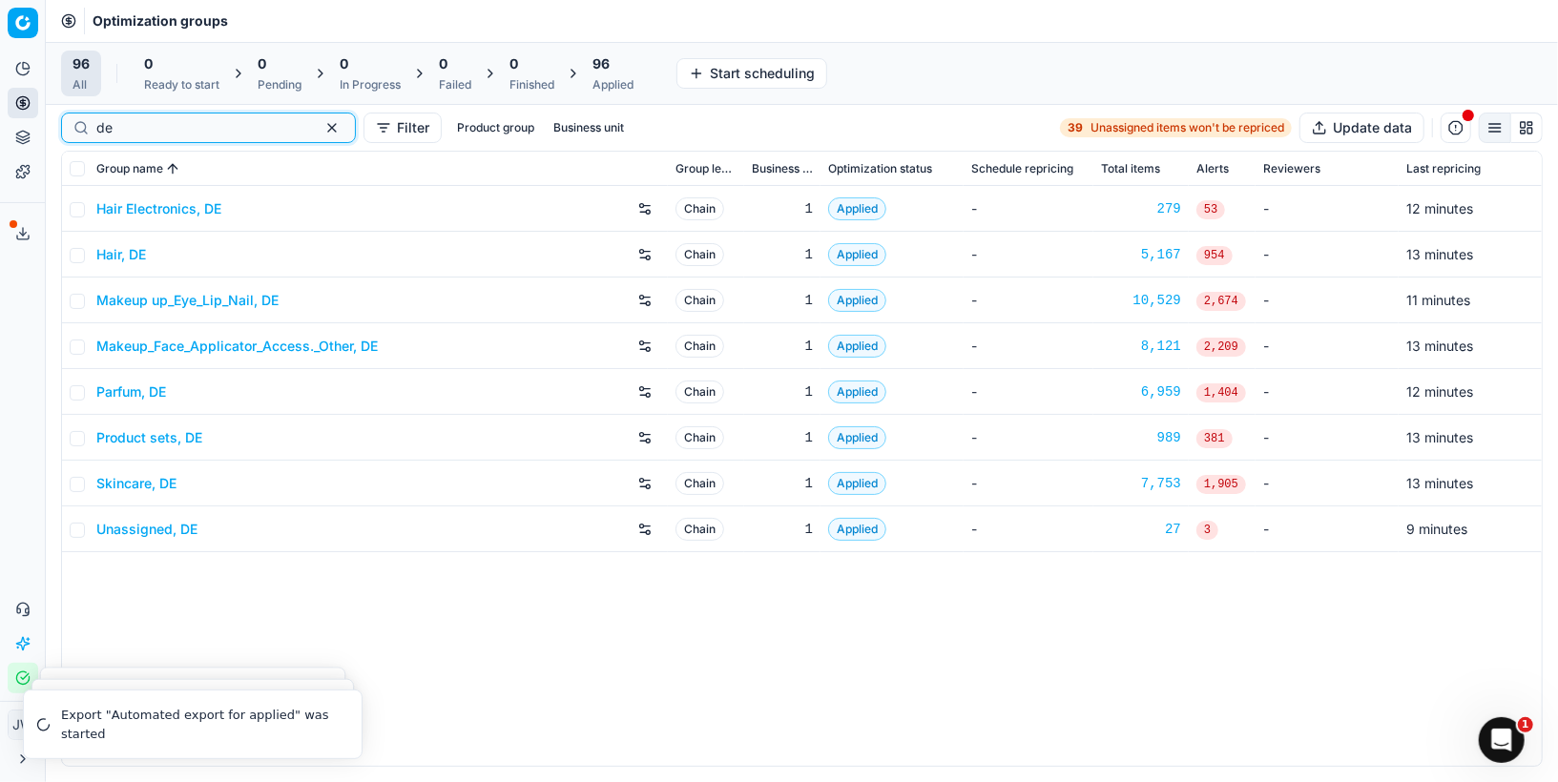
type input "de"
click at [136, 396] on link "Parfum, DE" at bounding box center [131, 392] width 70 height 19
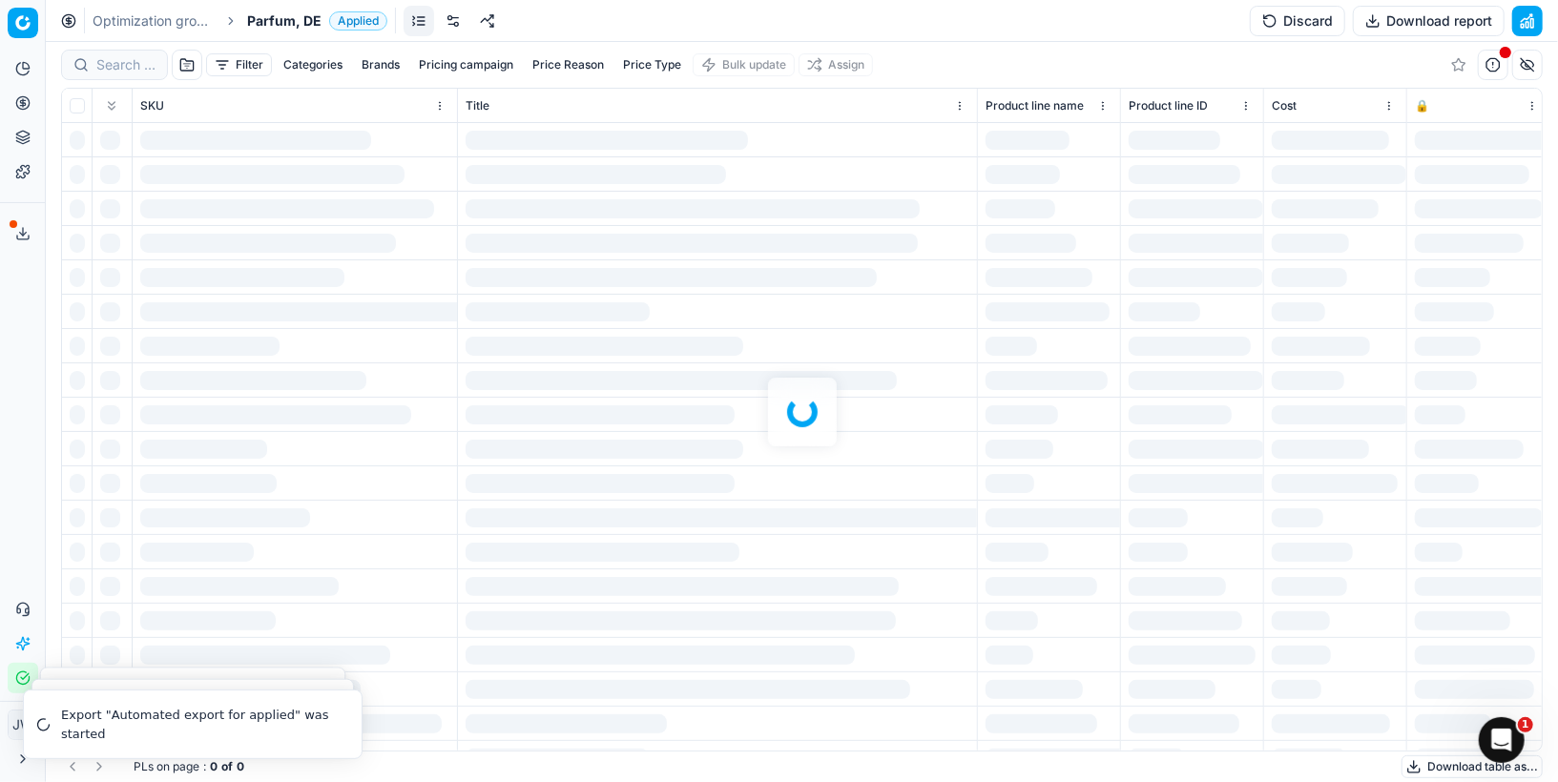
click at [448, 18] on link at bounding box center [453, 21] width 31 height 31
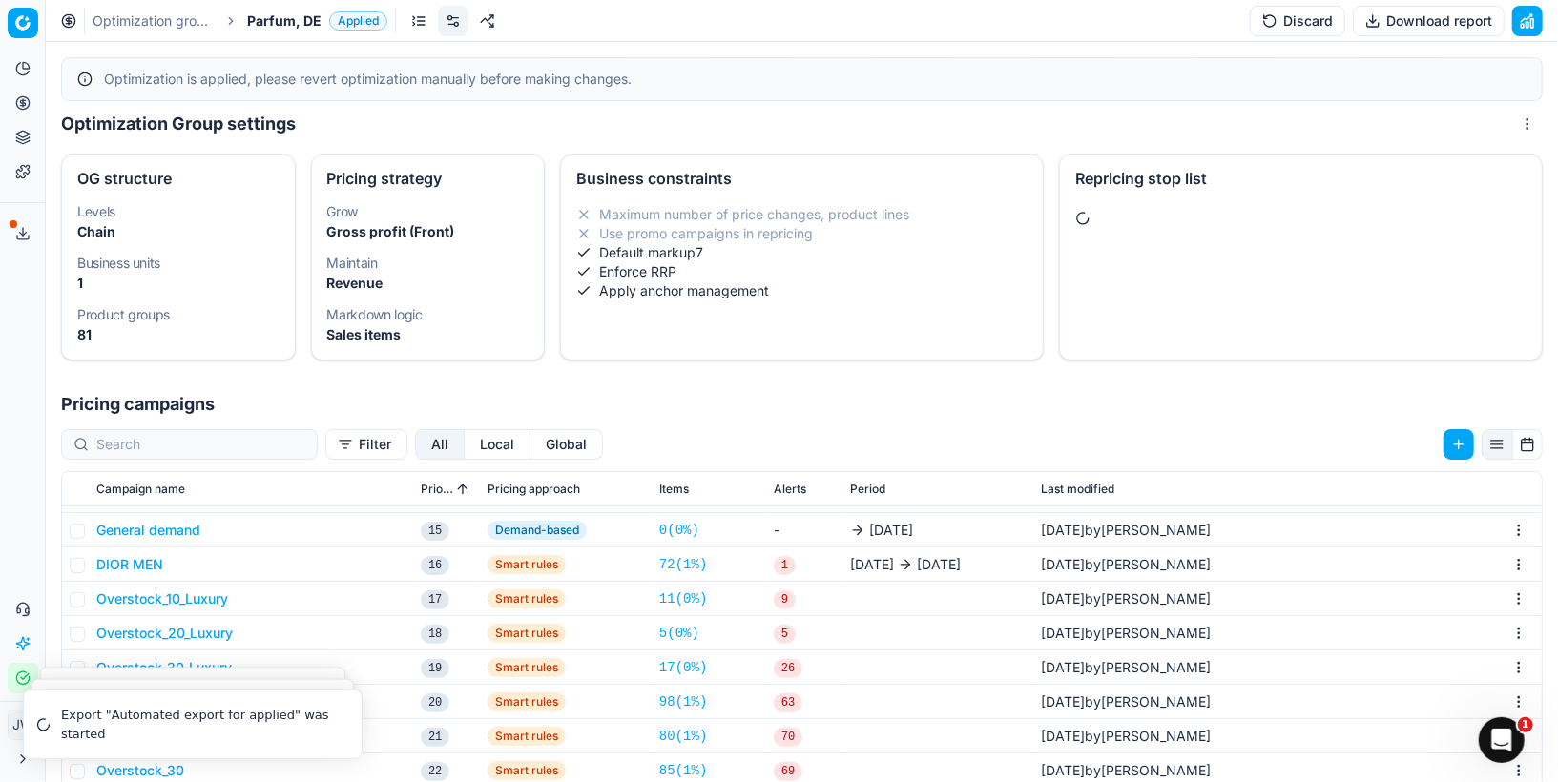
scroll to position [343, 0]
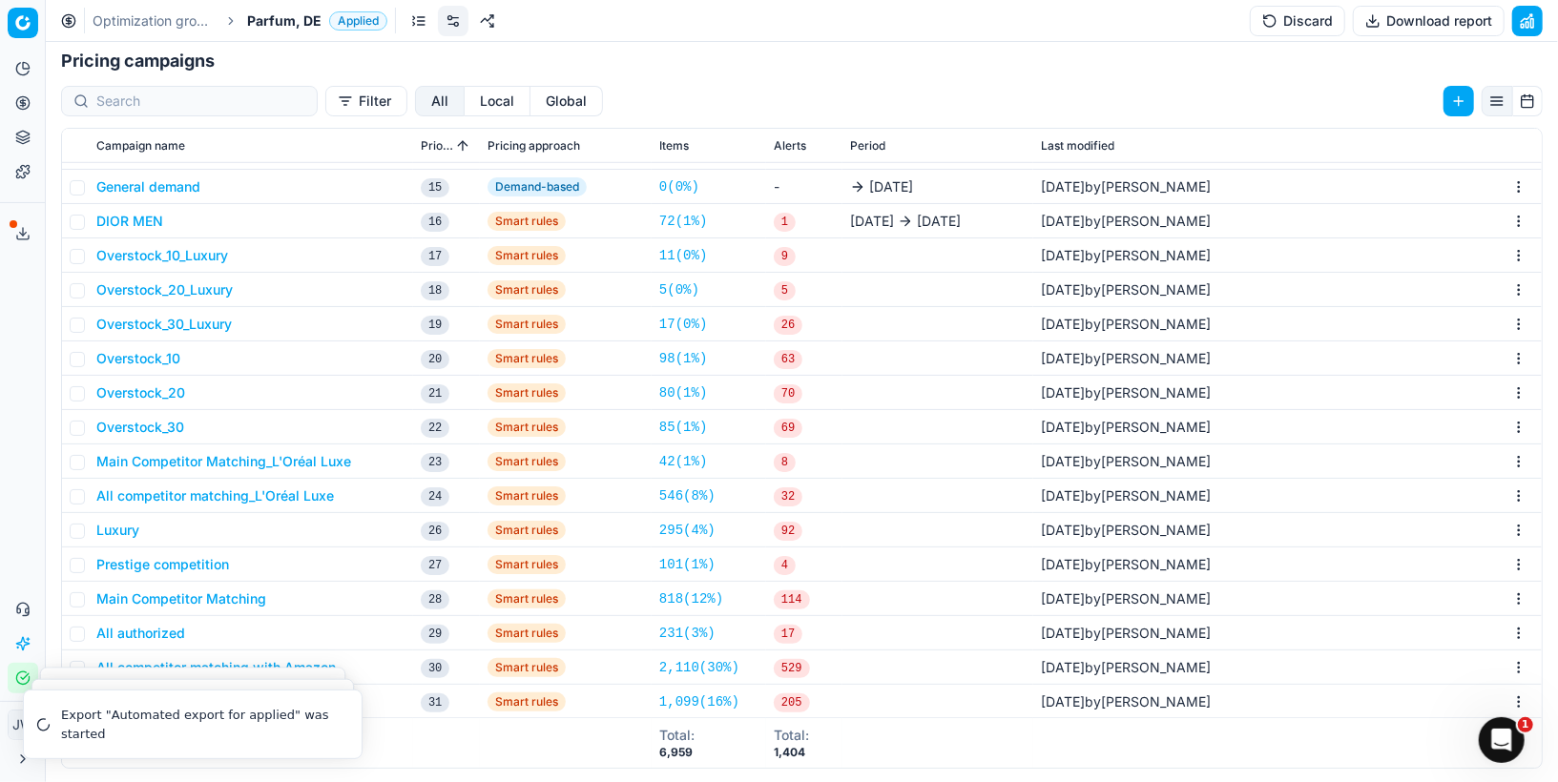
click at [309, 660] on button "All competitor matching with Amazon" at bounding box center [215, 667] width 239 height 19
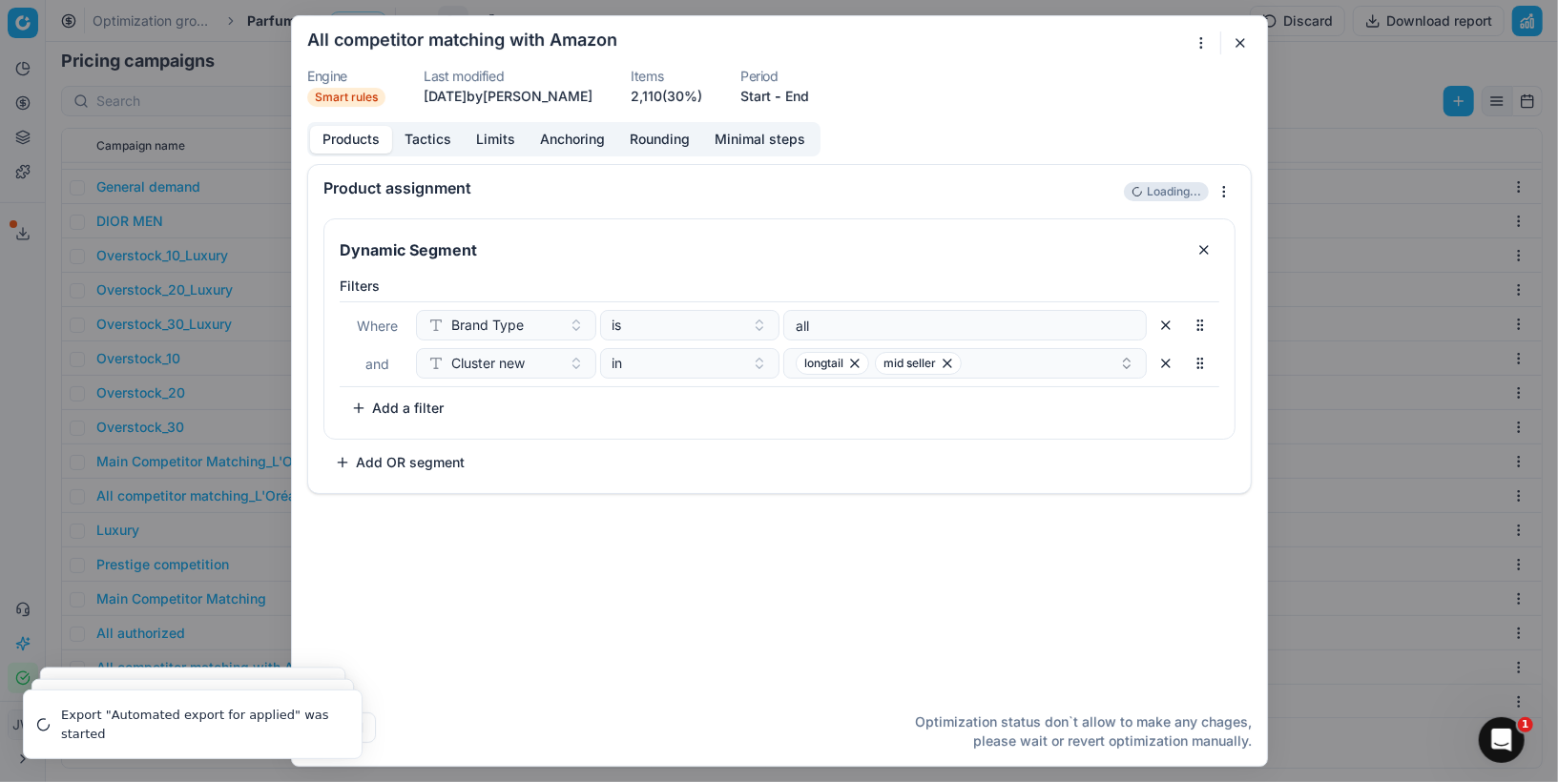
click at [425, 137] on button "Tactics" at bounding box center [428, 140] width 72 height 28
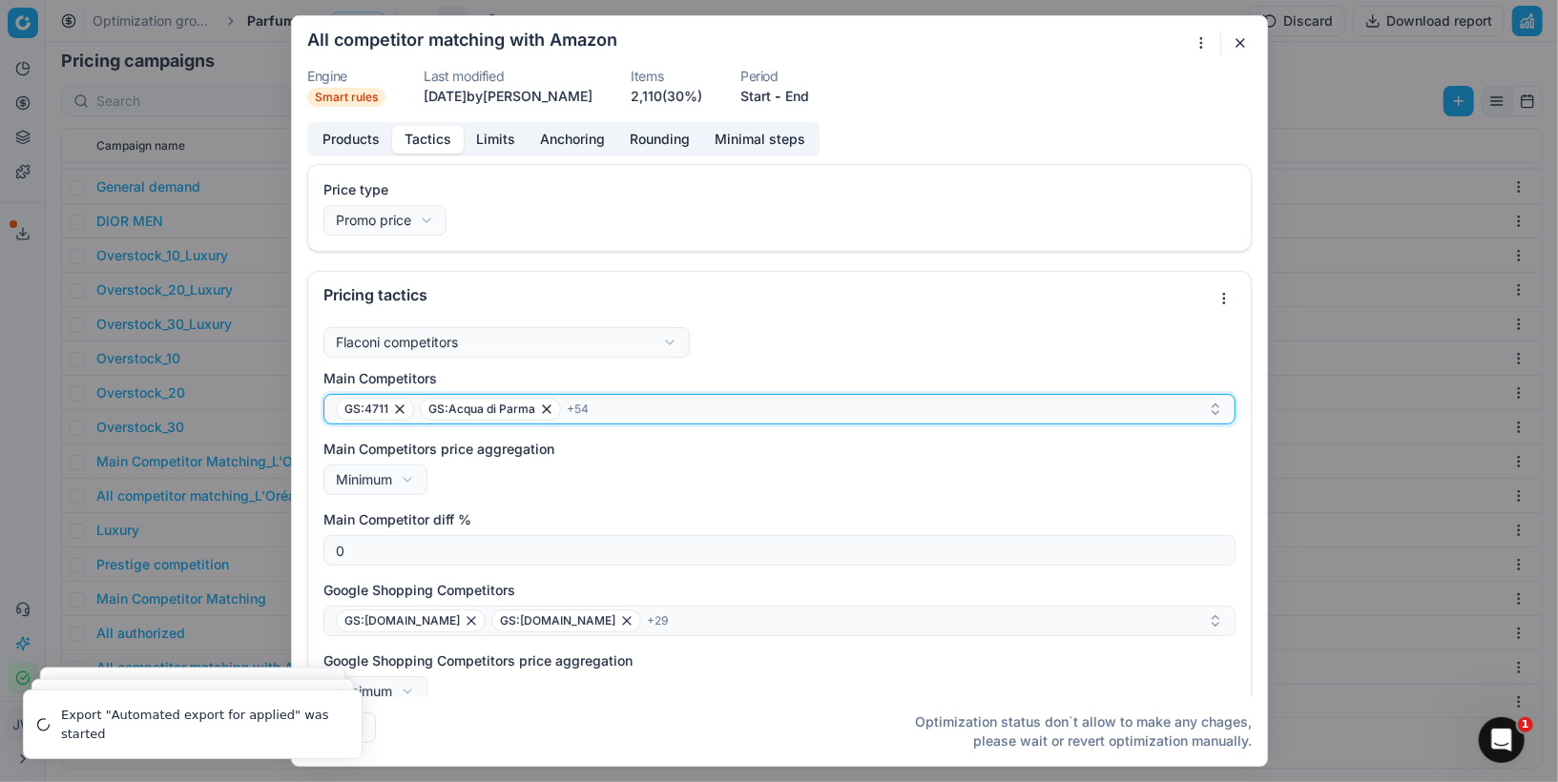
click at [611, 413] on div "GS:4711 GS:Acqua di Parma + 54" at bounding box center [772, 409] width 872 height 23
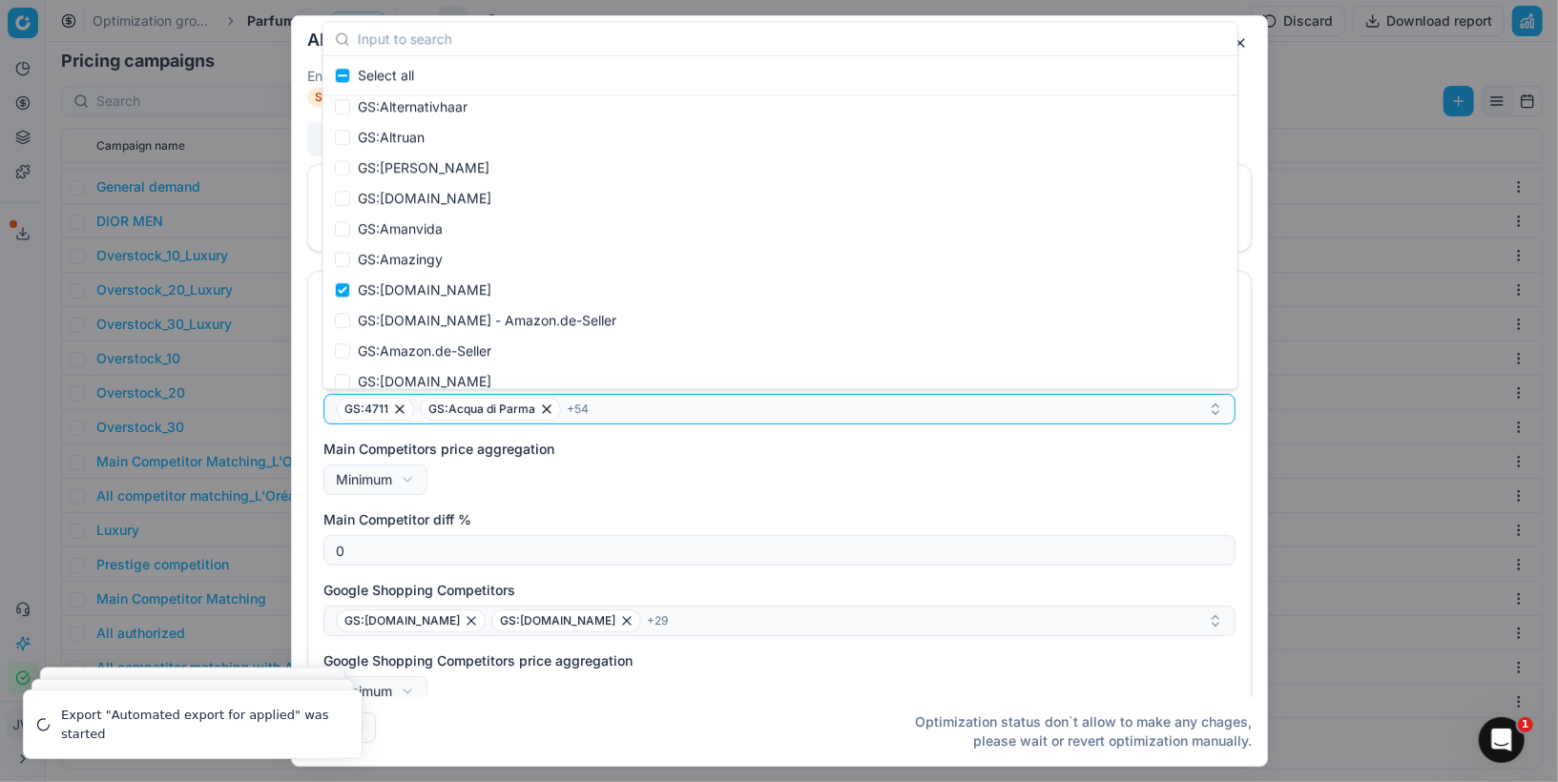
scroll to position [8194, 0]
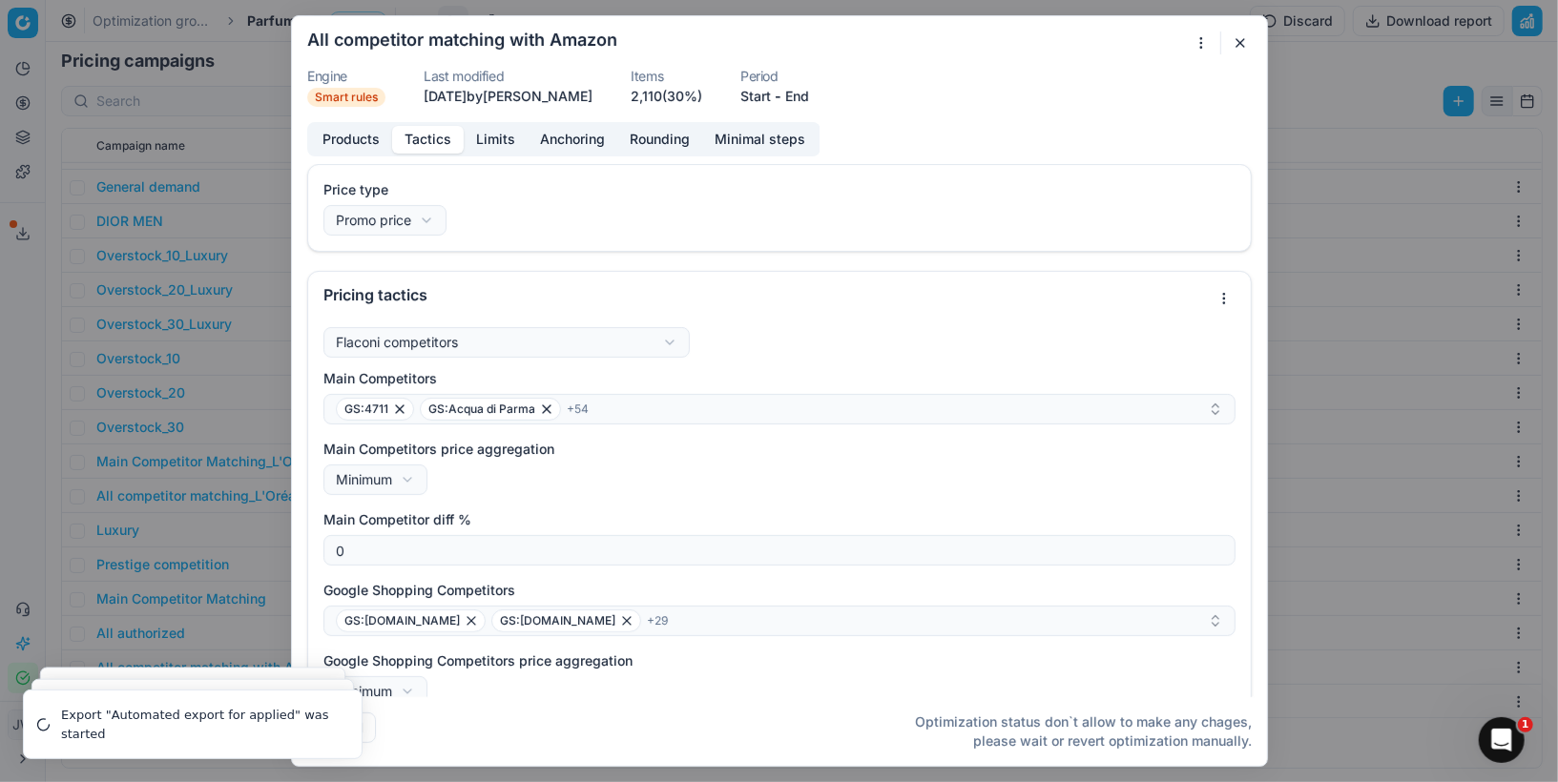
click at [1243, 43] on button "button" at bounding box center [1240, 42] width 23 height 23
